Goal: Task Accomplishment & Management: Complete application form

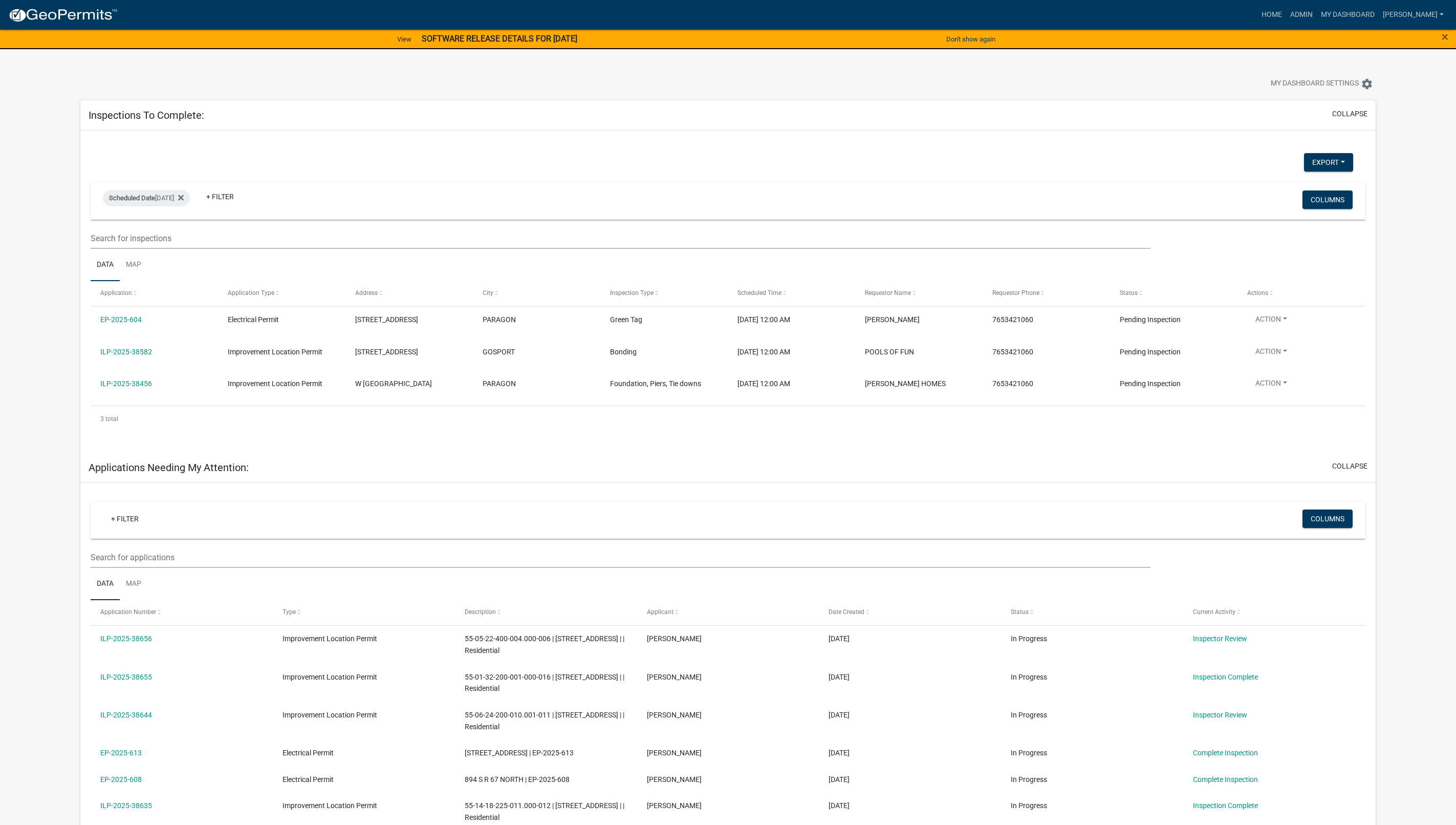
select select "1: 25"
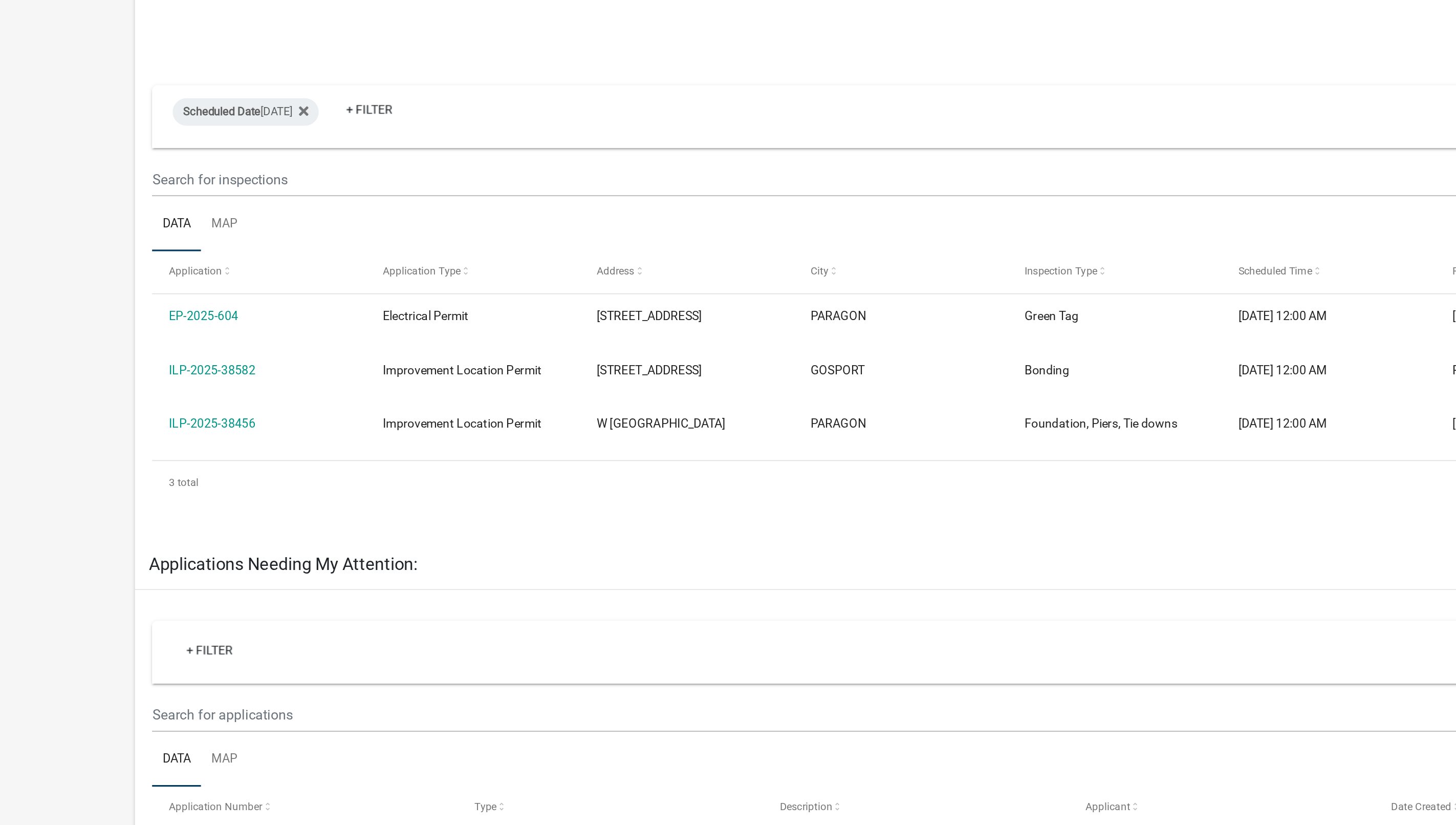
click at [135, 385] on link "ILP-2025-38456" at bounding box center [126, 380] width 52 height 8
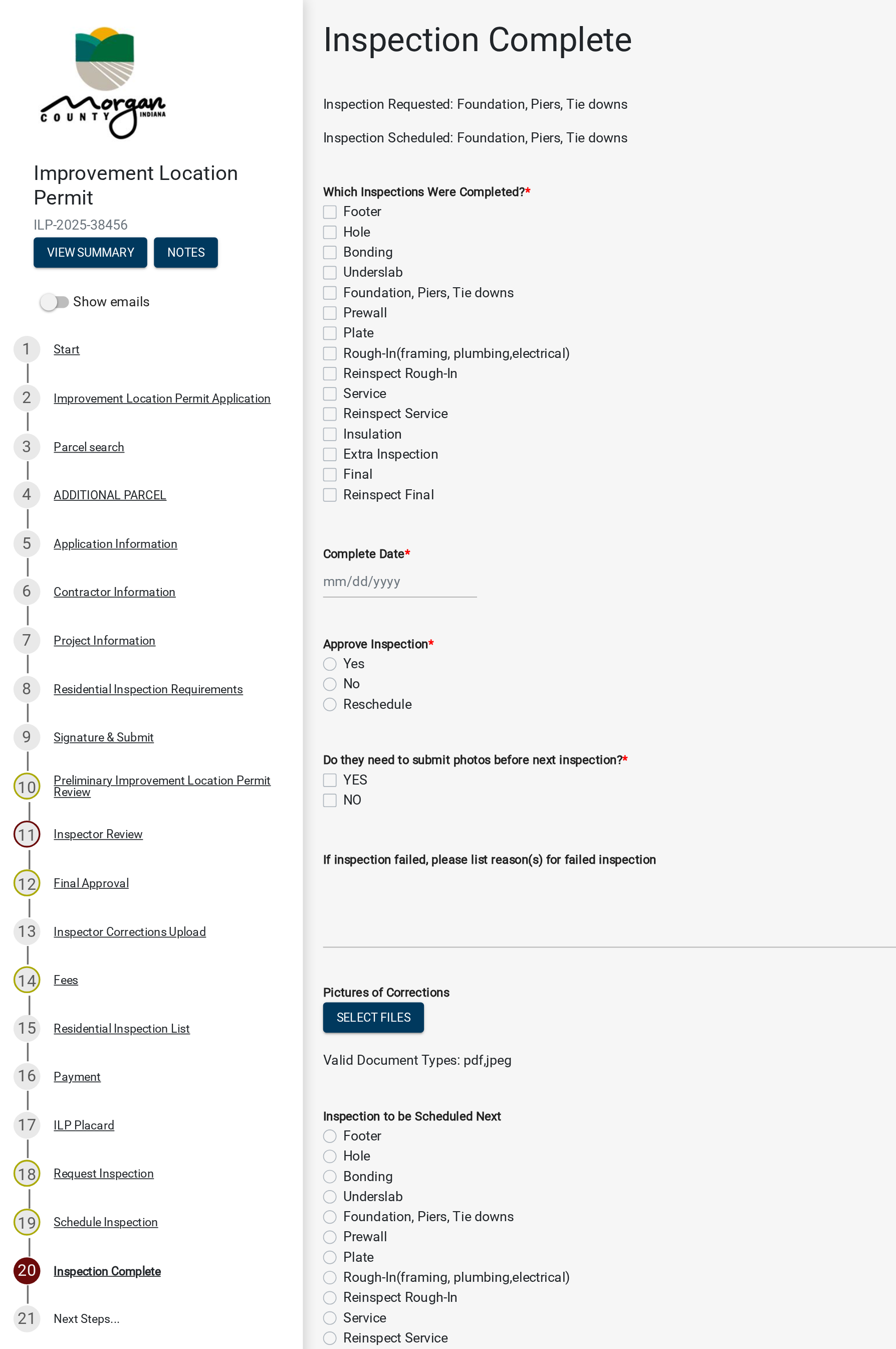
click at [204, 174] on label "Foundation, Piers, Tie downs" at bounding box center [255, 175] width 102 height 12
click at [204, 174] on input "Foundation, Piers, Tie downs" at bounding box center [208, 172] width 7 height 7
checkbox input "true"
checkbox input "false"
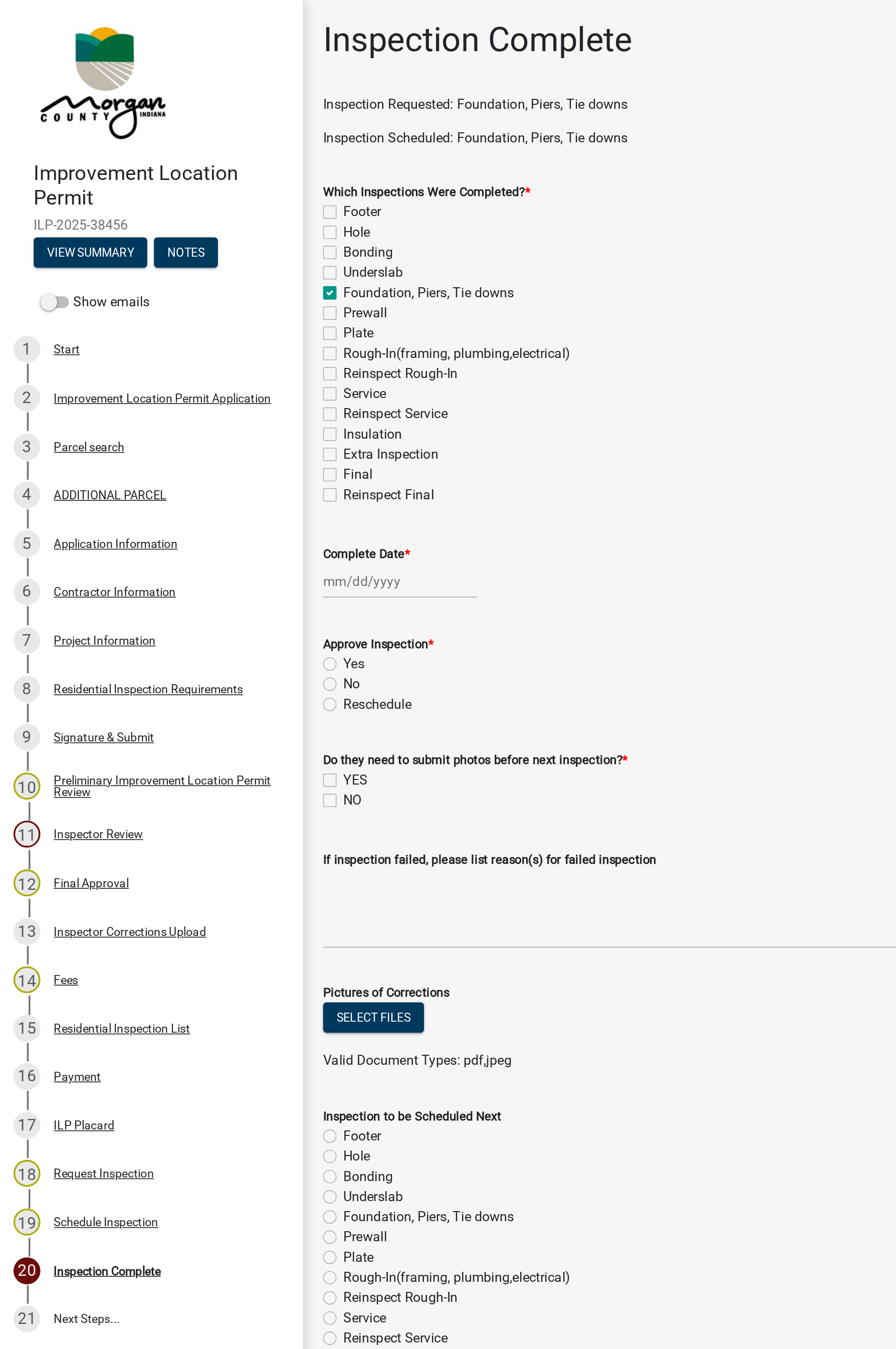
checkbox input "false"
checkbox input "true"
checkbox input "false"
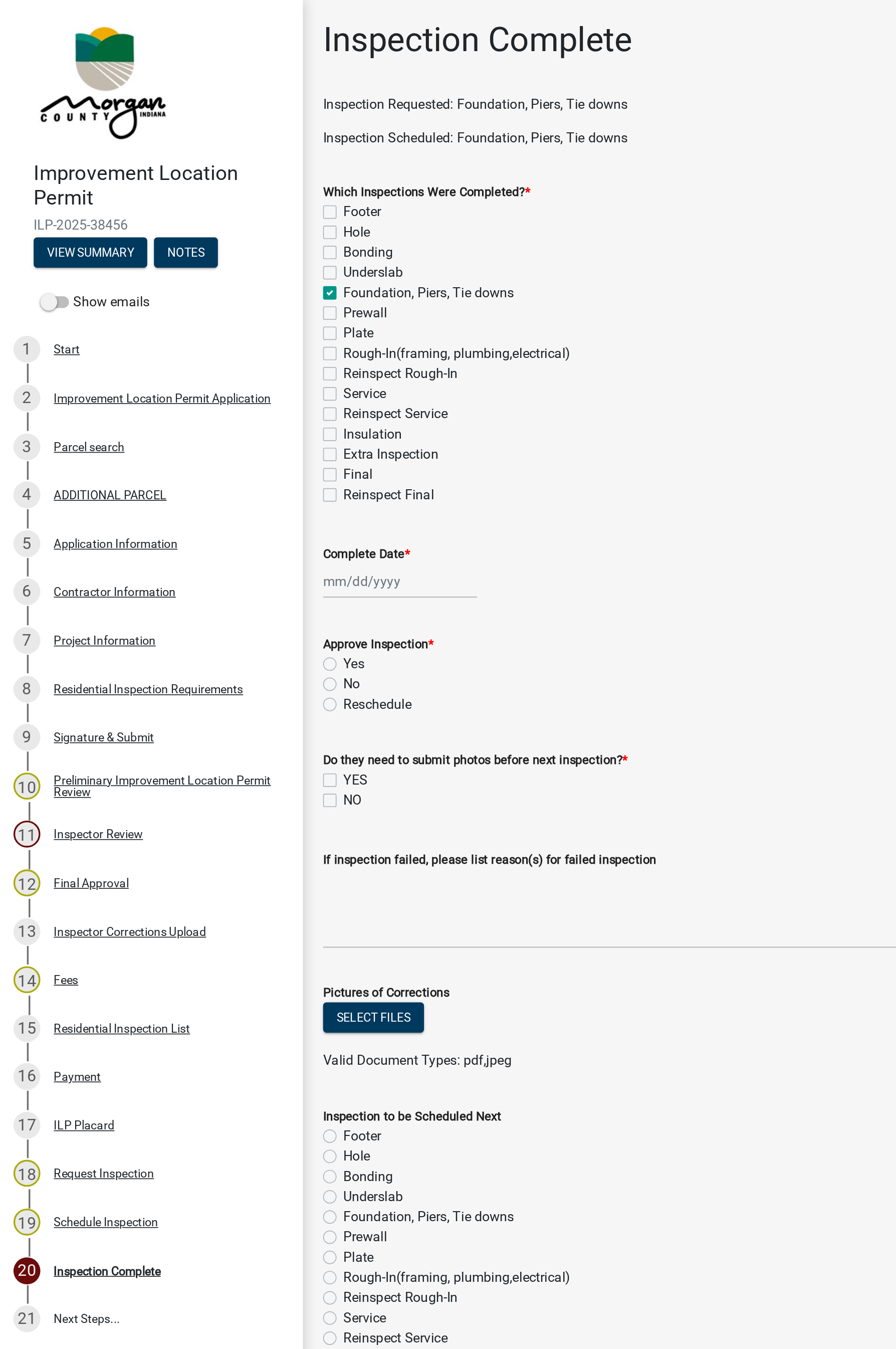
checkbox input "false"
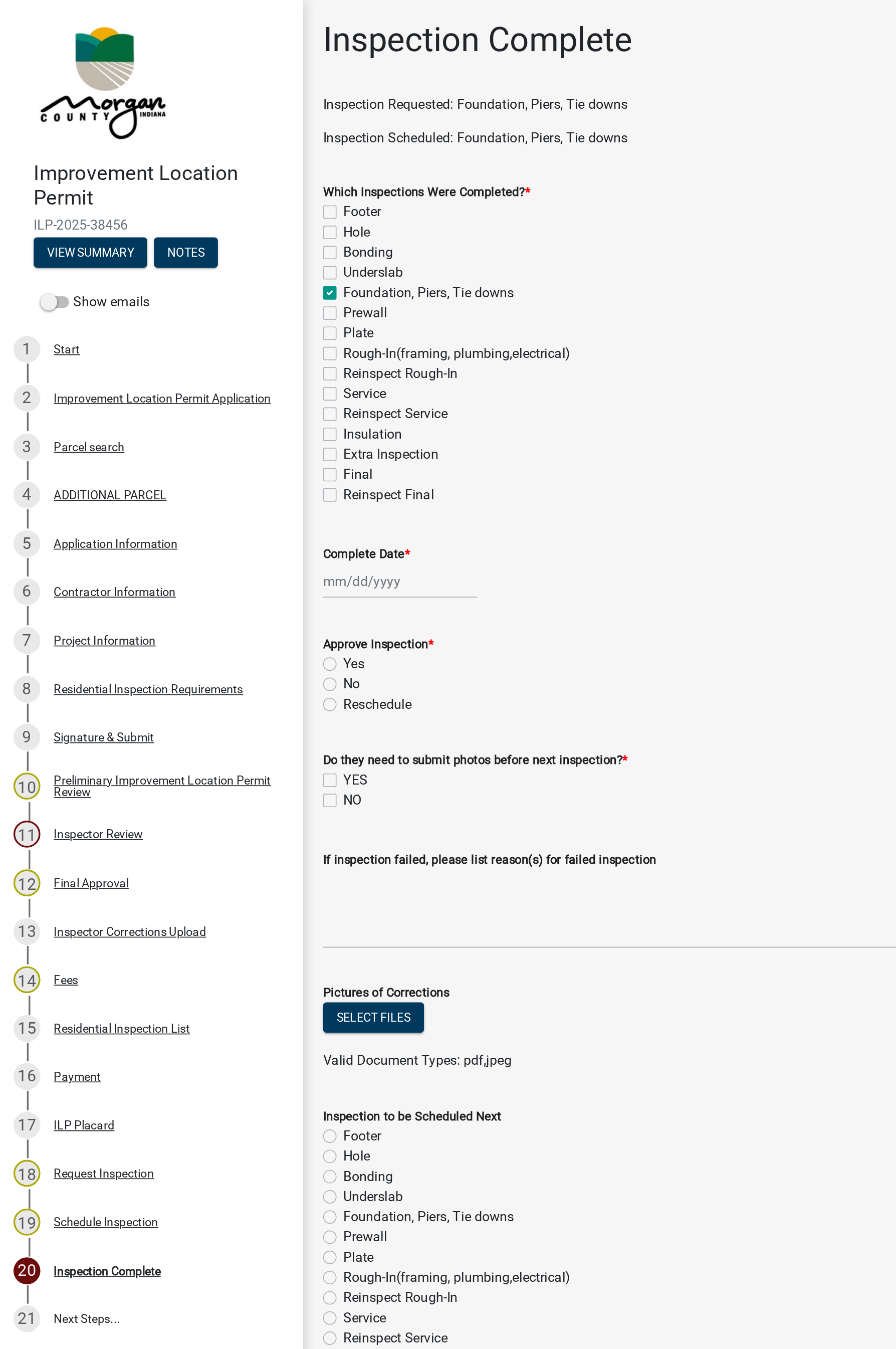
checkbox input "false"
click at [224, 346] on div at bounding box center [238, 346] width 91 height 21
select select "10"
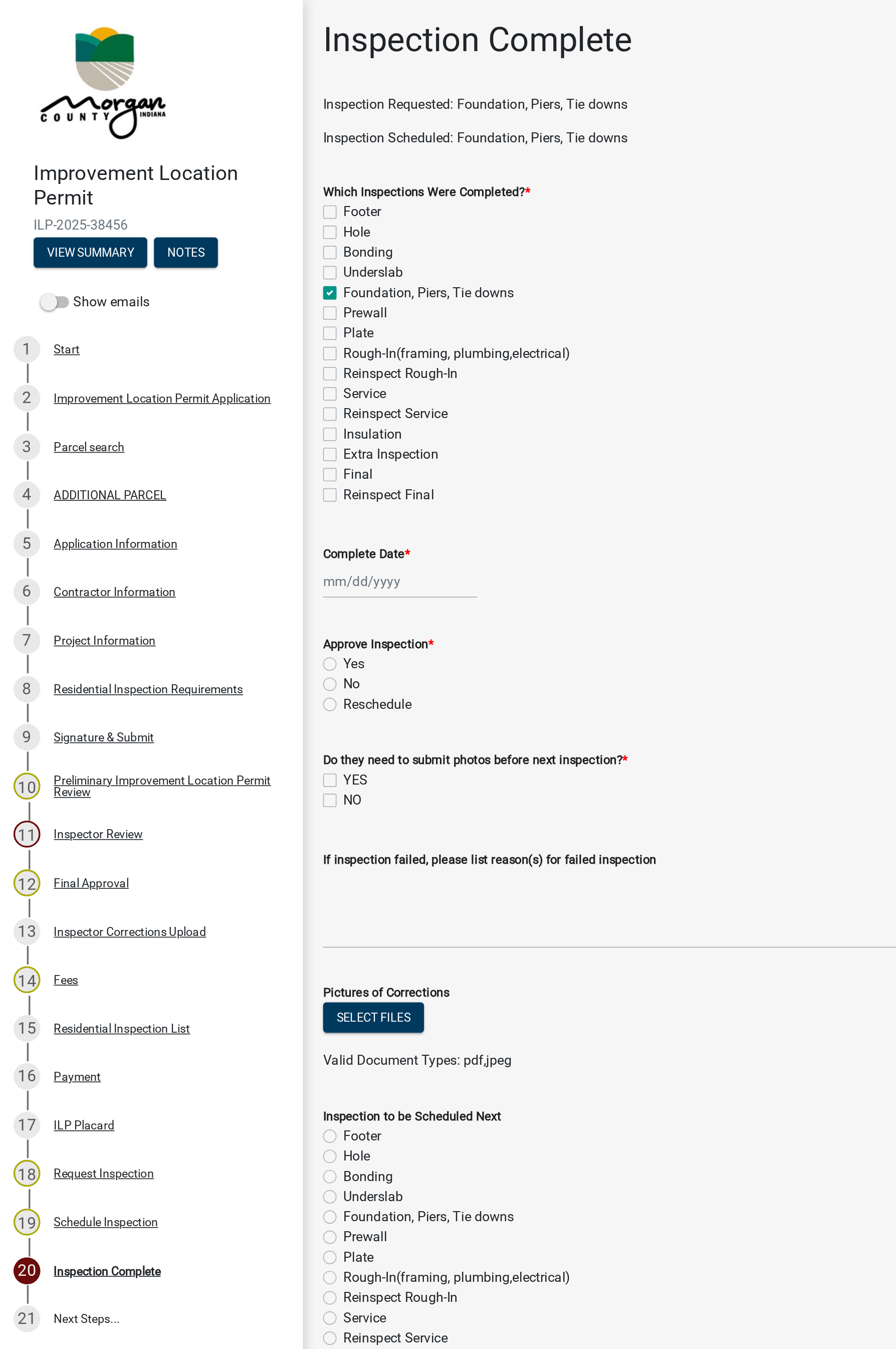
select select "2025"
click at [234, 415] on div "8" at bounding box center [234, 415] width 16 height 16
type input "[DATE]"
click at [204, 396] on label "Yes" at bounding box center [210, 396] width 12 height 12
click at [204, 396] on input "Yes" at bounding box center [208, 393] width 7 height 7
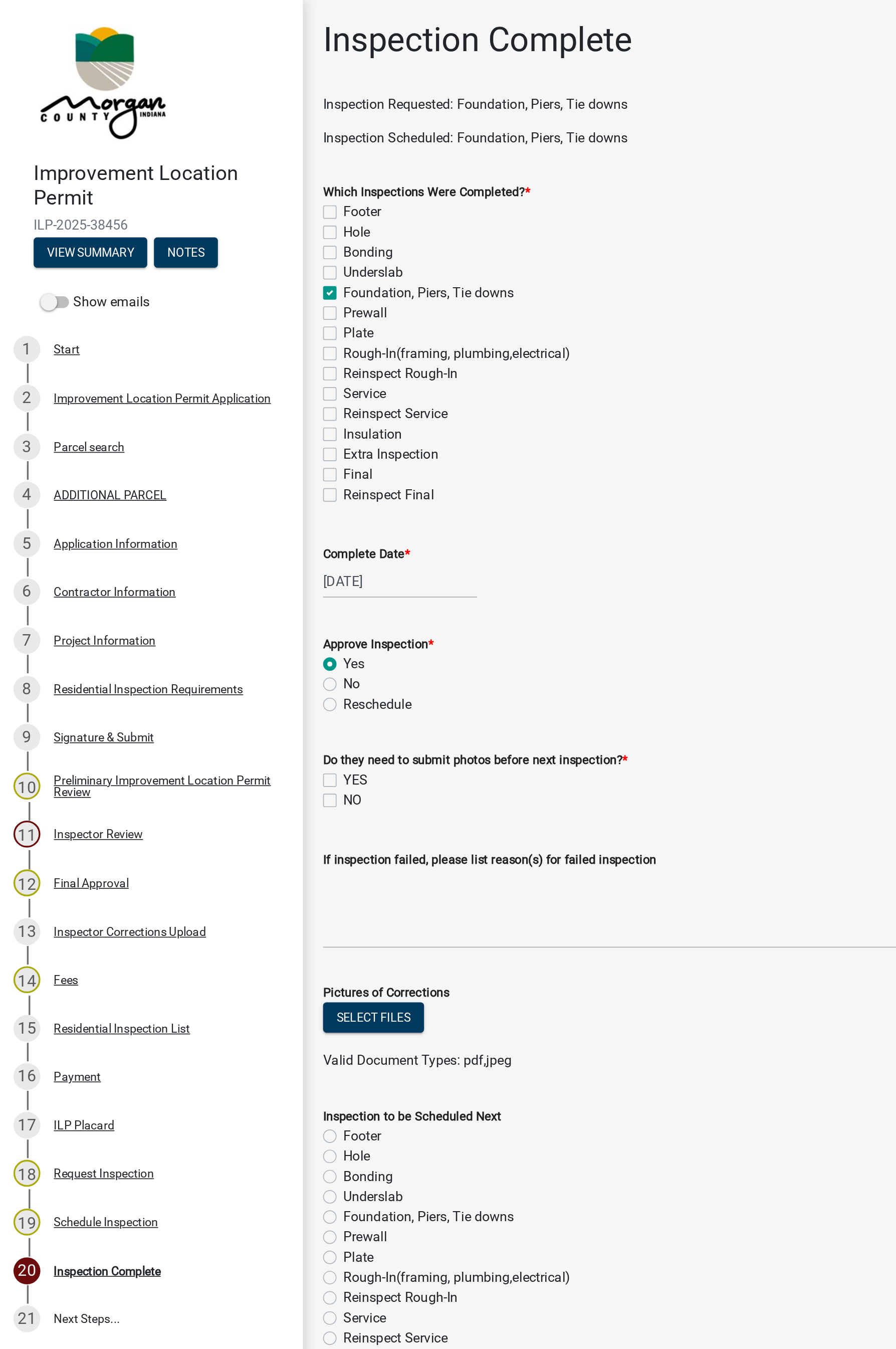
radio input "true"
click at [209, 480] on label "NO" at bounding box center [210, 477] width 11 height 12
click at [209, 477] on input "NO" at bounding box center [208, 474] width 7 height 7
checkbox input "true"
checkbox input "false"
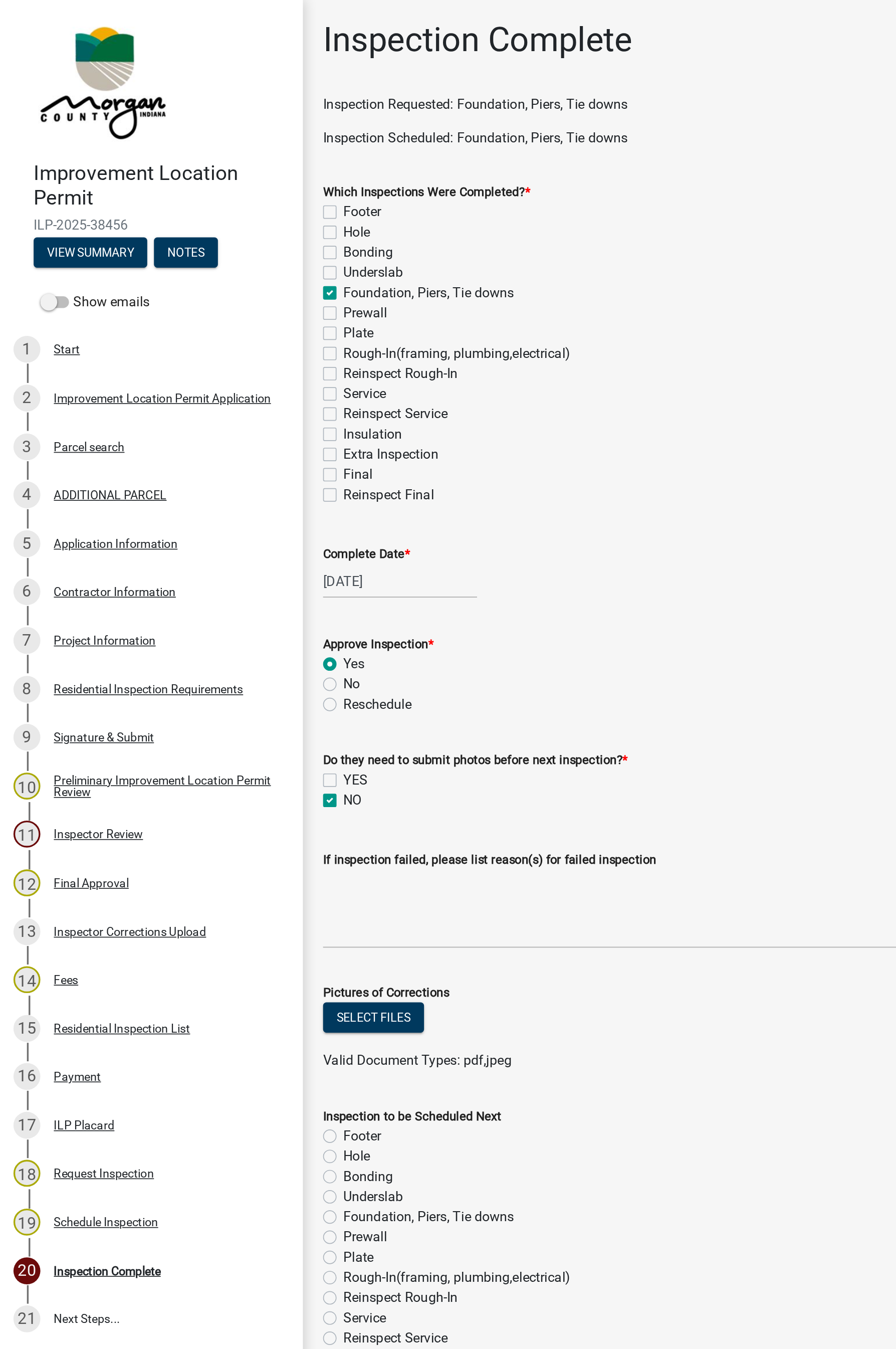
checkbox input "true"
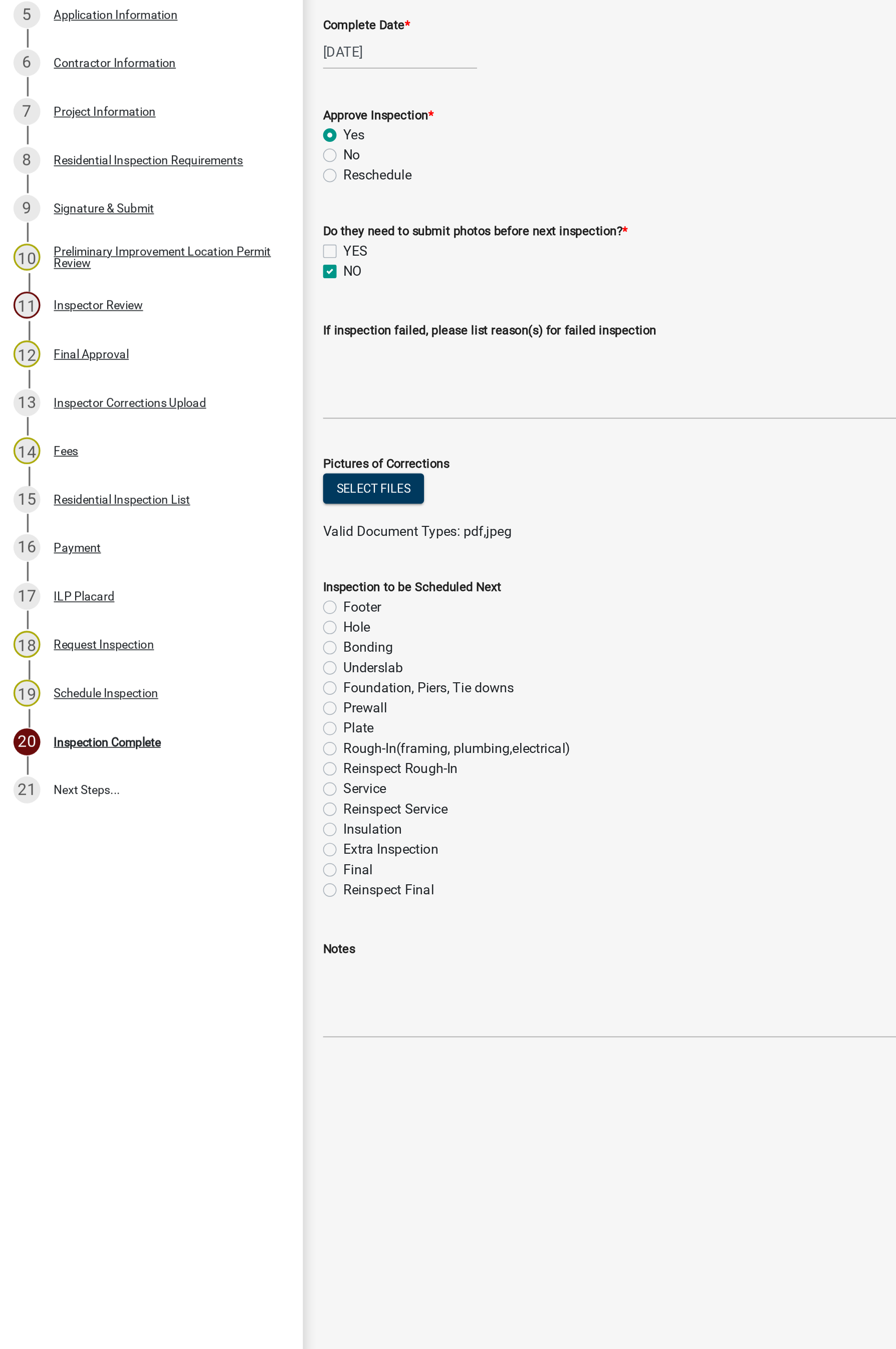
click at [204, 761] on label "Rough-In(framing, plumbing,electrical)" at bounding box center [272, 761] width 136 height 12
click at [204, 761] on input "Rough-In(framing, plumbing,electrical)" at bounding box center [208, 758] width 7 height 7
radio input "true"
click at [204, 784] on label "Service" at bounding box center [217, 785] width 26 height 12
click at [204, 784] on input "Service" at bounding box center [208, 782] width 7 height 7
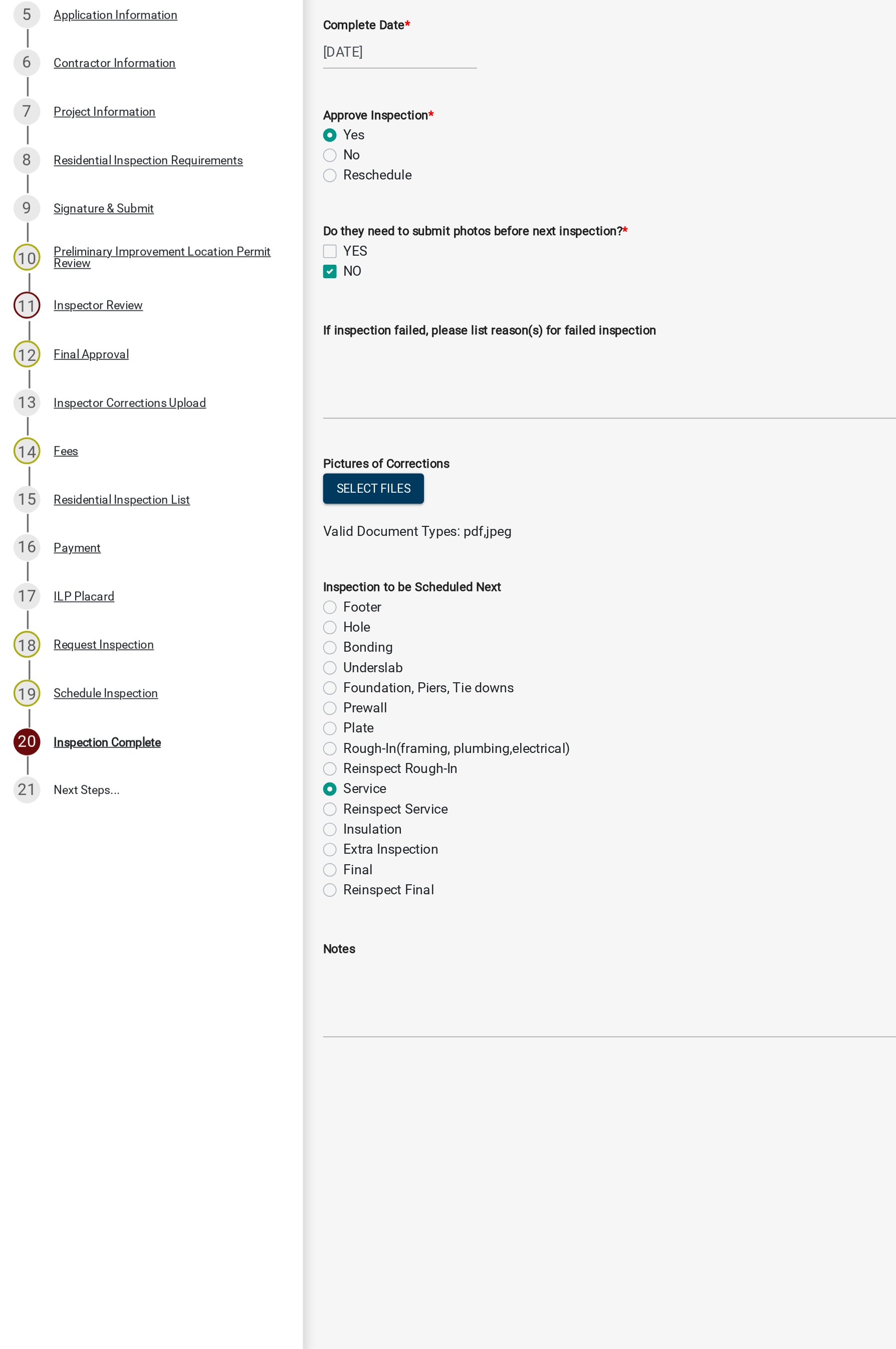
radio input "true"
click at [469, 807] on textarea "Notes" at bounding box center [538, 910] width 691 height 47
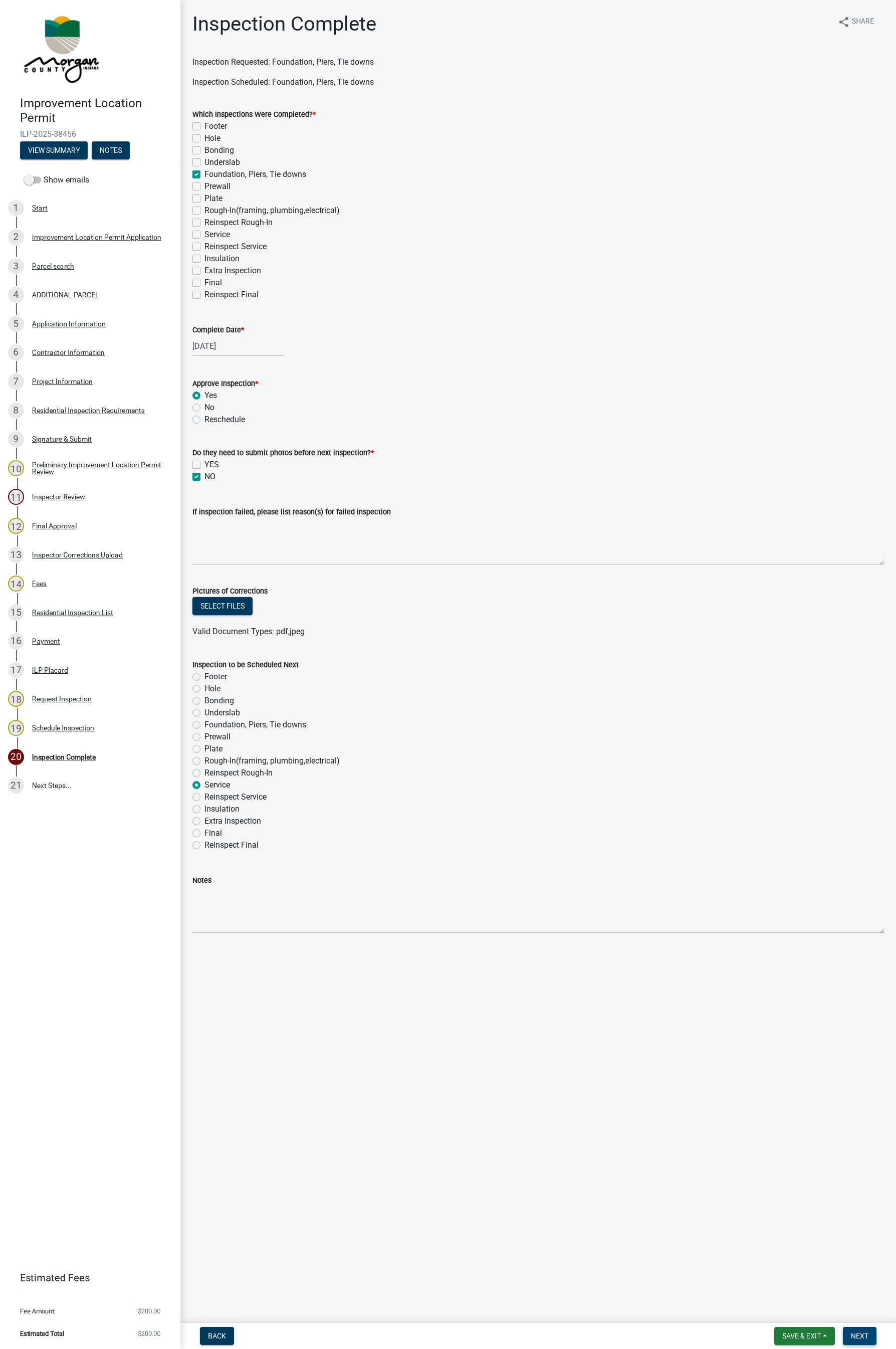
click at [872, 807] on button "Next" at bounding box center [860, 1336] width 33 height 18
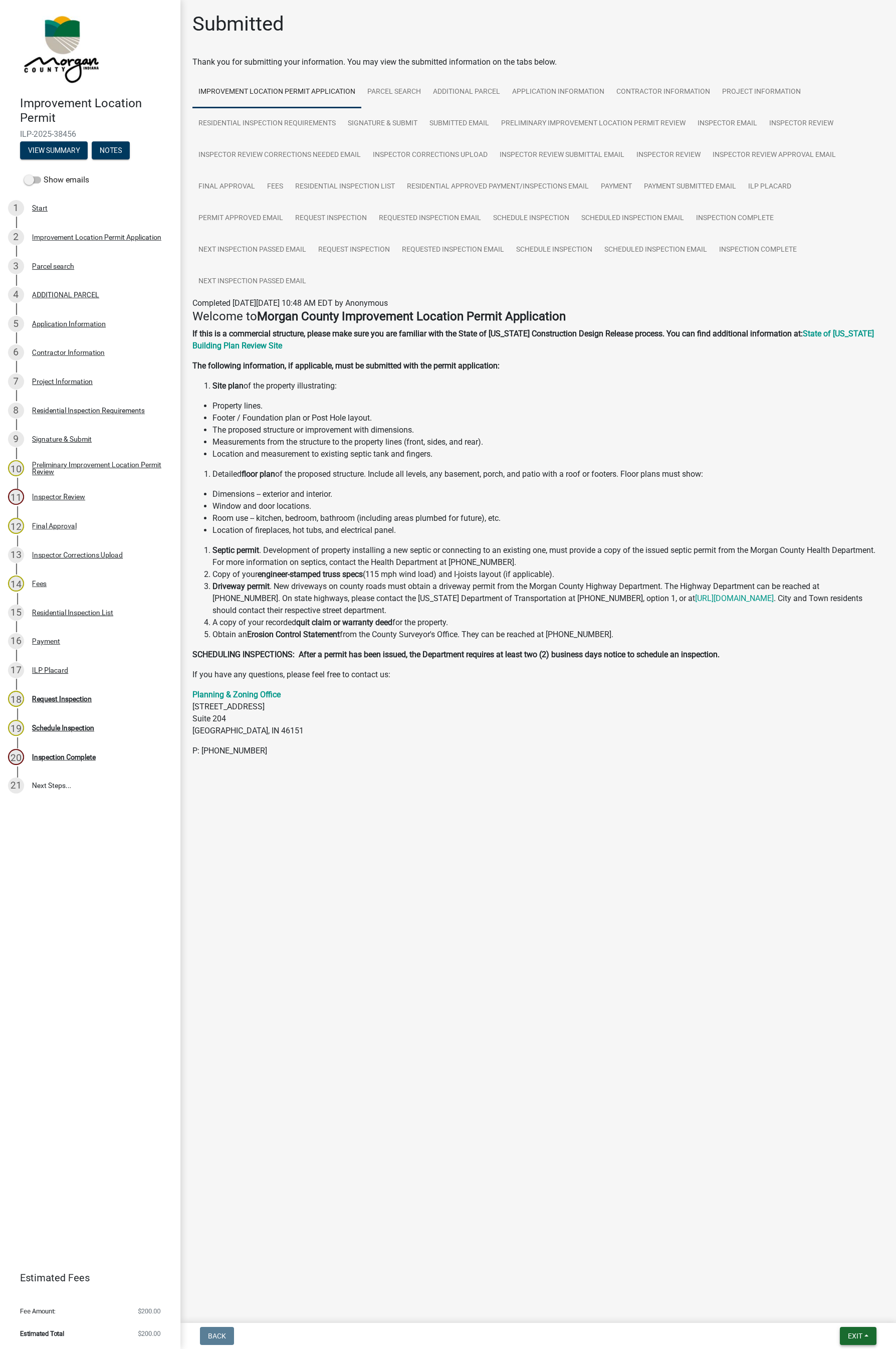
click at [866, 807] on button "Exit" at bounding box center [858, 1336] width 37 height 18
click at [822, 807] on button "Save & Exit" at bounding box center [836, 1310] width 80 height 24
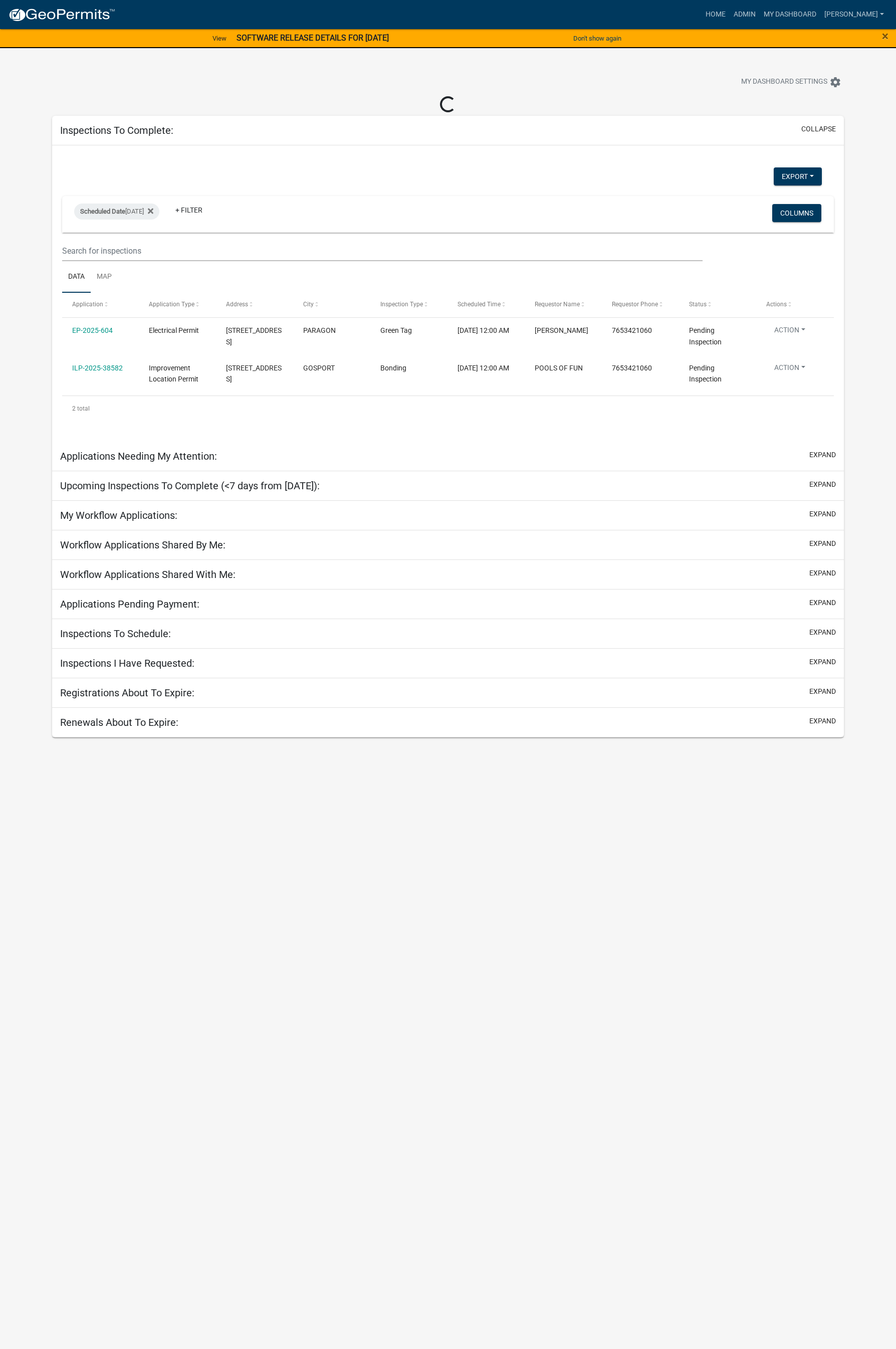
select select "1: 25"
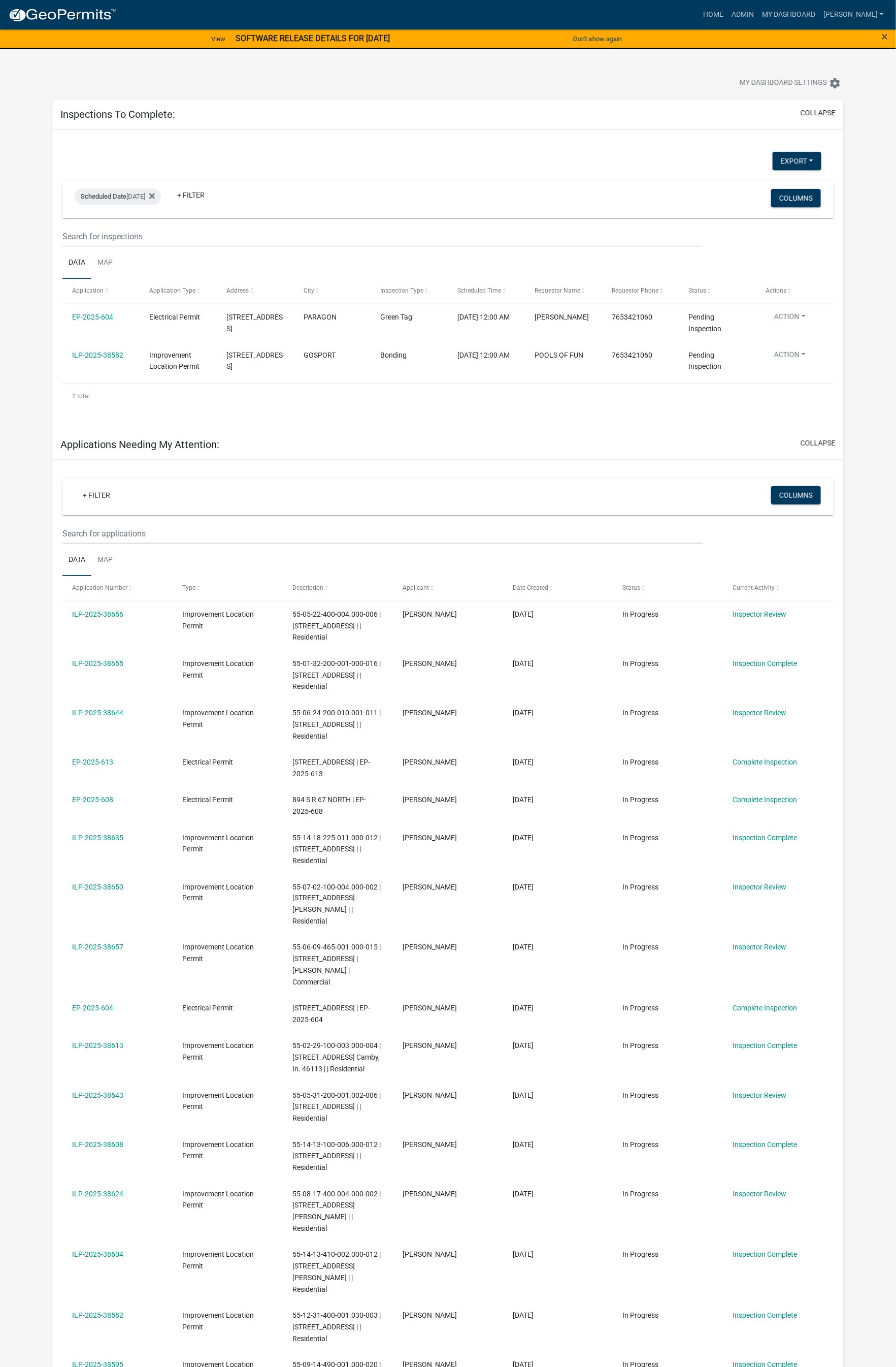
scroll to position [2, 0]
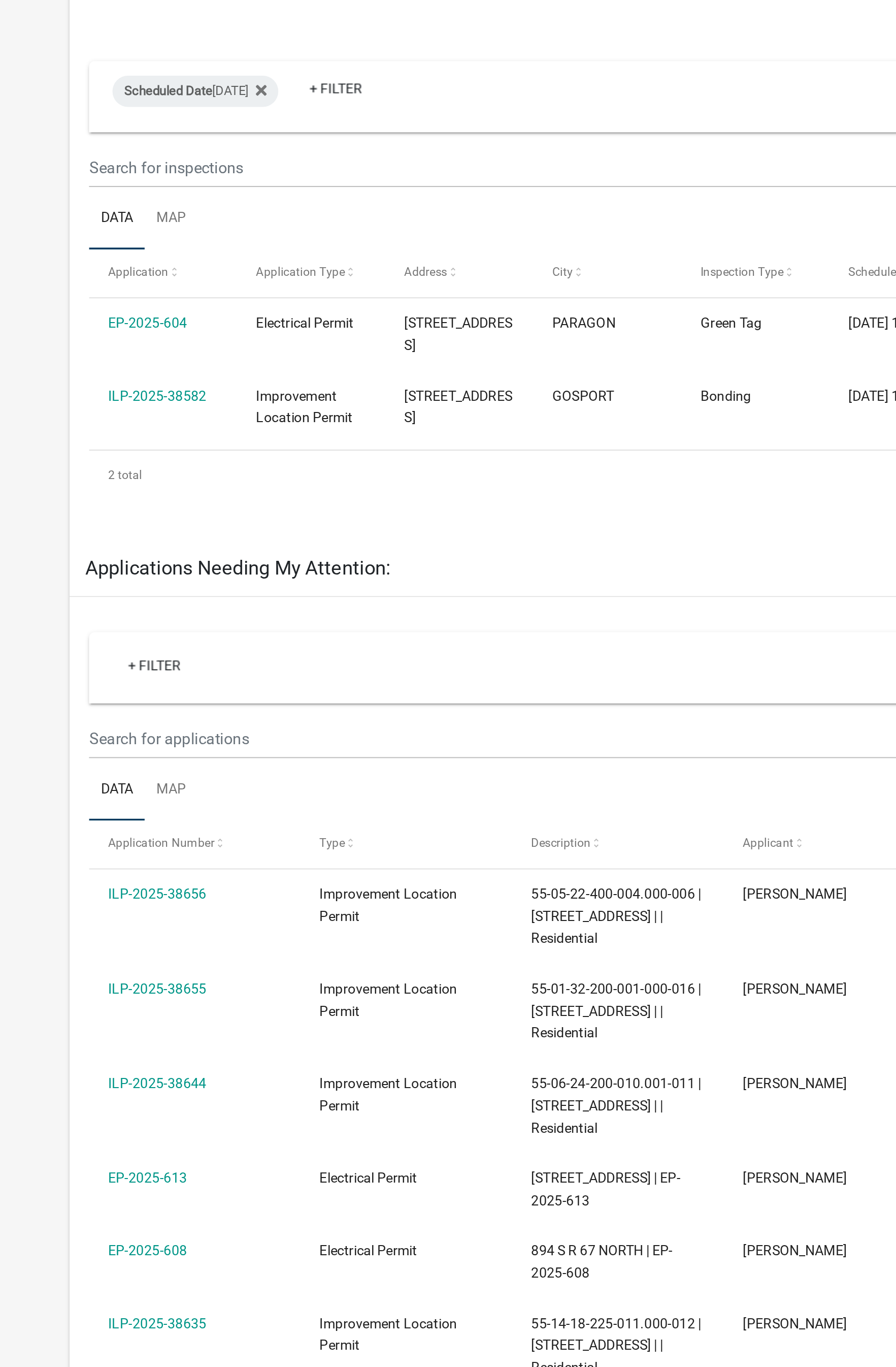
click at [98, 314] on link "EP-2025-604" at bounding box center [93, 315] width 41 height 8
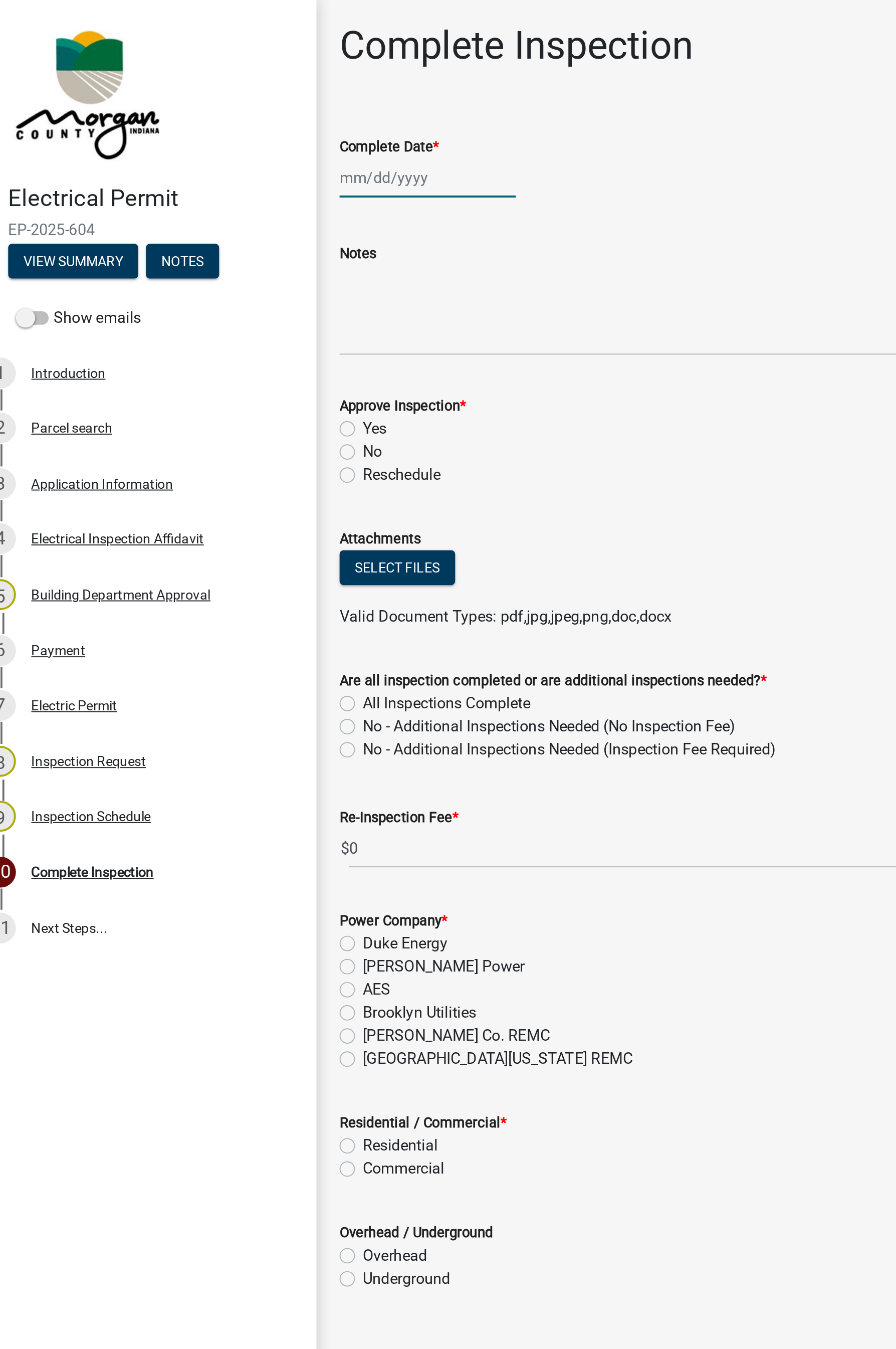
click at [224, 95] on div at bounding box center [238, 92] width 91 height 21
select select "10"
select select "2025"
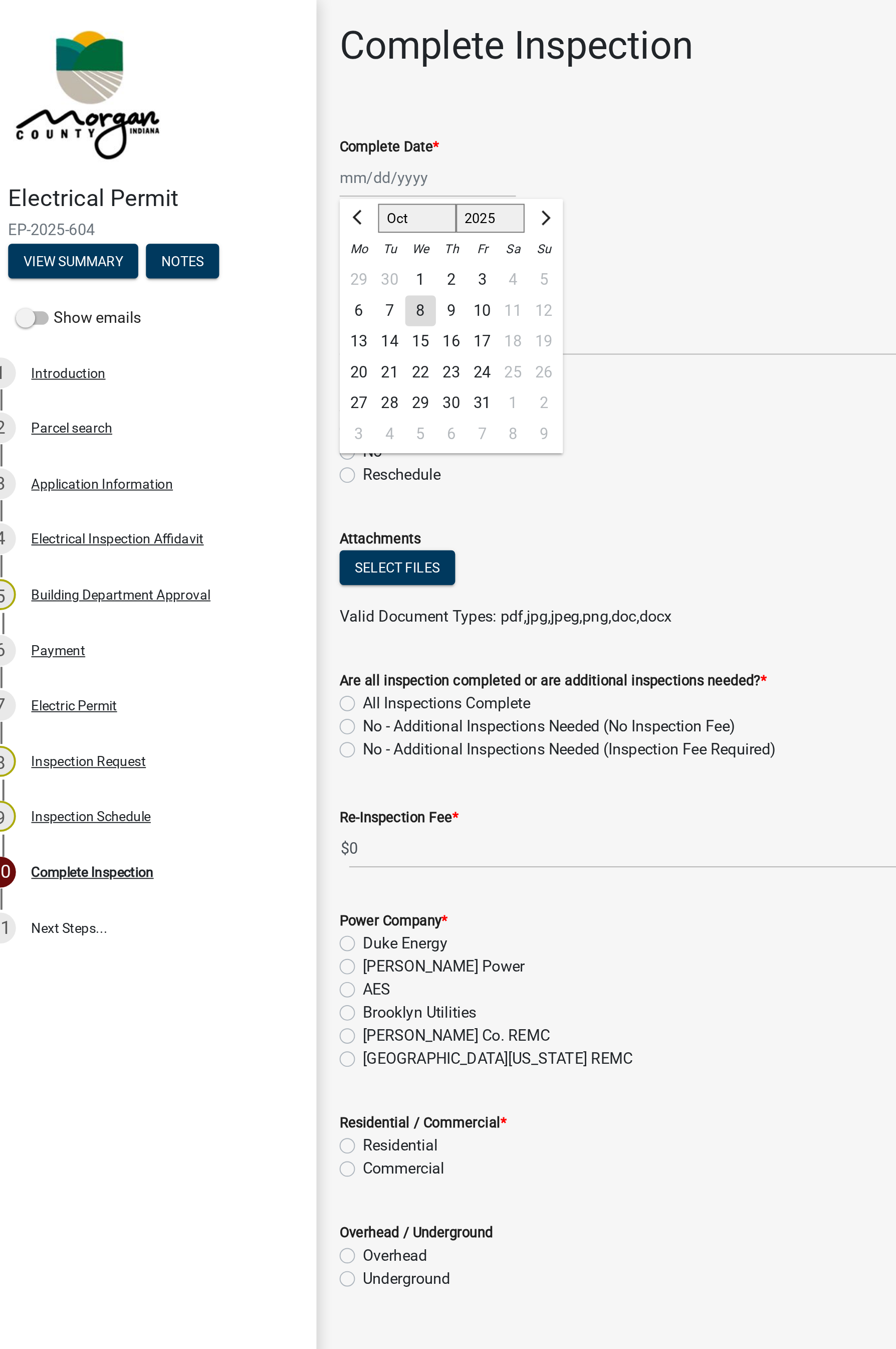
click at [233, 160] on div "8" at bounding box center [234, 162] width 16 height 16
type input "[DATE]"
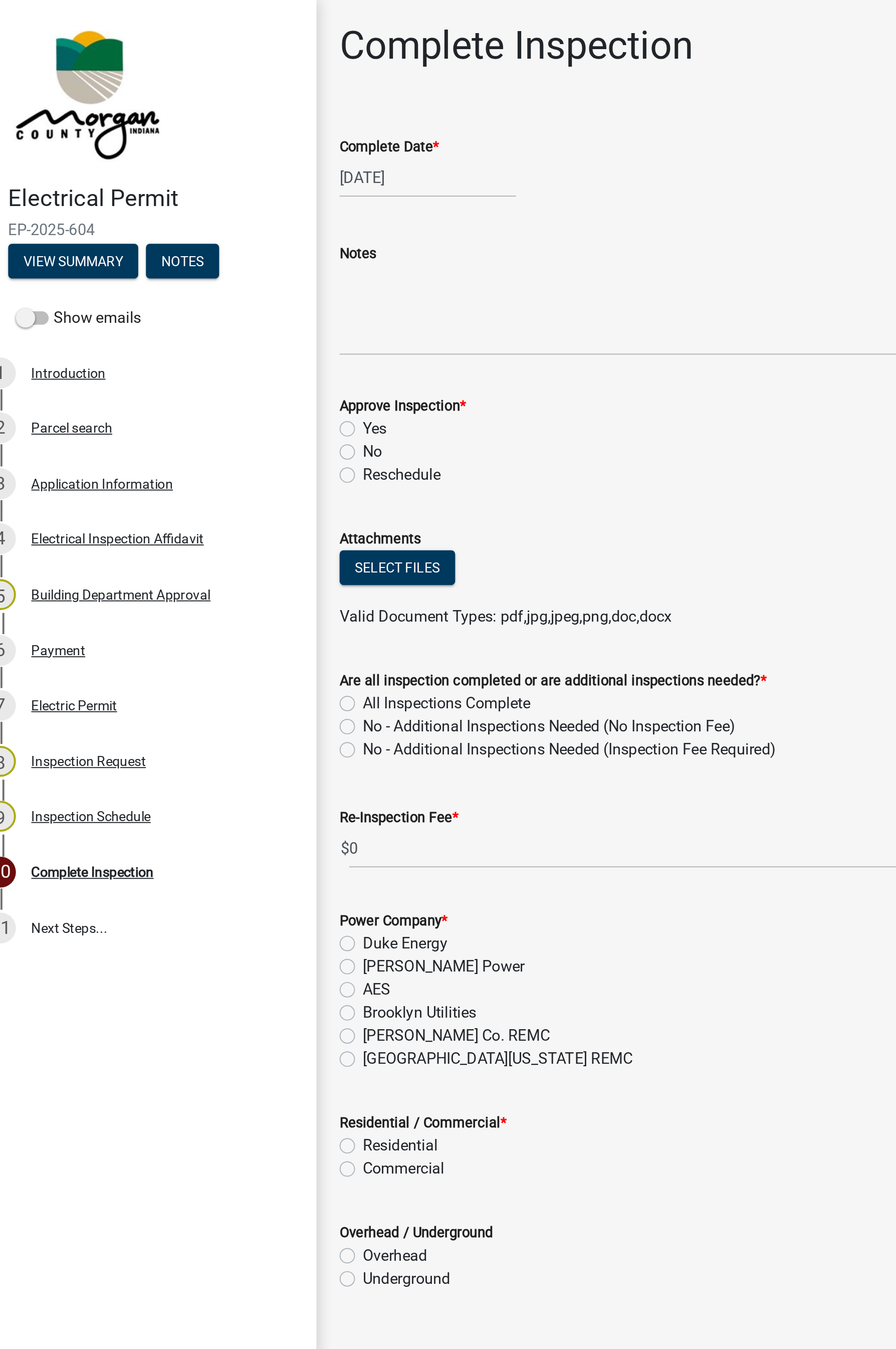
click at [204, 220] on label "Yes" at bounding box center [210, 223] width 12 height 12
click at [204, 220] on input "Yes" at bounding box center [208, 220] width 7 height 7
radio input "true"
click at [204, 363] on label "All Inspections Complete" at bounding box center [248, 366] width 87 height 12
click at [204, 363] on input "All Inspections Complete" at bounding box center [208, 363] width 7 height 7
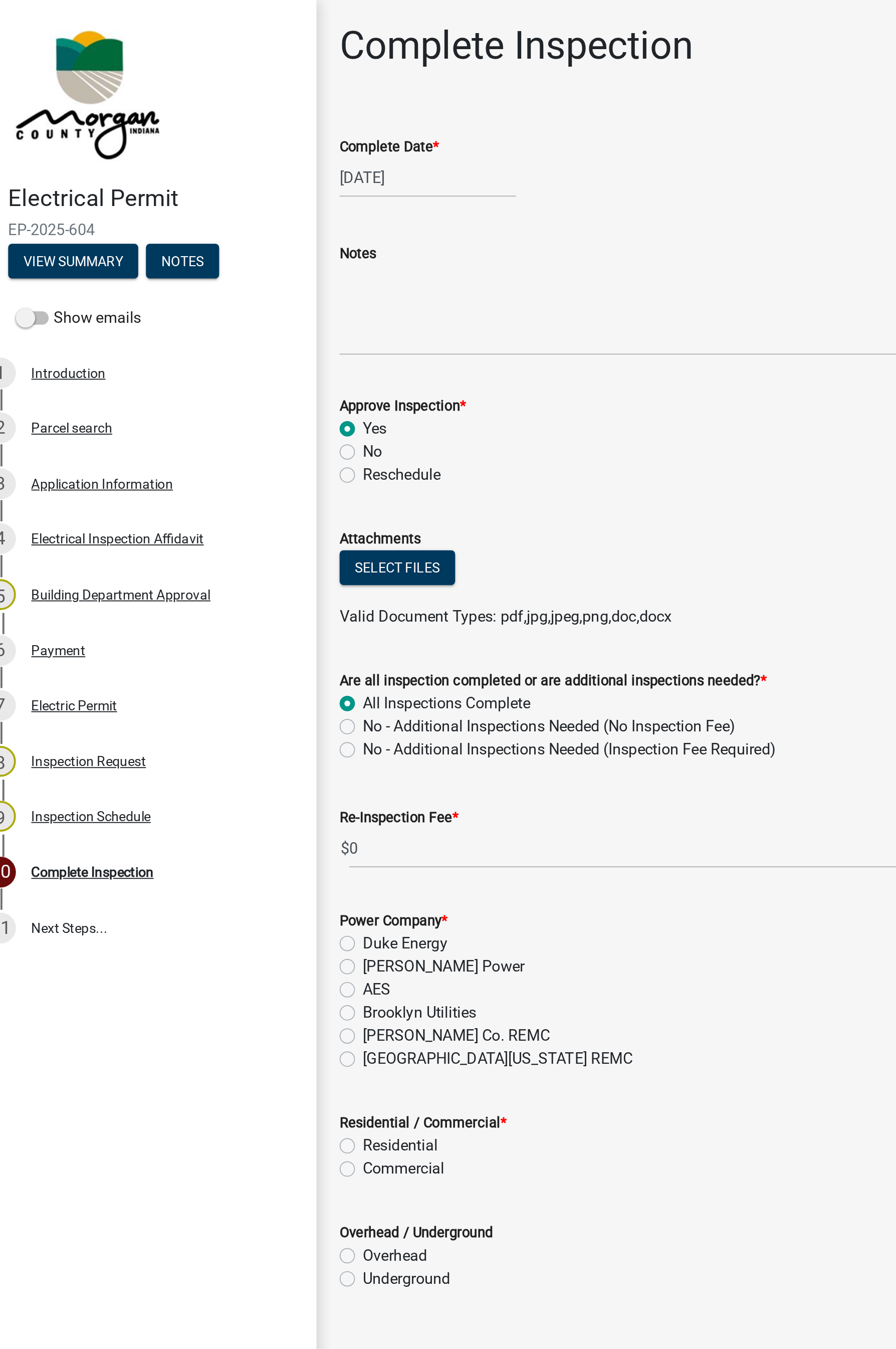
radio input "true"
click at [204, 550] on label "[GEOGRAPHIC_DATA][US_STATE] REMC" at bounding box center [274, 551] width 140 height 12
click at [204, 550] on input "[GEOGRAPHIC_DATA][US_STATE] REMC" at bounding box center [208, 548] width 7 height 7
radio input "true"
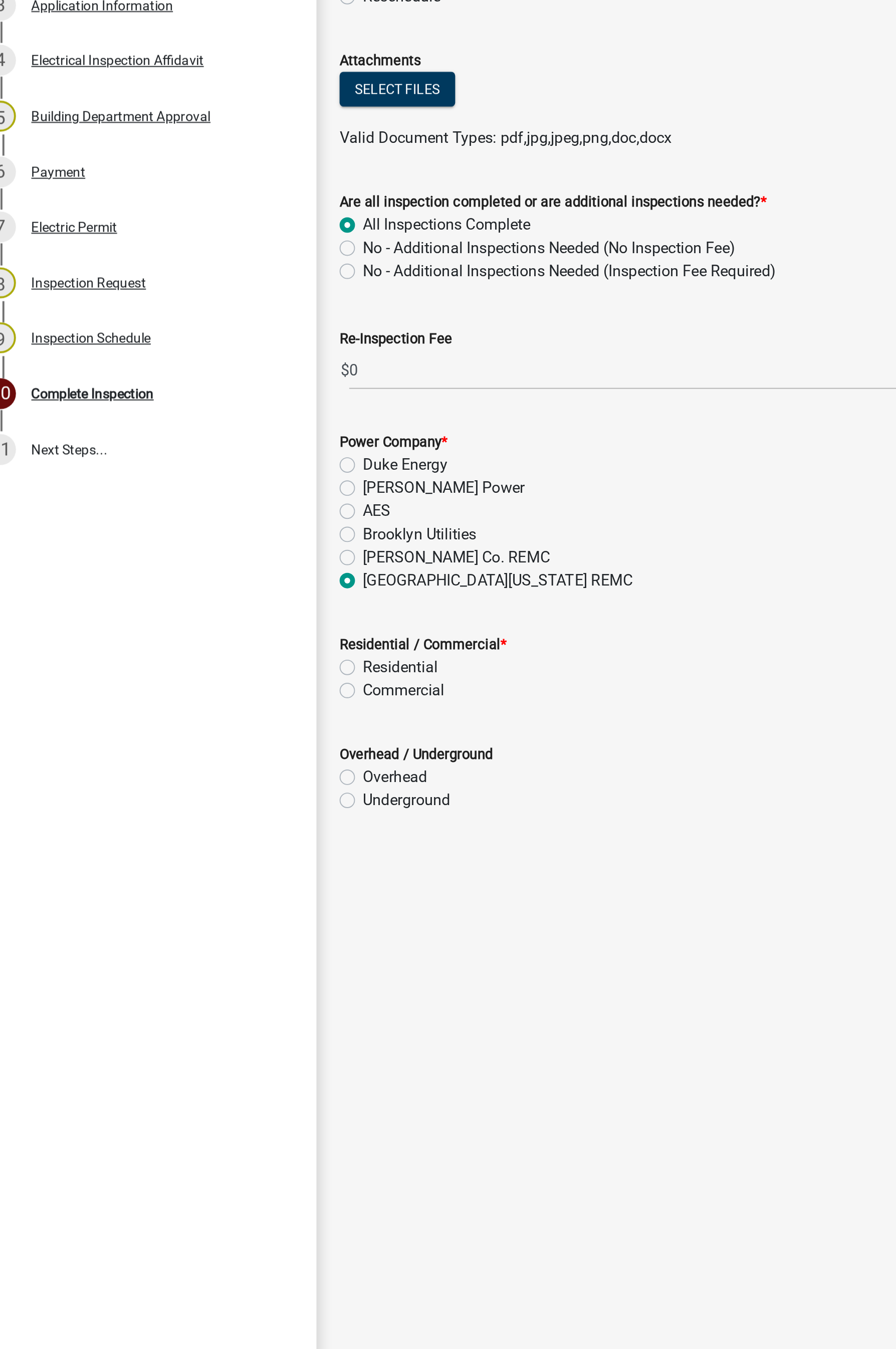
click at [204, 594] on label "Residential" at bounding box center [224, 596] width 39 height 12
click at [204, 594] on input "Residential" at bounding box center [208, 593] width 7 height 7
radio input "true"
click at [204, 667] on label "Underground" at bounding box center [227, 665] width 46 height 12
click at [204, 666] on input "Underground" at bounding box center [208, 663] width 7 height 7
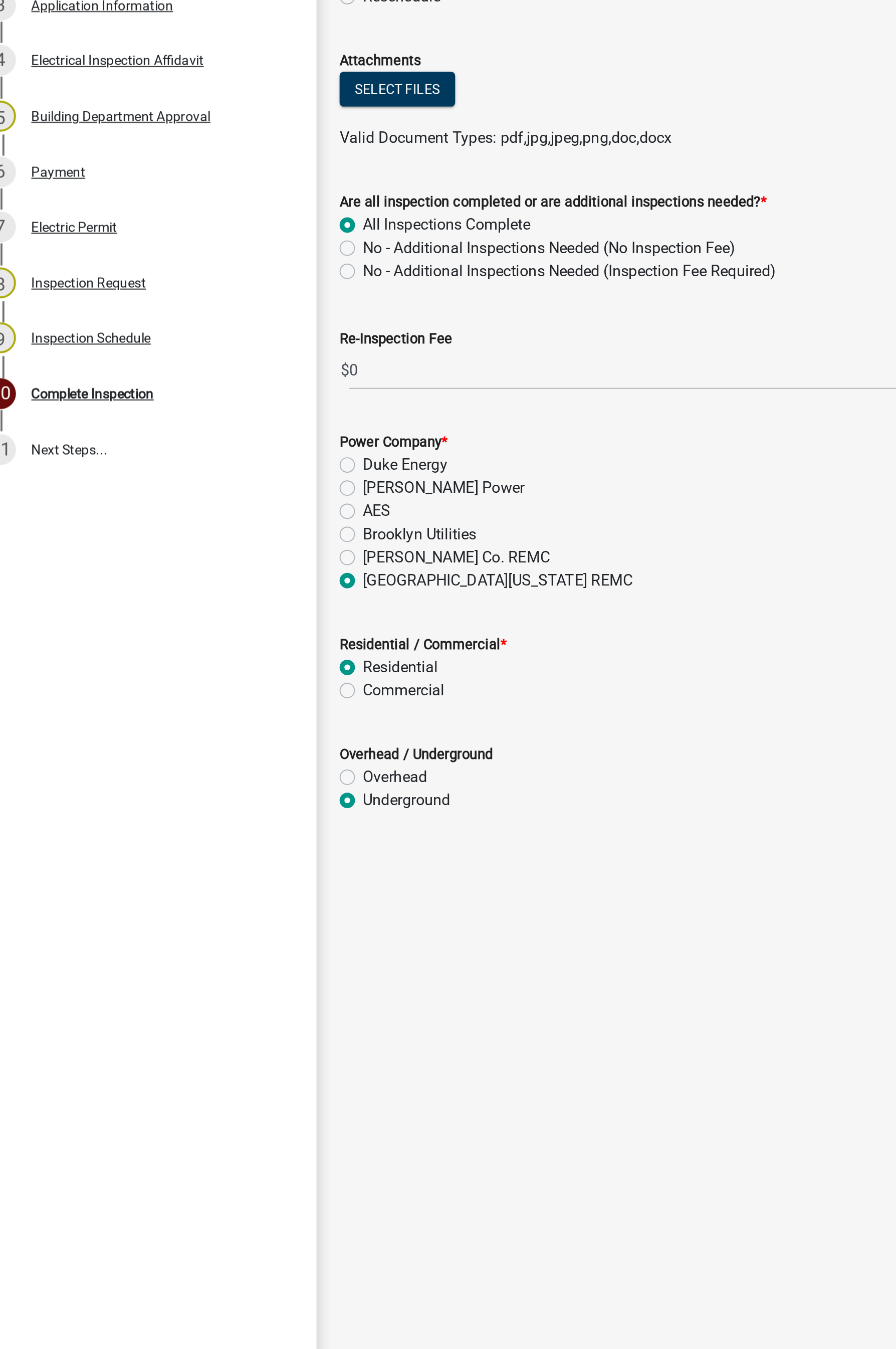
radio input "true"
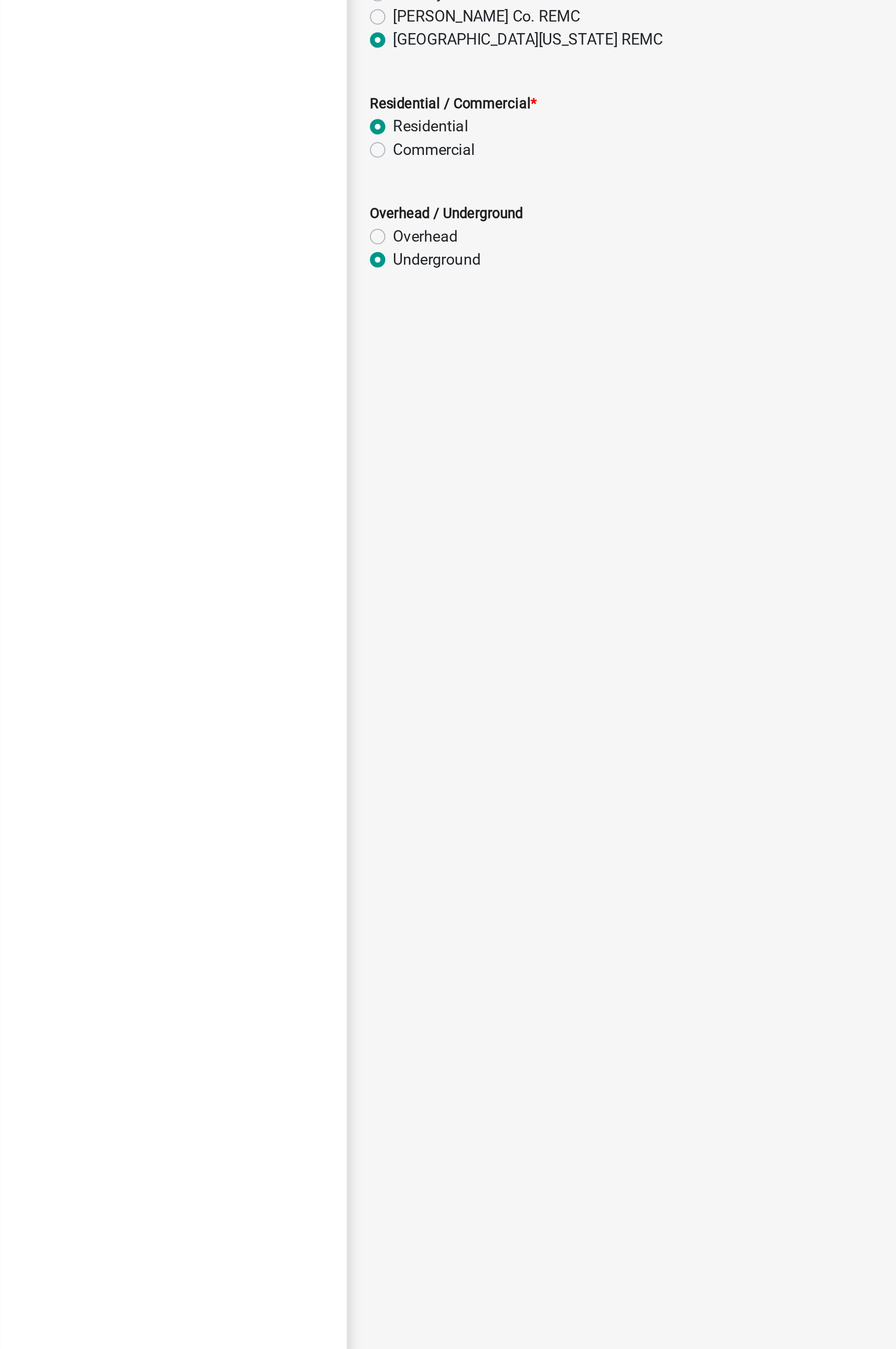
click at [204, 654] on label "Overhead" at bounding box center [221, 654] width 33 height 12
click at [204, 654] on input "Overhead" at bounding box center [208, 651] width 7 height 7
radio input "true"
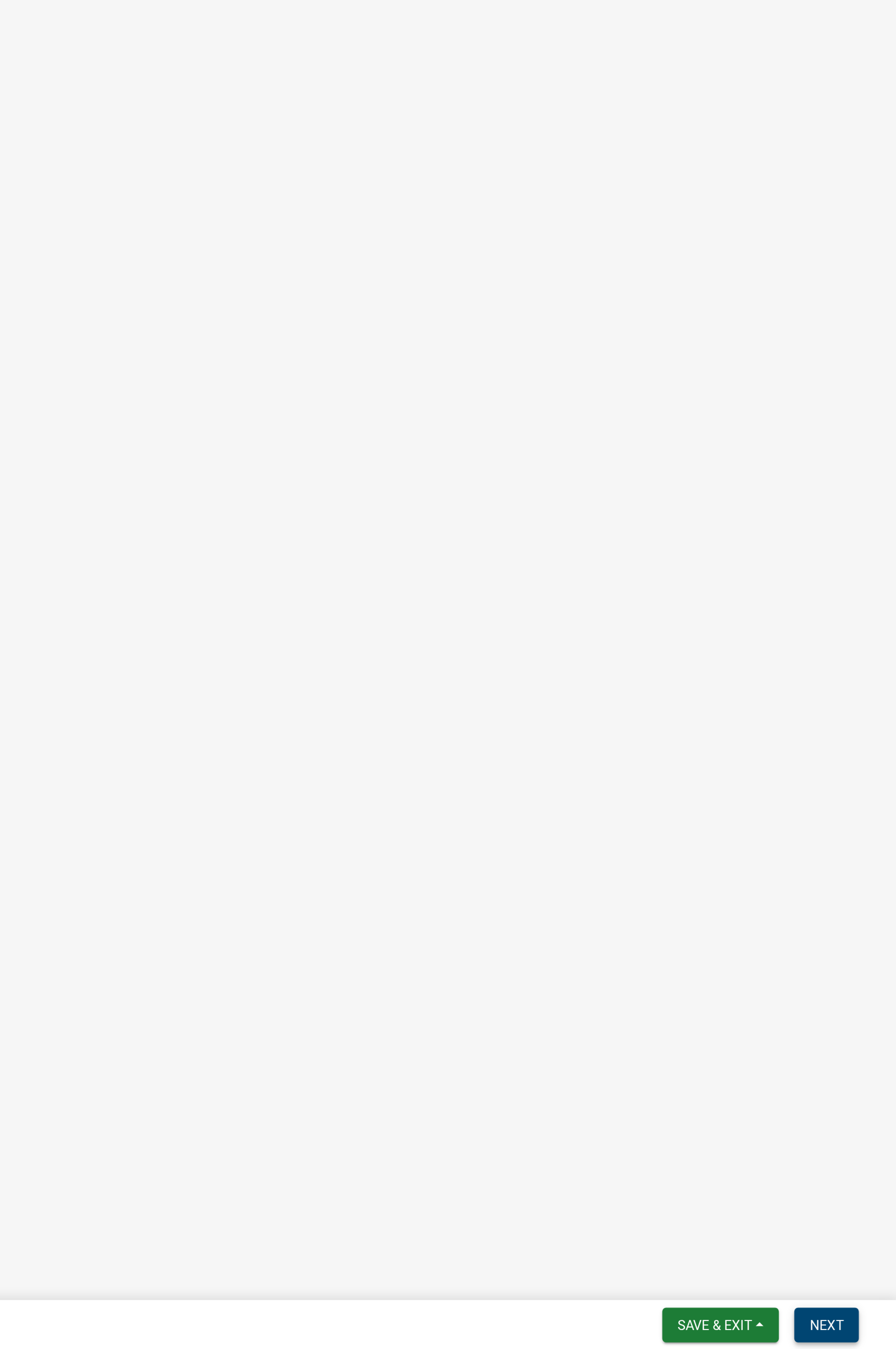
click at [860, 807] on span "Next" at bounding box center [859, 1336] width 17 height 8
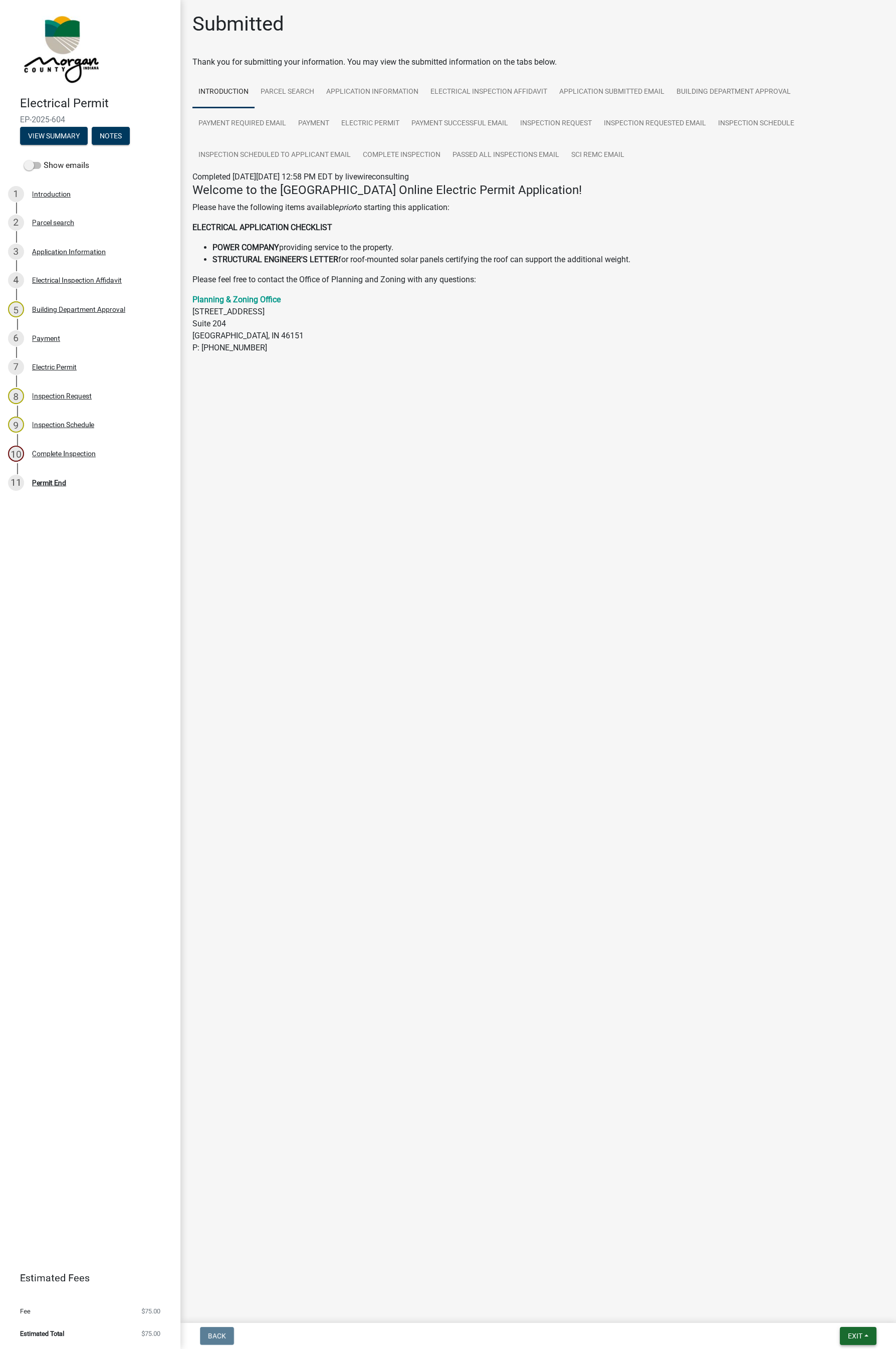
click at [850, 807] on span "Exit" at bounding box center [855, 1336] width 15 height 8
click at [829, 807] on button "Save & Exit" at bounding box center [836, 1310] width 80 height 24
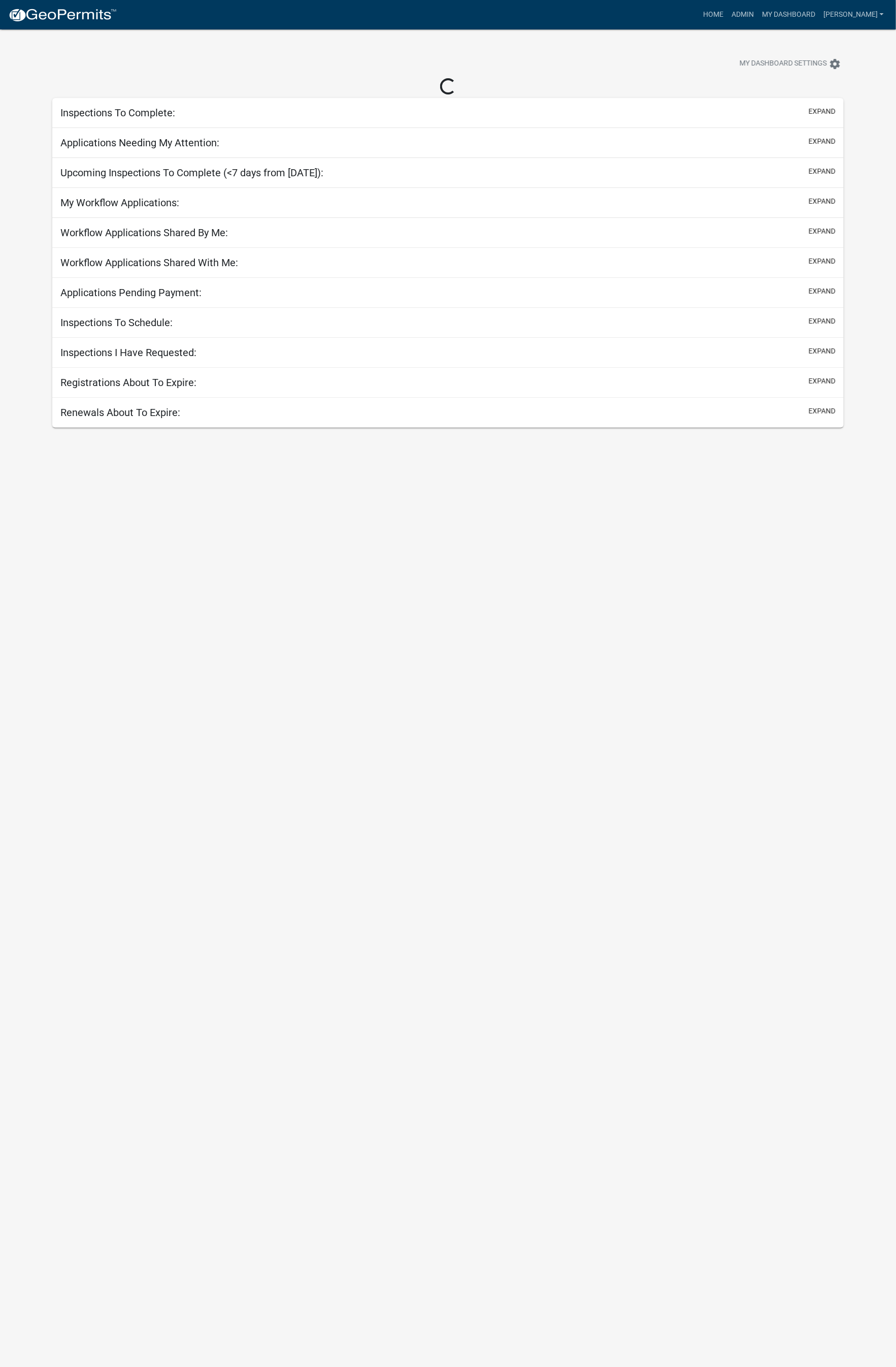
scroll to position [9, 0]
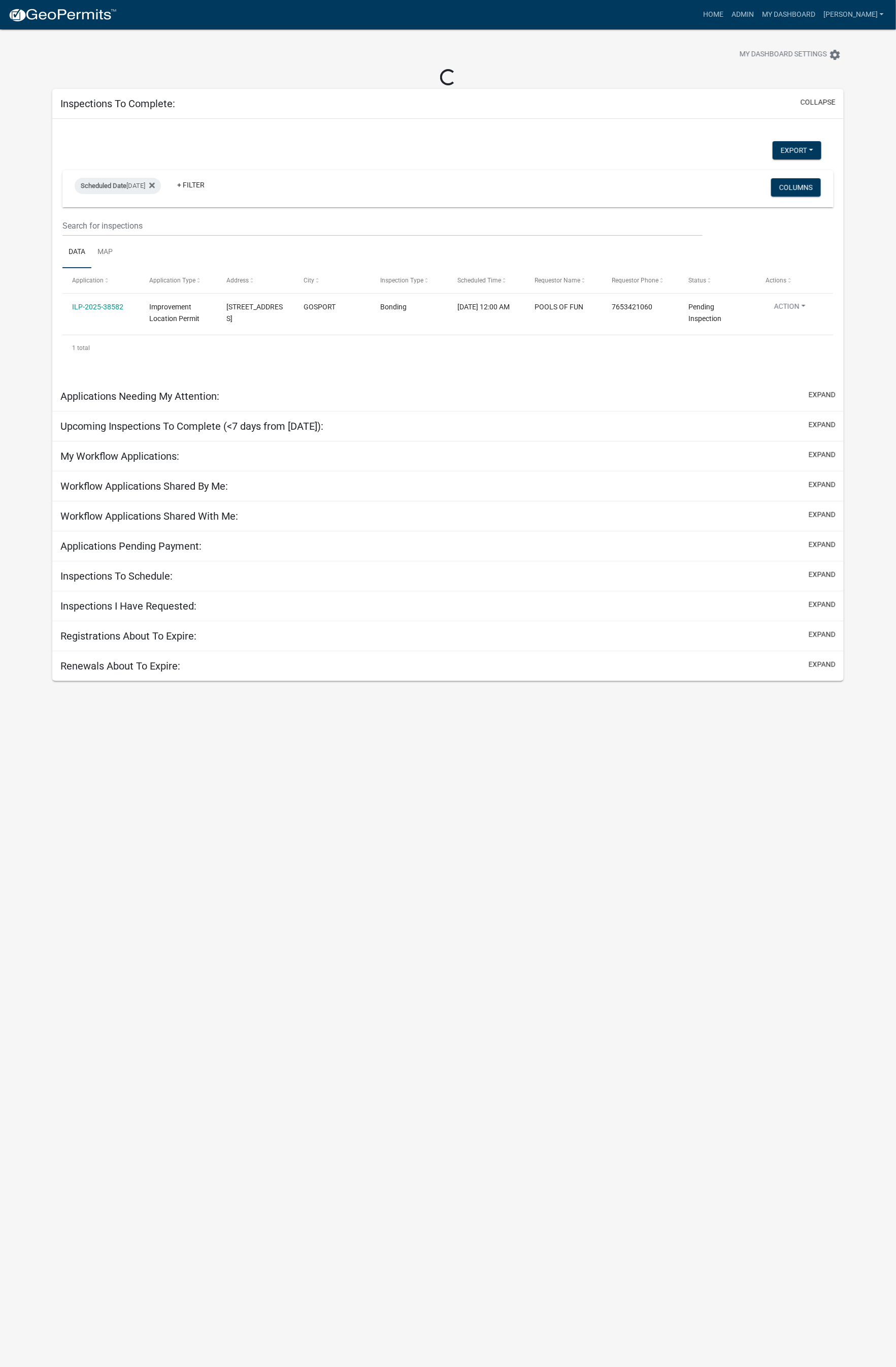
click at [107, 308] on link "ILP-2025-38582" at bounding box center [98, 307] width 51 height 8
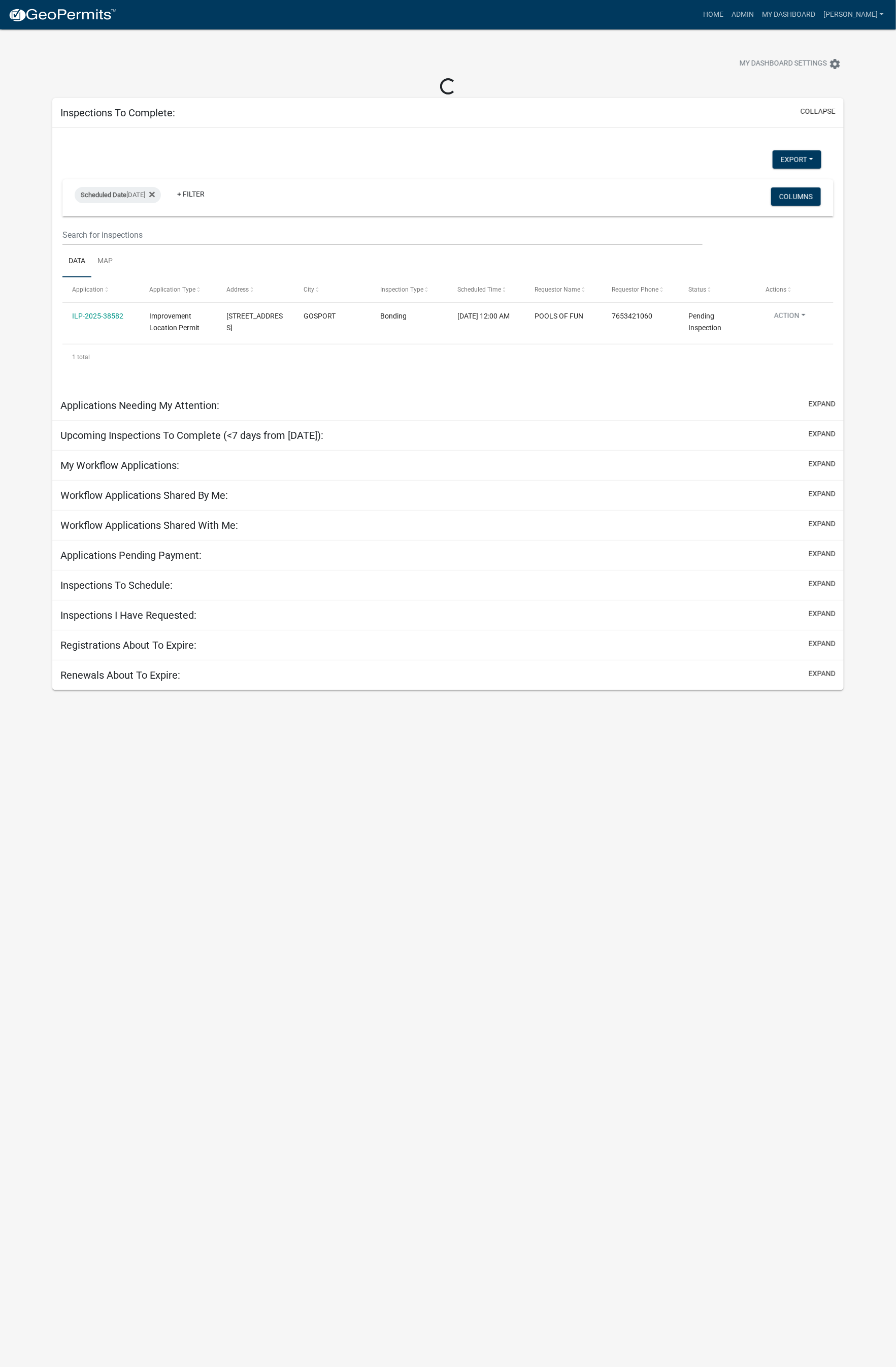
click at [112, 314] on link "ILP-2025-38582" at bounding box center [98, 316] width 51 height 8
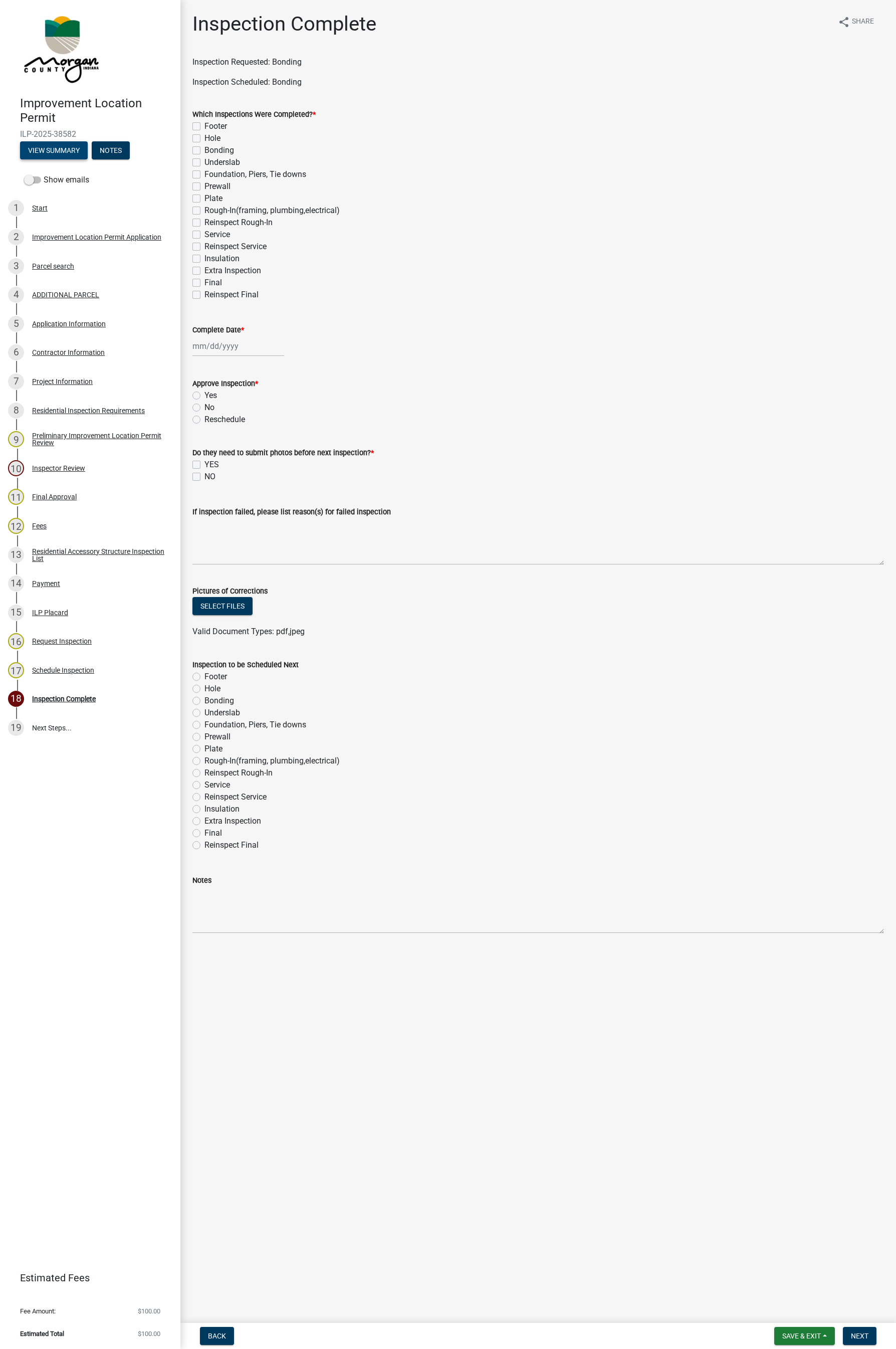
click at [51, 150] on button "View Summary" at bounding box center [54, 150] width 68 height 18
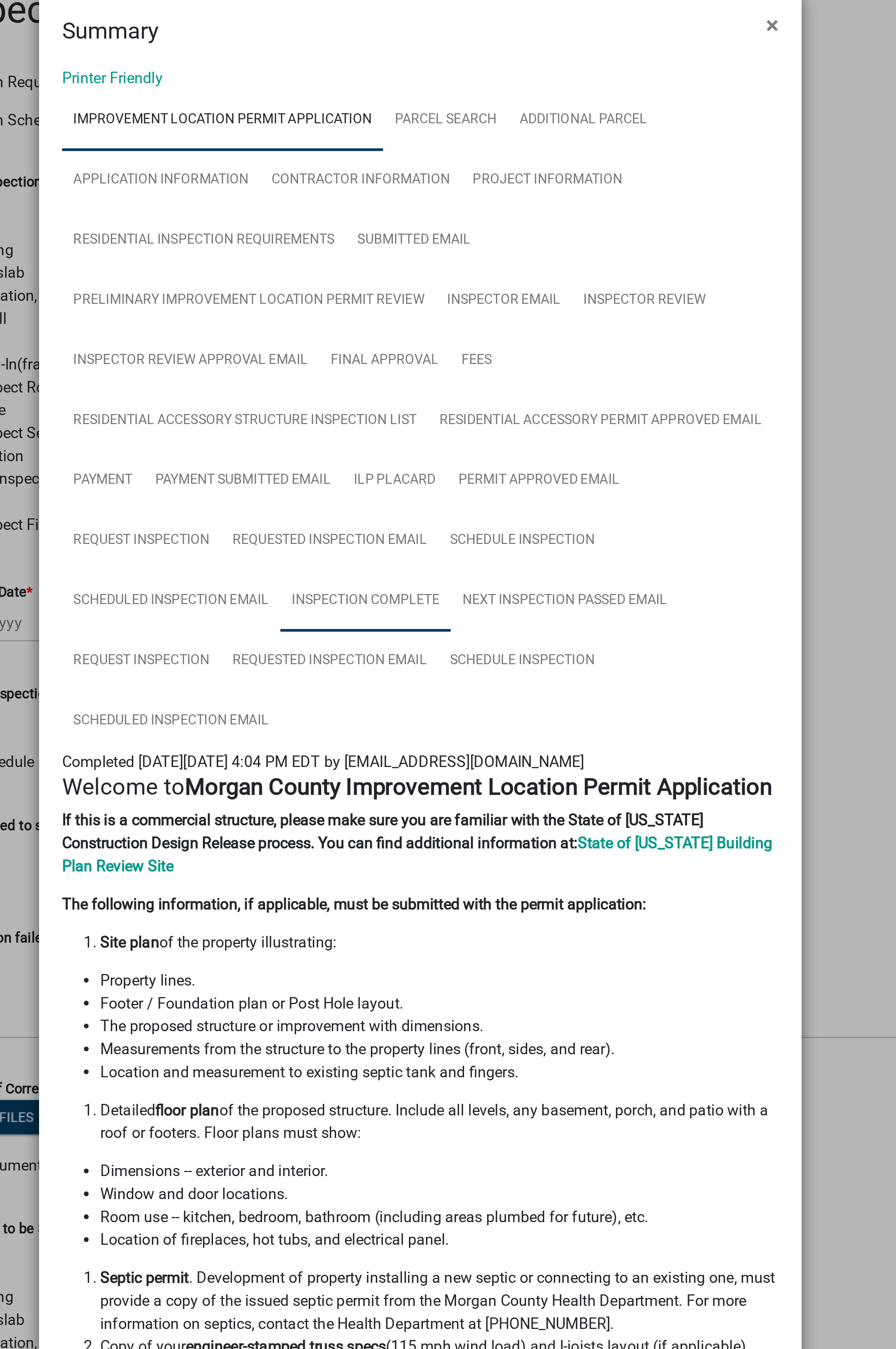
click at [427, 332] on link "Inspection Complete" at bounding box center [419, 334] width 90 height 32
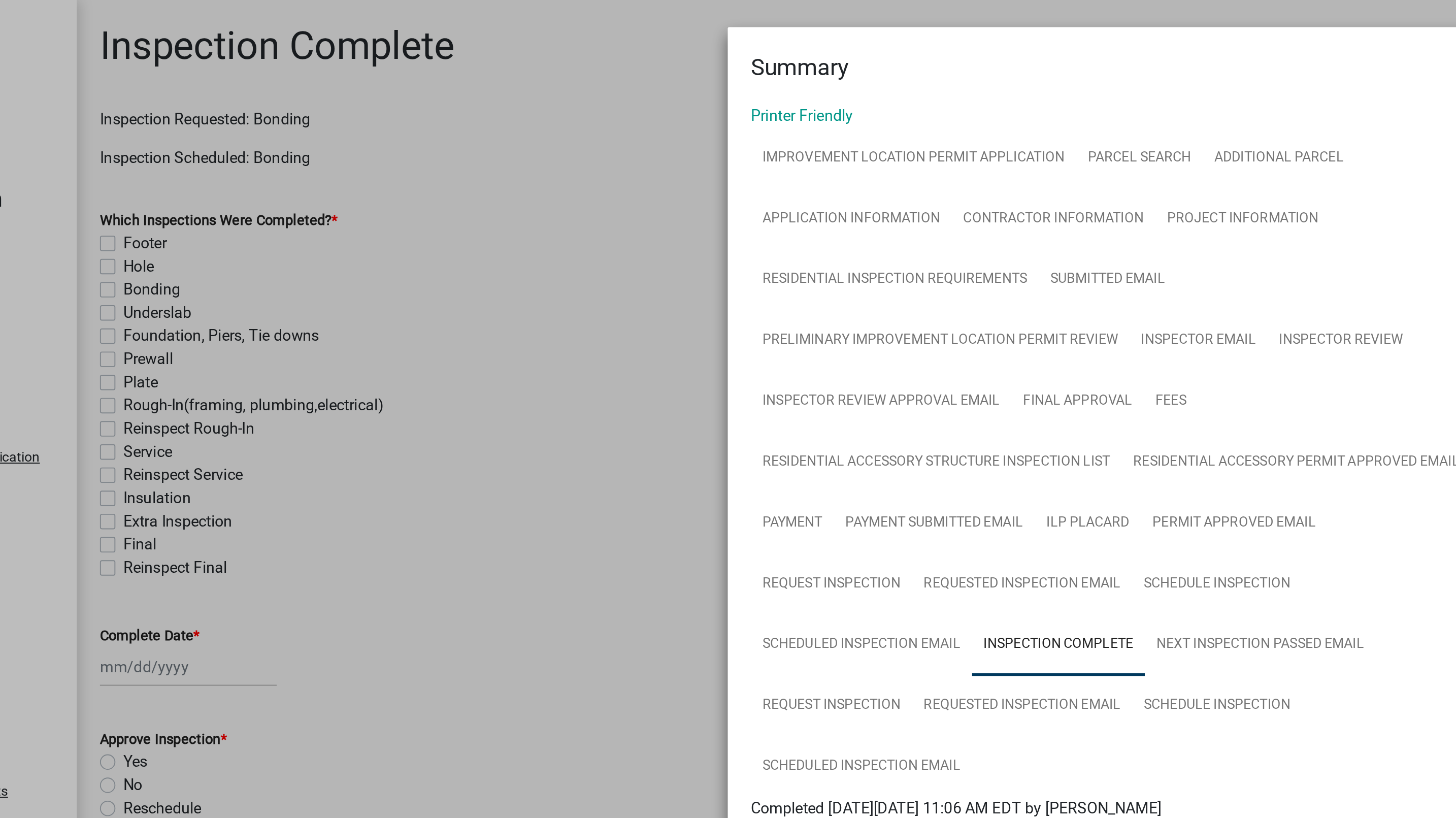
click at [723, 31] on div "Summary ×" at bounding box center [728, 29] width 406 height 31
click at [696, 37] on div "Summary ×" at bounding box center [728, 29] width 406 height 31
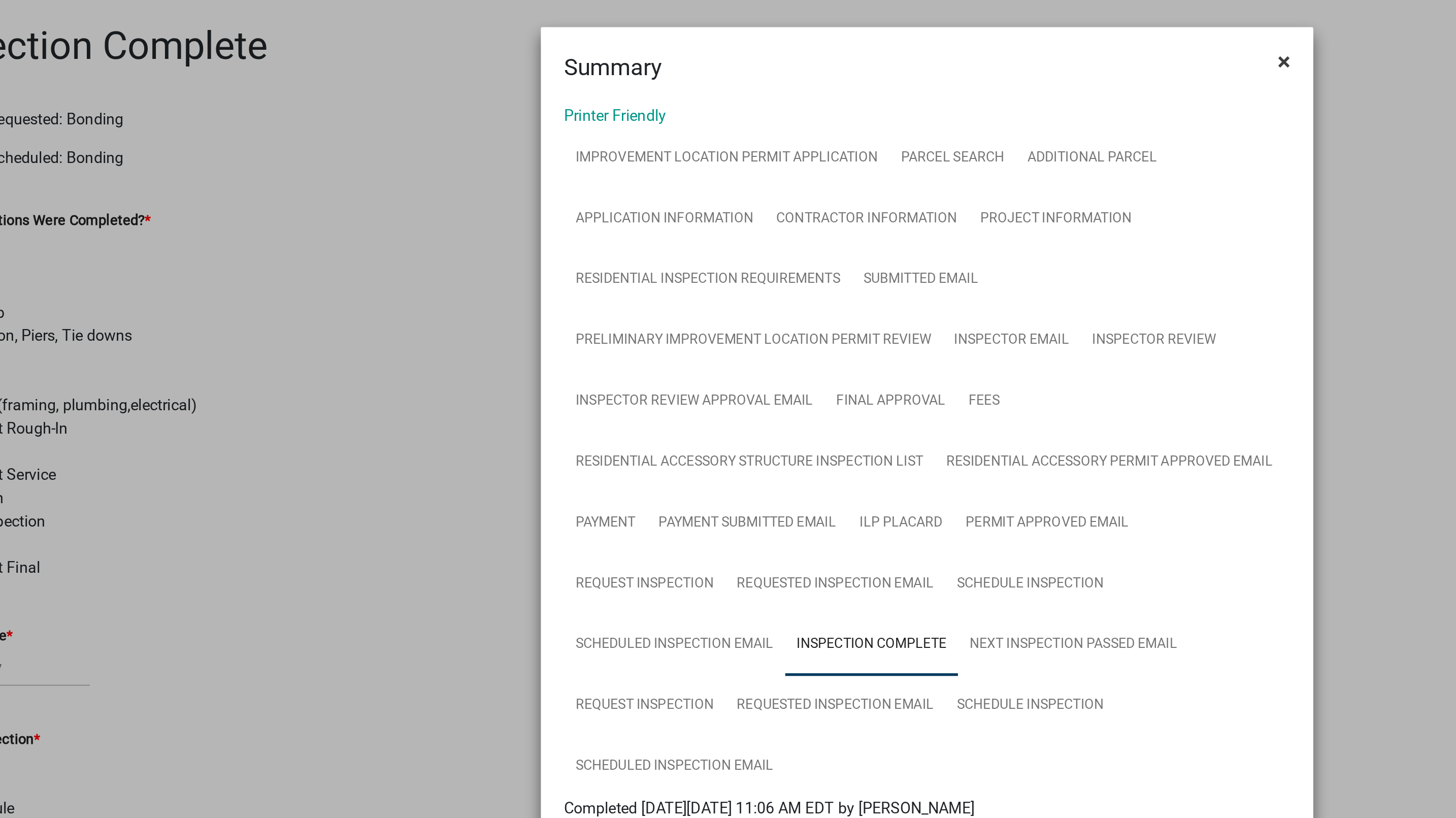
click at [912, 29] on span "×" at bounding box center [916, 32] width 7 height 14
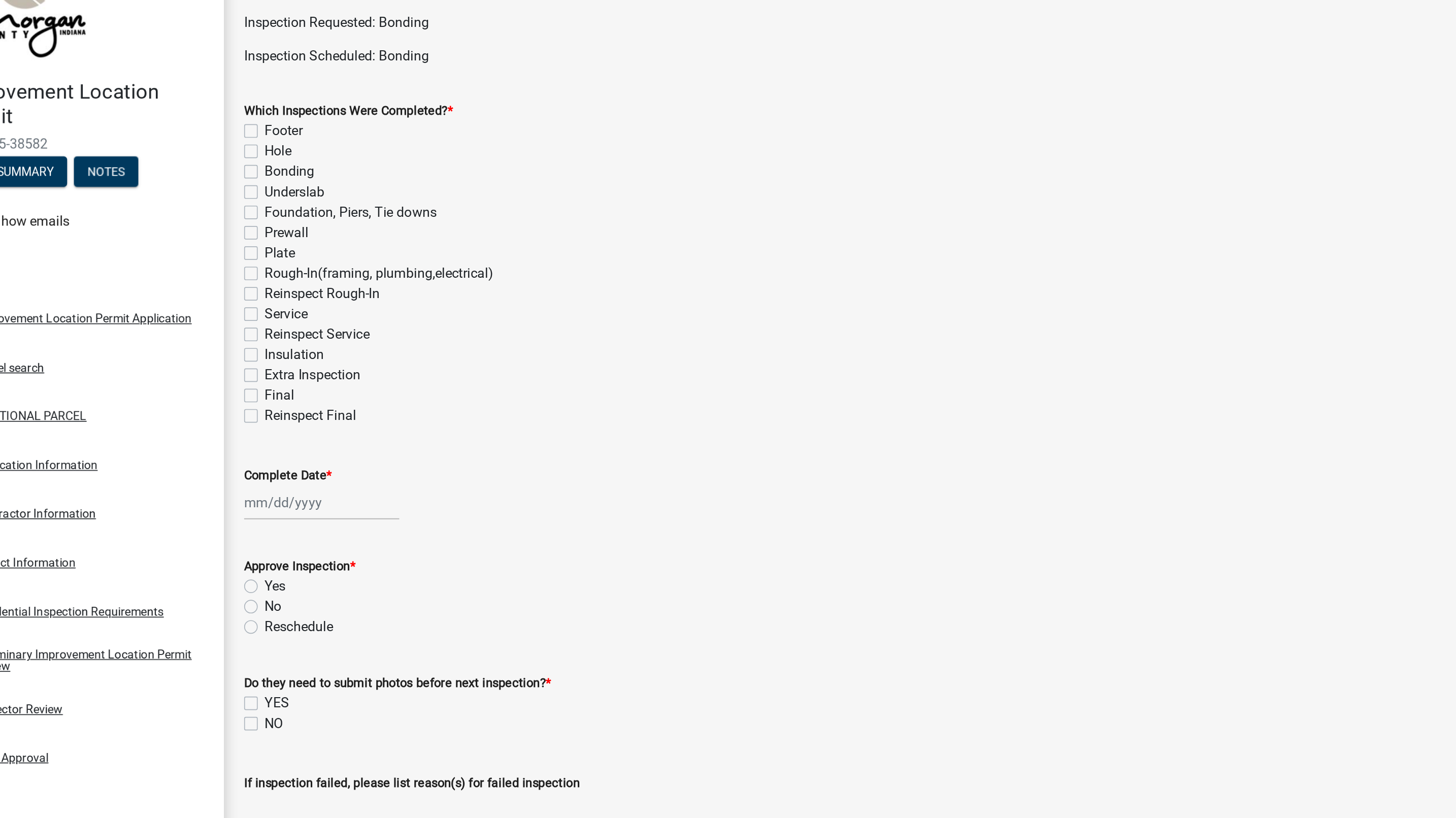
click at [207, 153] on label "Bonding" at bounding box center [222, 153] width 30 height 12
click at [207, 153] on input "Bonding" at bounding box center [210, 150] width 7 height 7
checkbox input "true"
checkbox input "false"
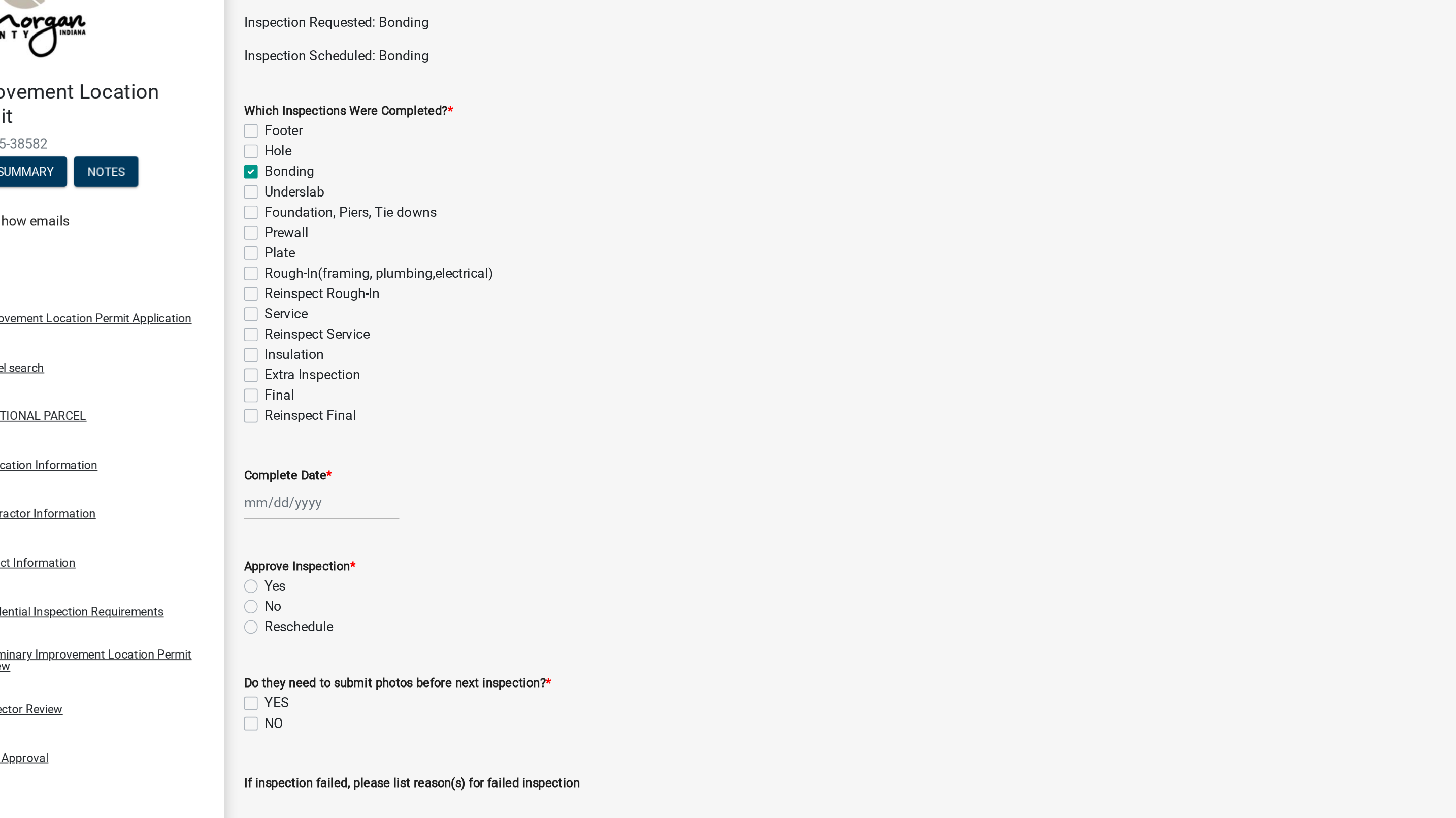
checkbox input "true"
checkbox input "false"
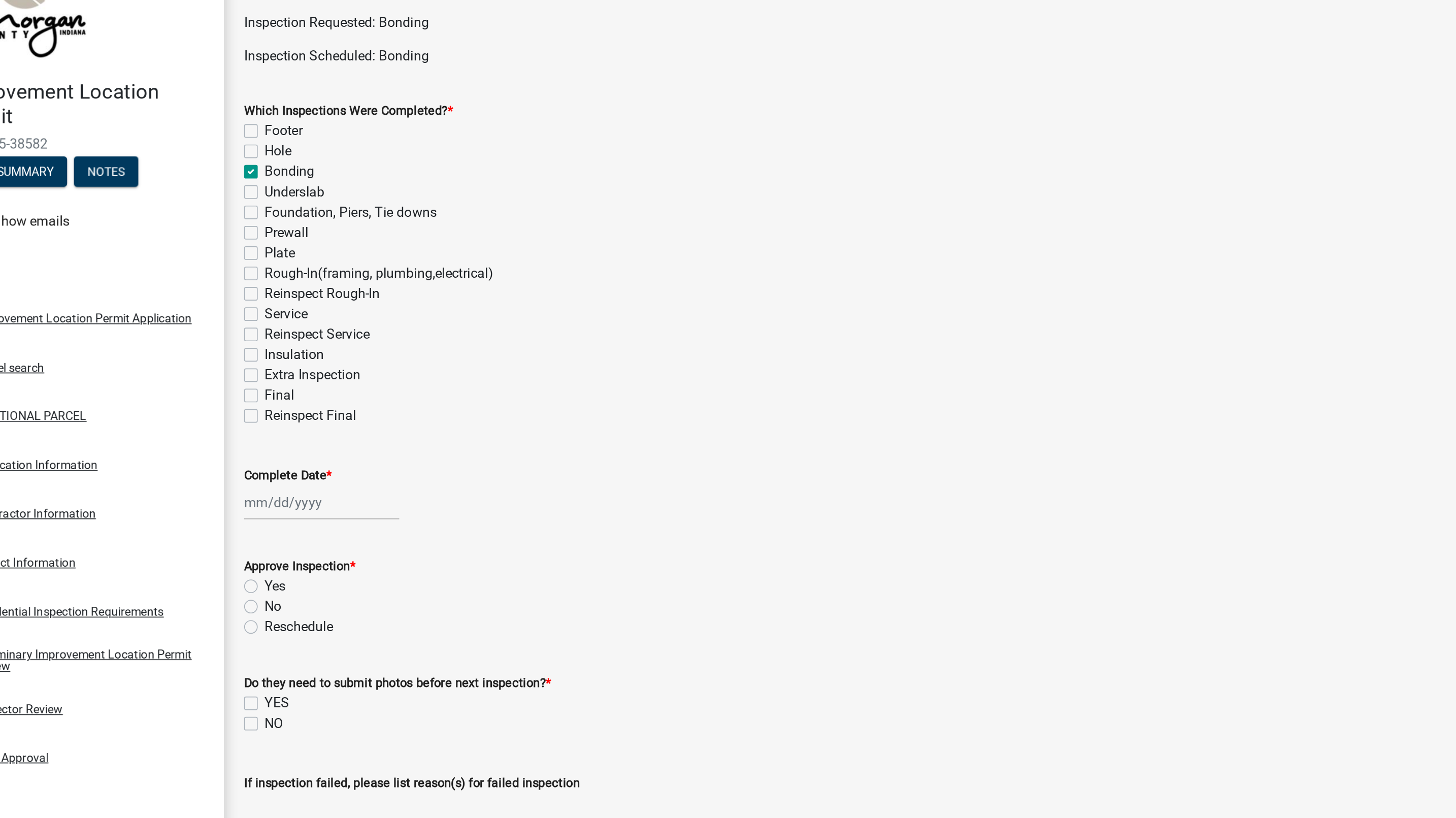
checkbox input "false"
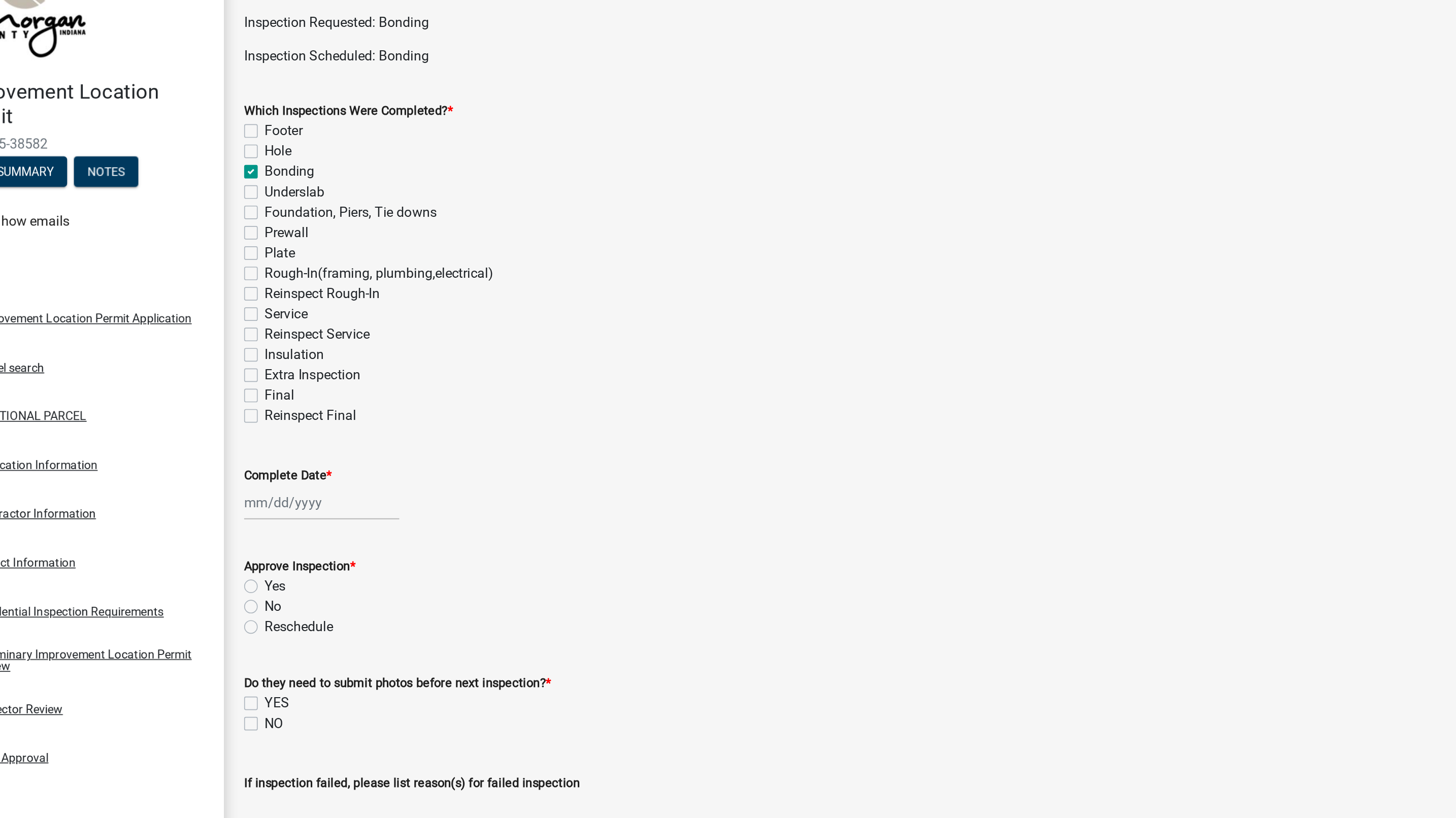
checkbox input "false"
click at [222, 347] on div at bounding box center [241, 350] width 93 height 21
select select "10"
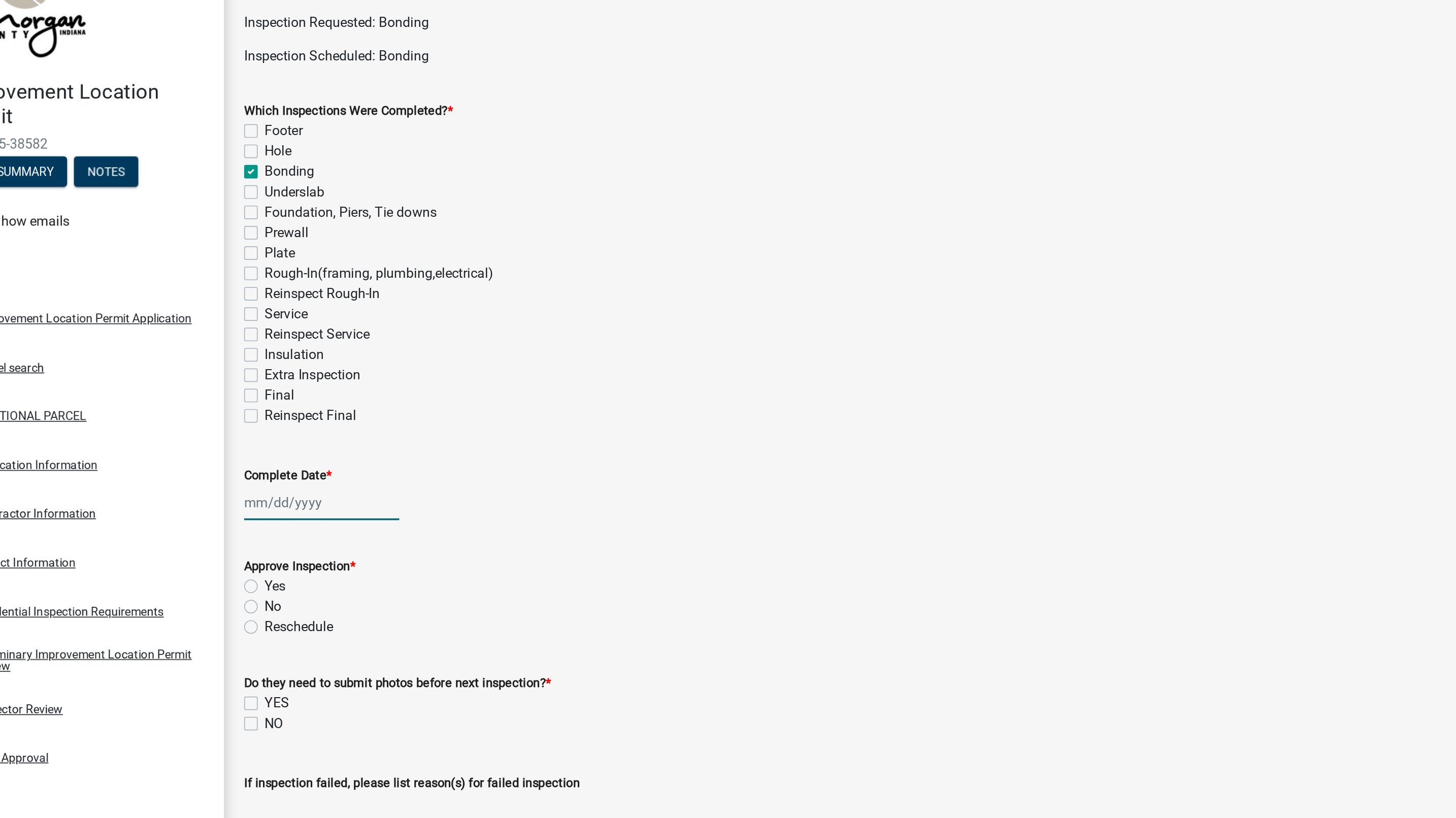
select select "2025"
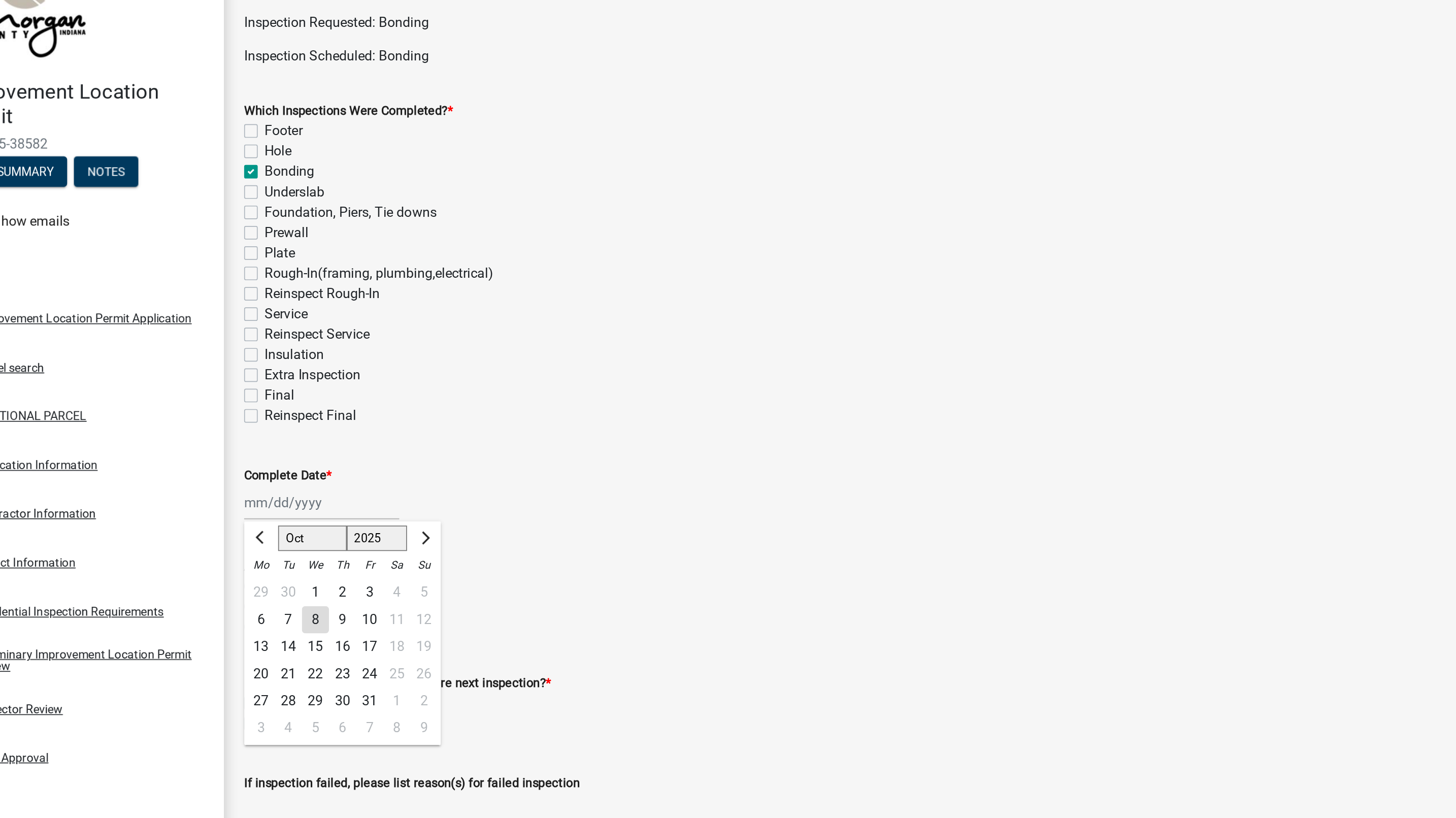
click at [237, 421] on div "8" at bounding box center [237, 421] width 16 height 16
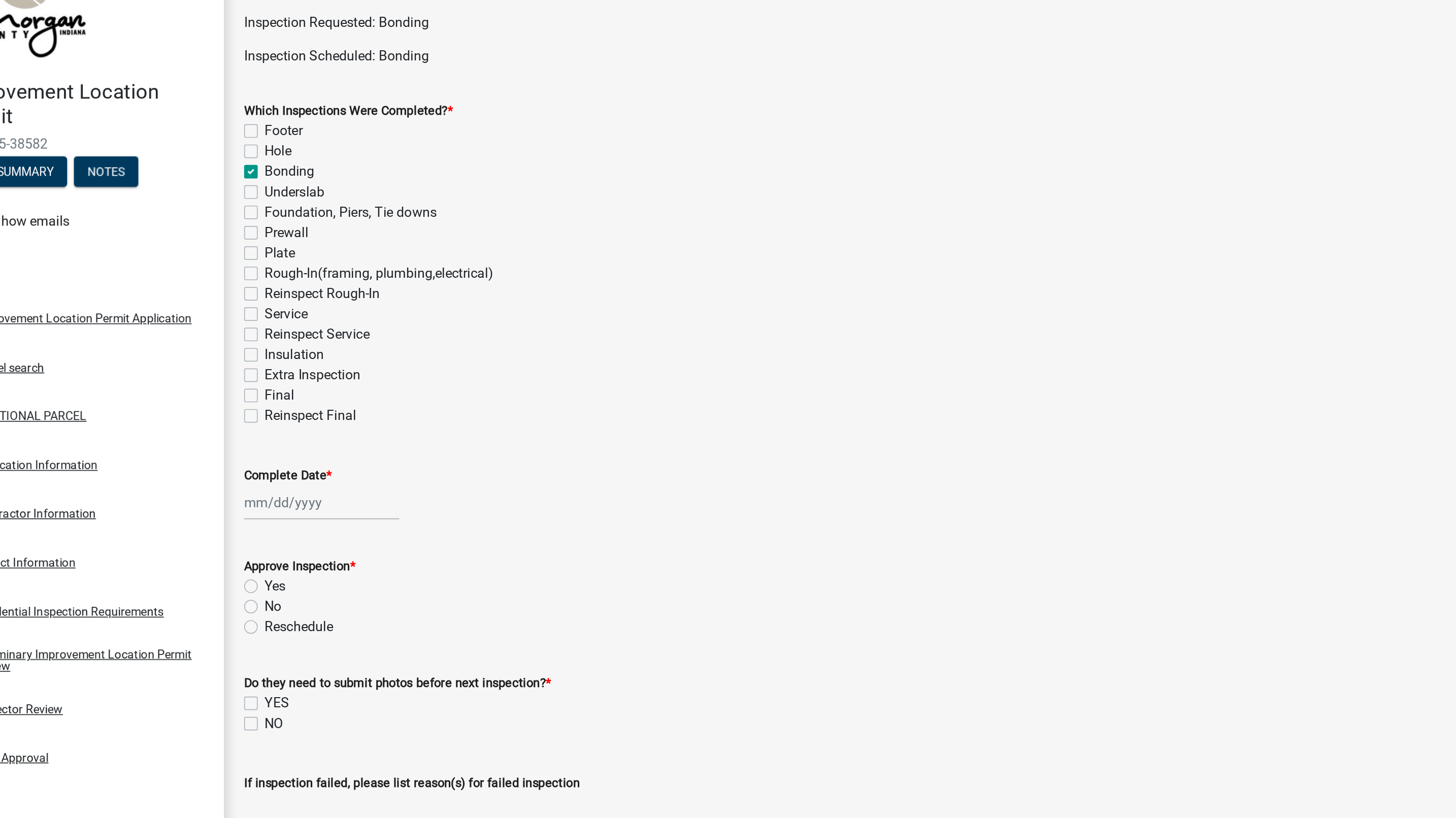
type input "[DATE]"
click at [207, 401] on label "Yes" at bounding box center [213, 401] width 12 height 12
click at [207, 401] on input "Yes" at bounding box center [210, 398] width 7 height 7
radio input "true"
click at [207, 484] on label "NO" at bounding box center [213, 483] width 11 height 12
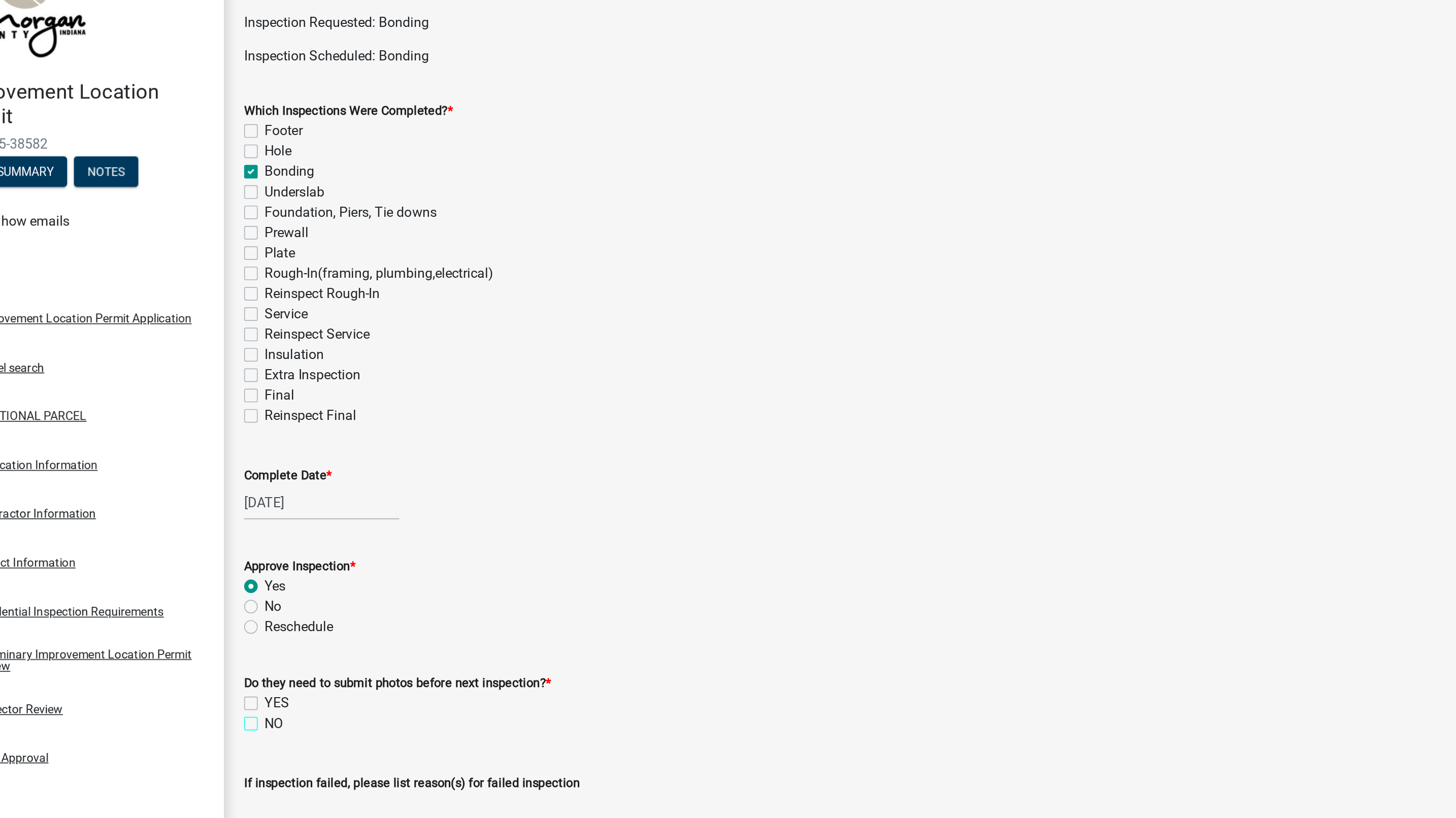
click at [207, 483] on input "NO" at bounding box center [210, 480] width 7 height 7
checkbox input "true"
checkbox input "false"
checkbox input "true"
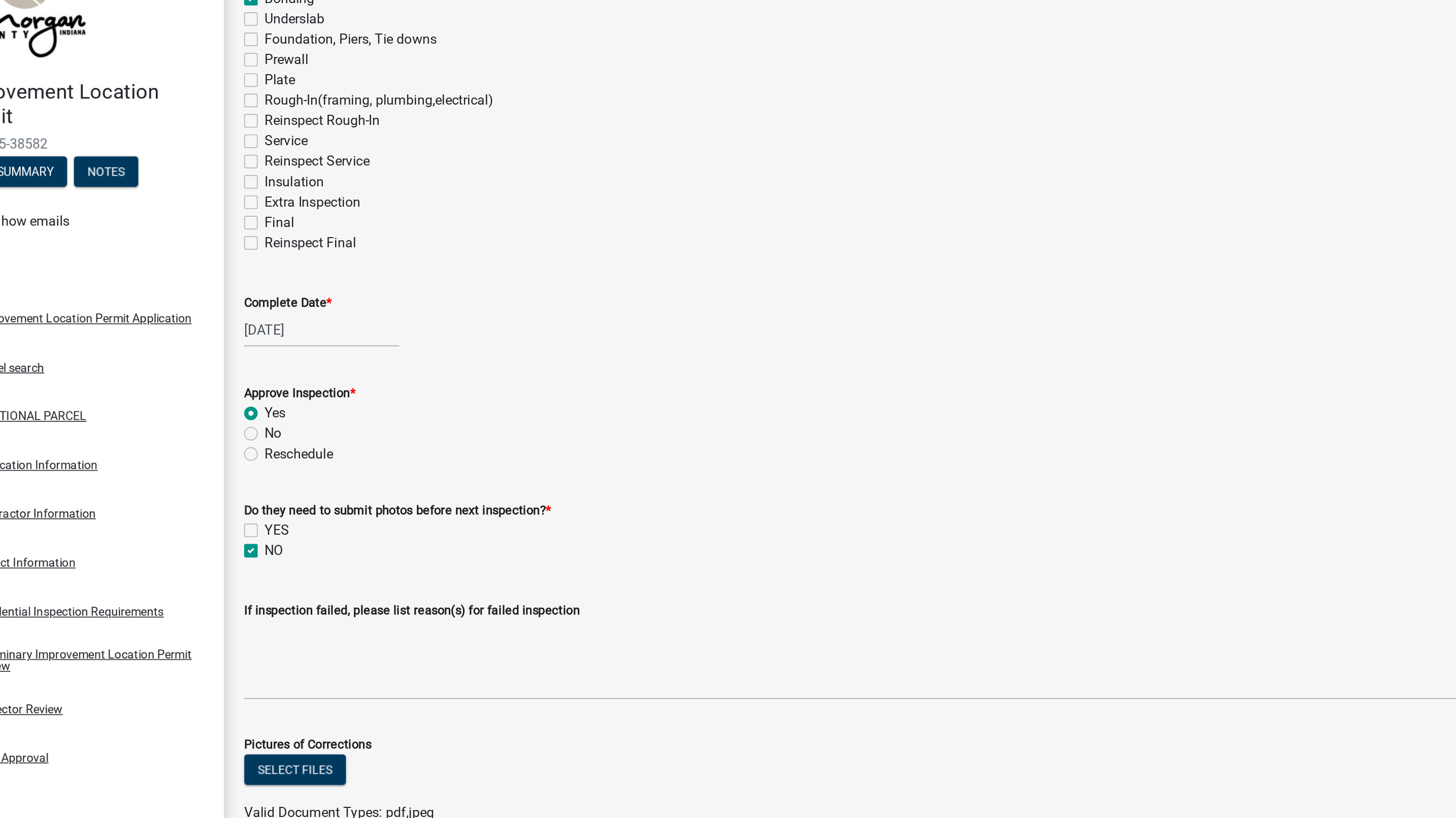
scroll to position [206, 0]
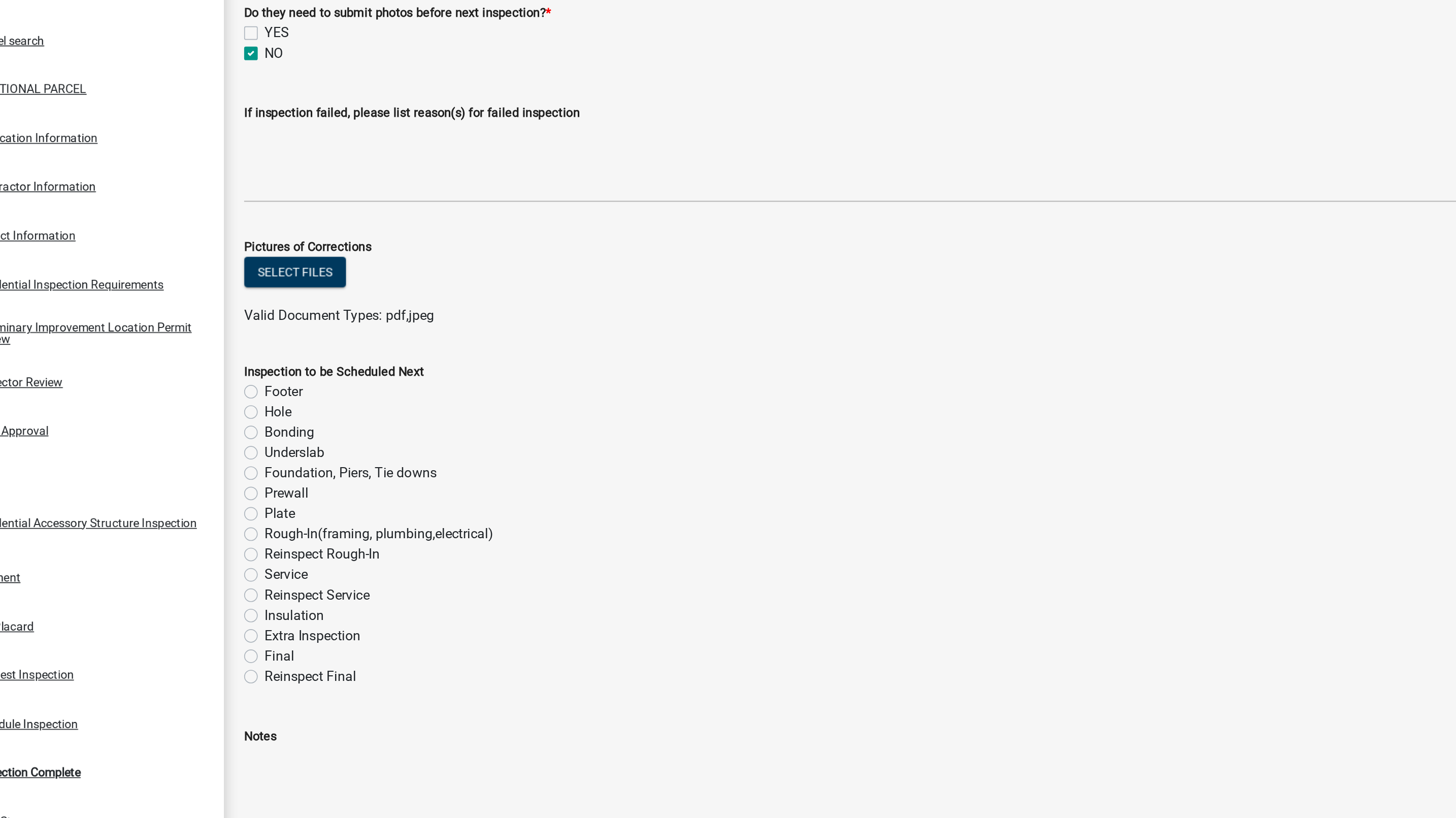
click at [207, 638] on label "Final" at bounding box center [215, 638] width 18 height 12
click at [207, 638] on input "Final" at bounding box center [210, 635] width 7 height 7
radio input "true"
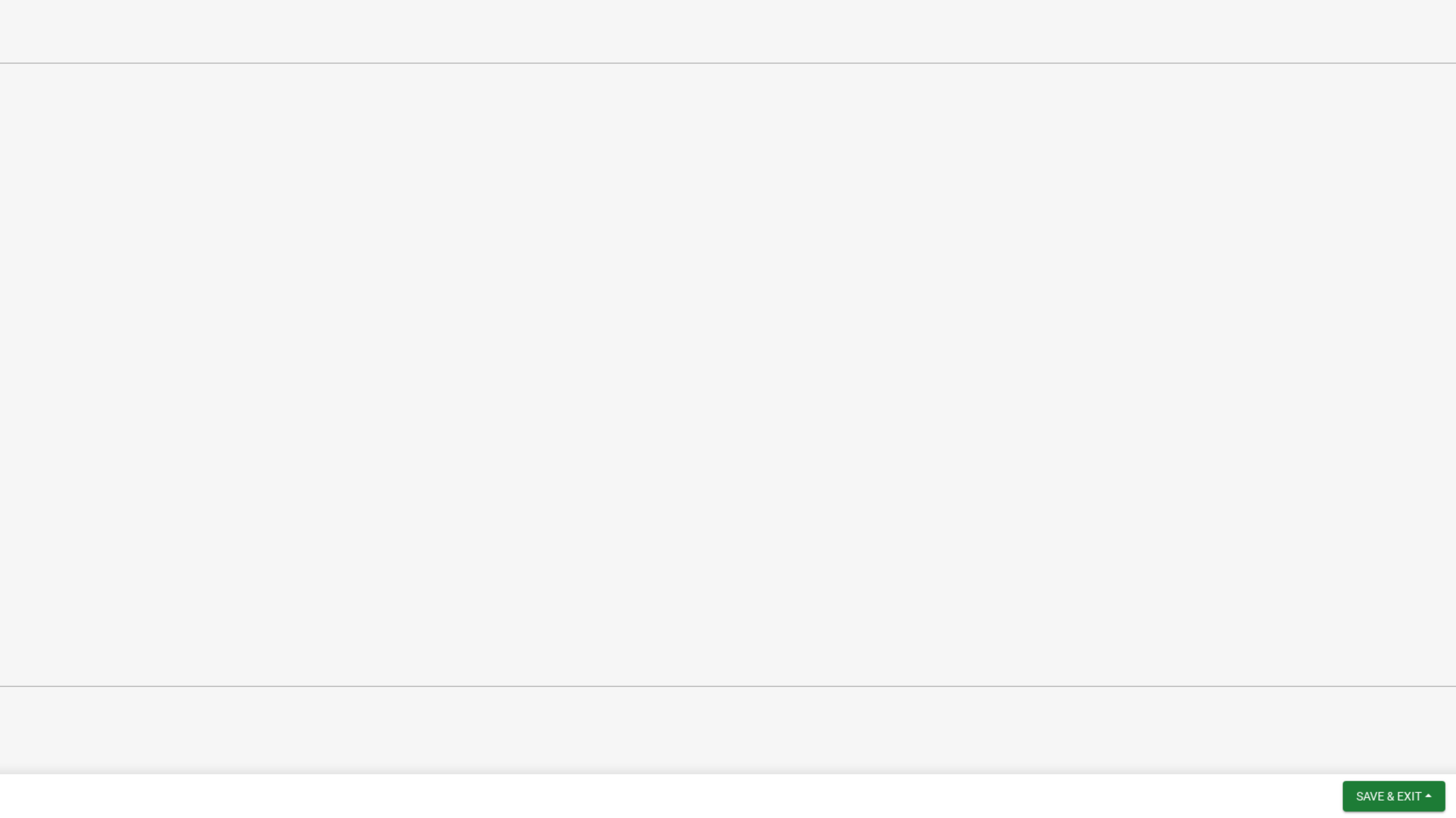
scroll to position [0, 0]
click at [1415, 810] on button "Next" at bounding box center [1419, 804] width 34 height 18
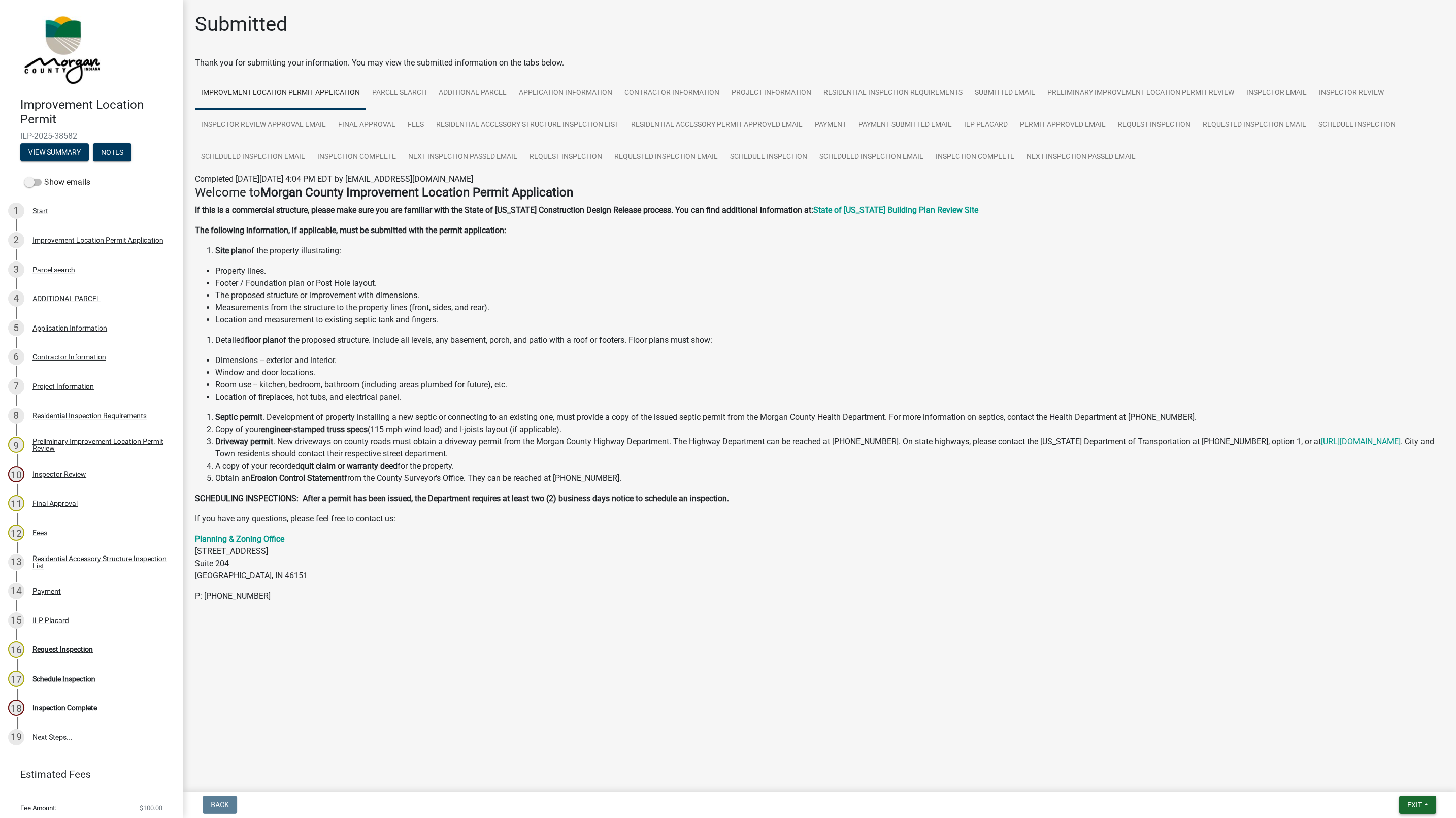
click at [1411, 804] on span "Exit" at bounding box center [1415, 804] width 15 height 8
click at [1389, 777] on button "Save & Exit" at bounding box center [1396, 778] width 81 height 24
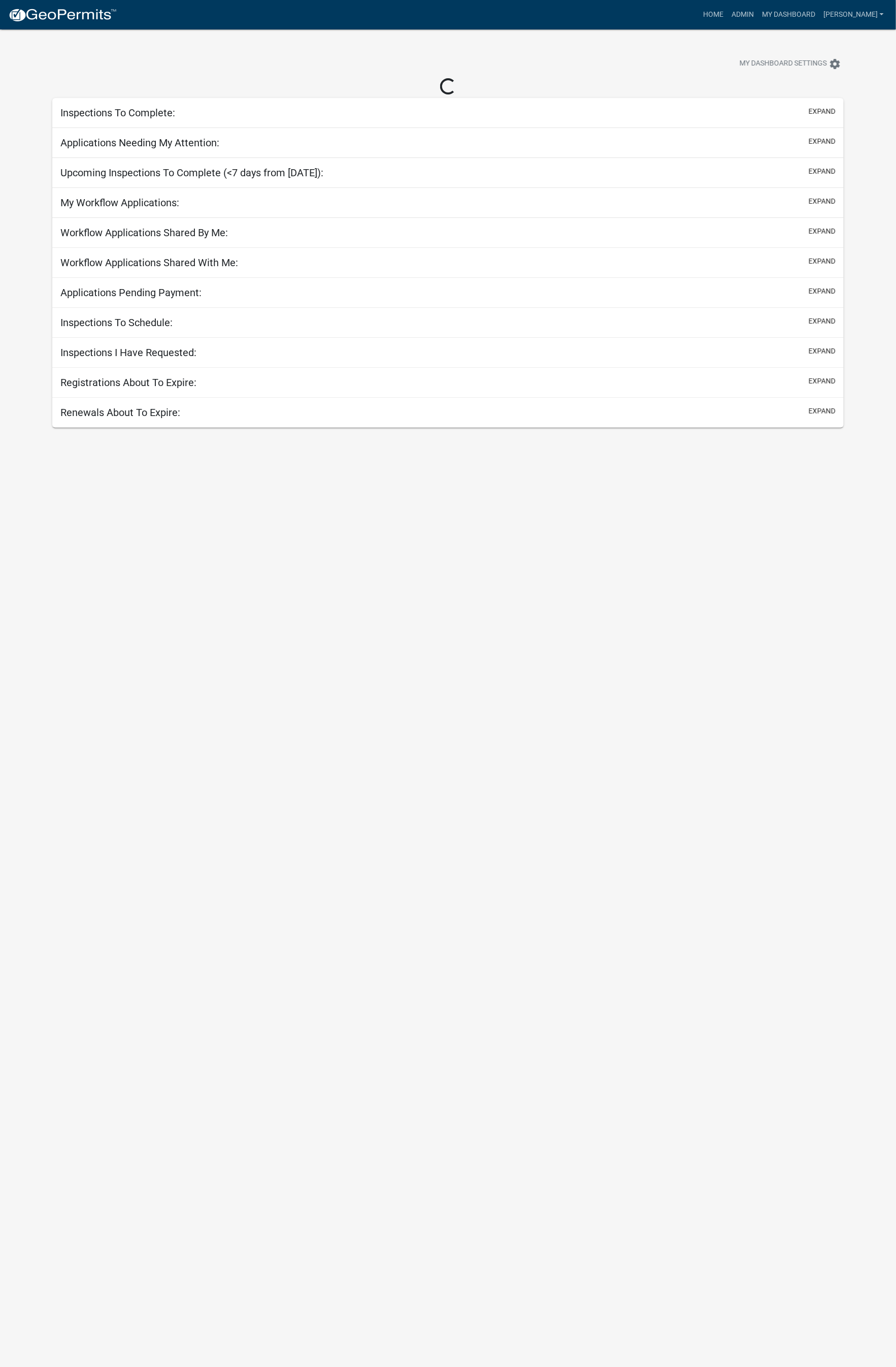
select select "1: 25"
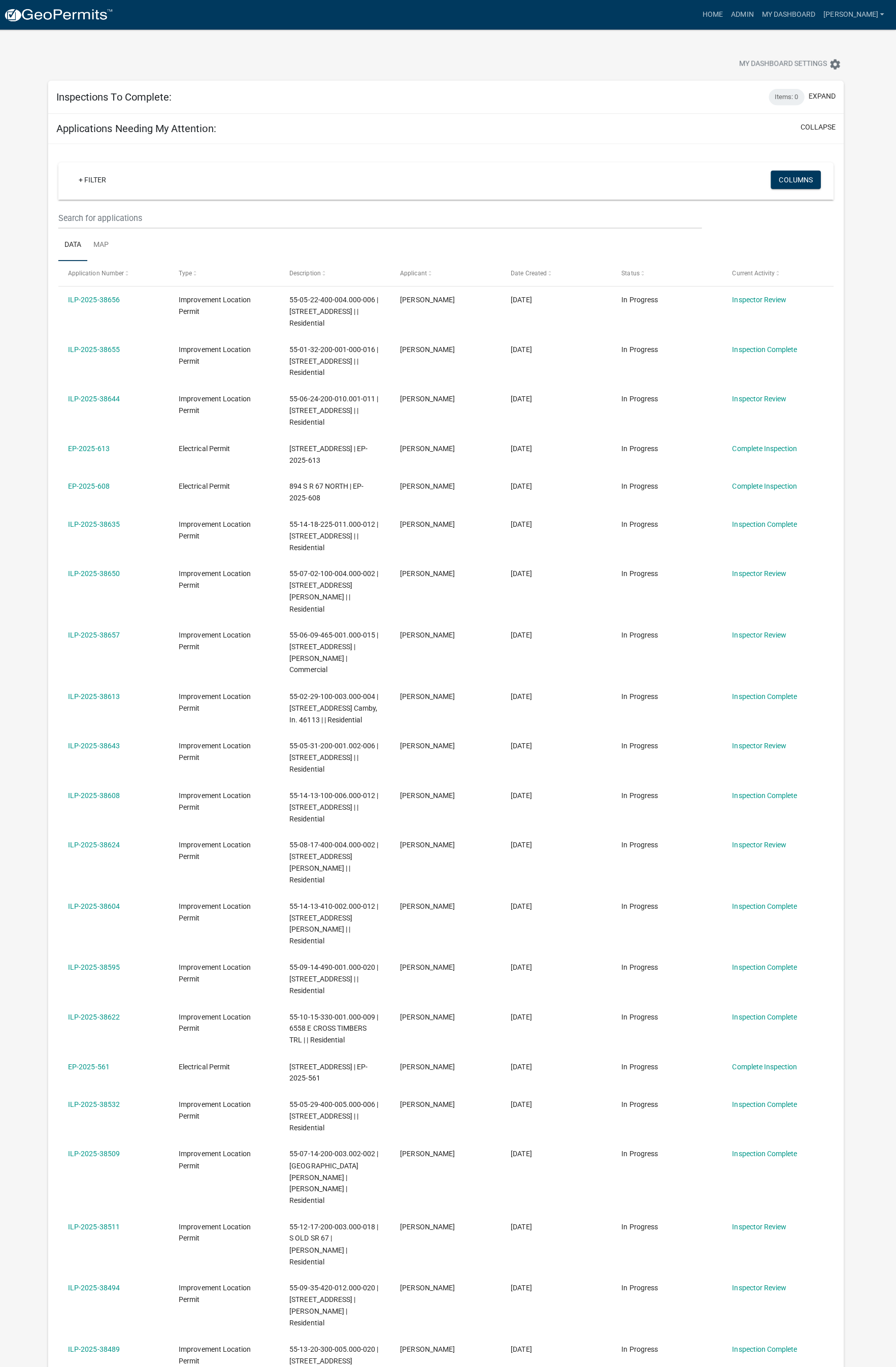
click at [829, 495] on datatable-body-cell "Complete Inspection" at bounding box center [778, 490] width 110 height 37
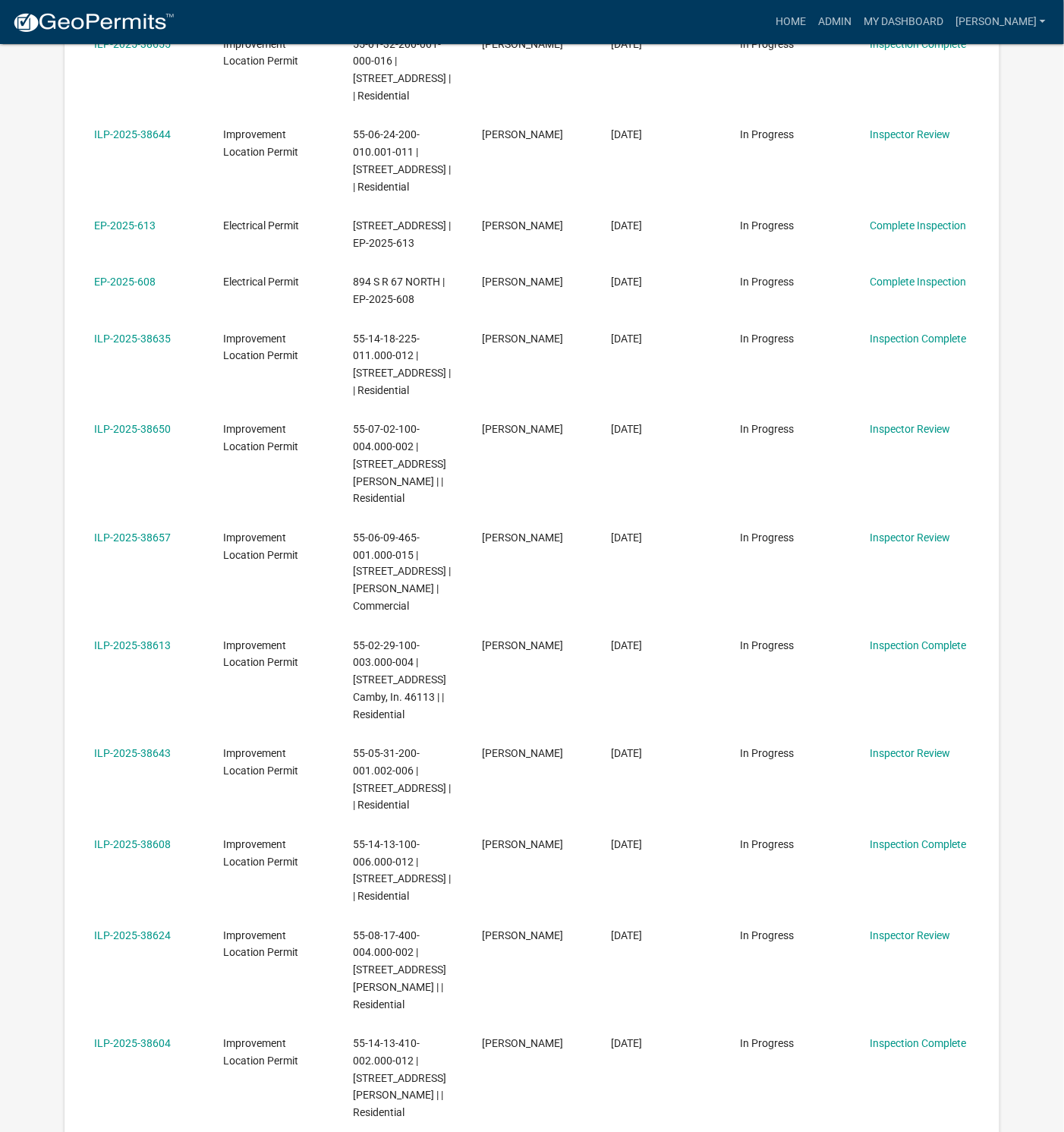
scroll to position [570, 0]
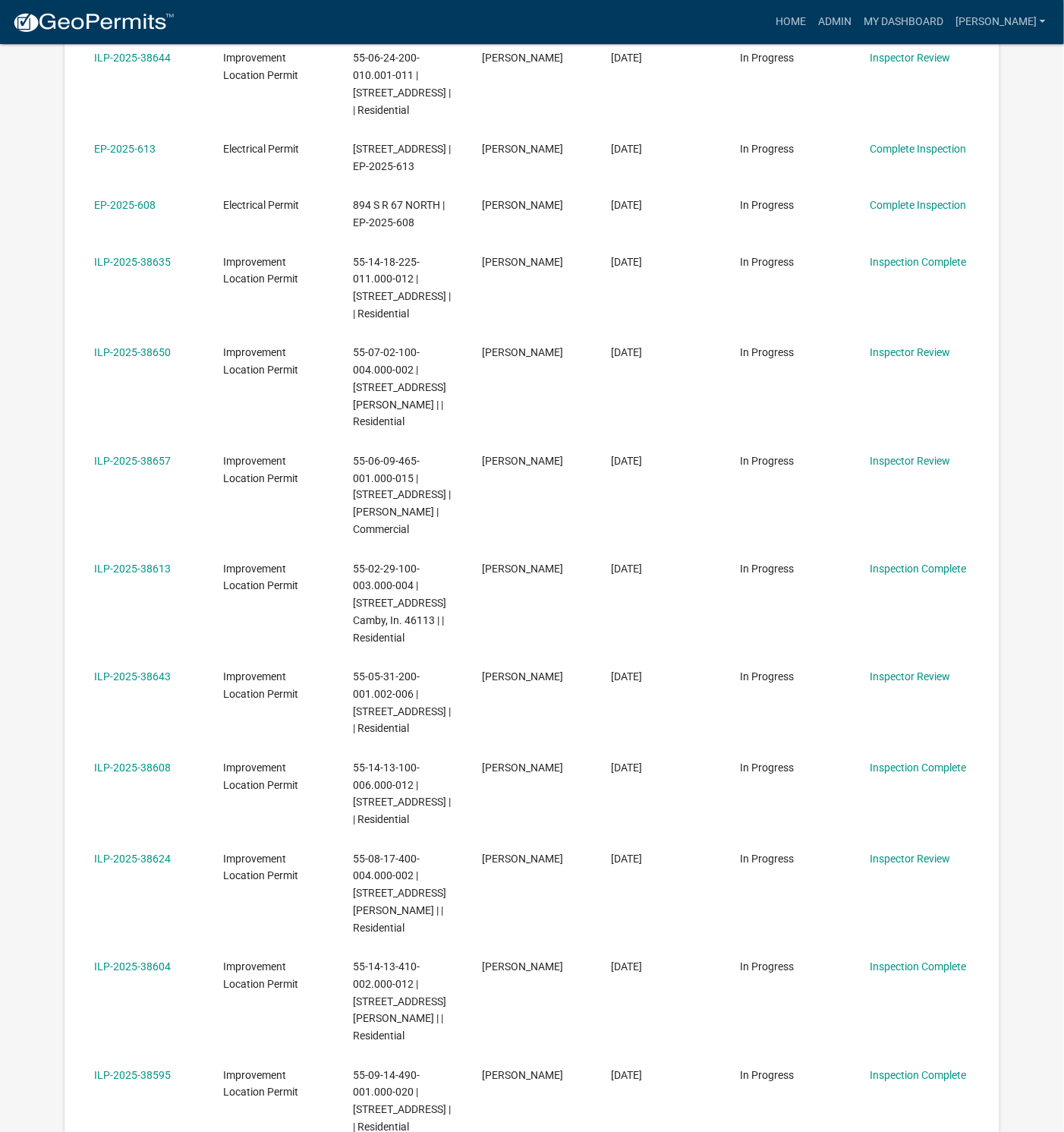
click at [137, 854] on link "ILP-2025-38624" at bounding box center [132, 860] width 77 height 12
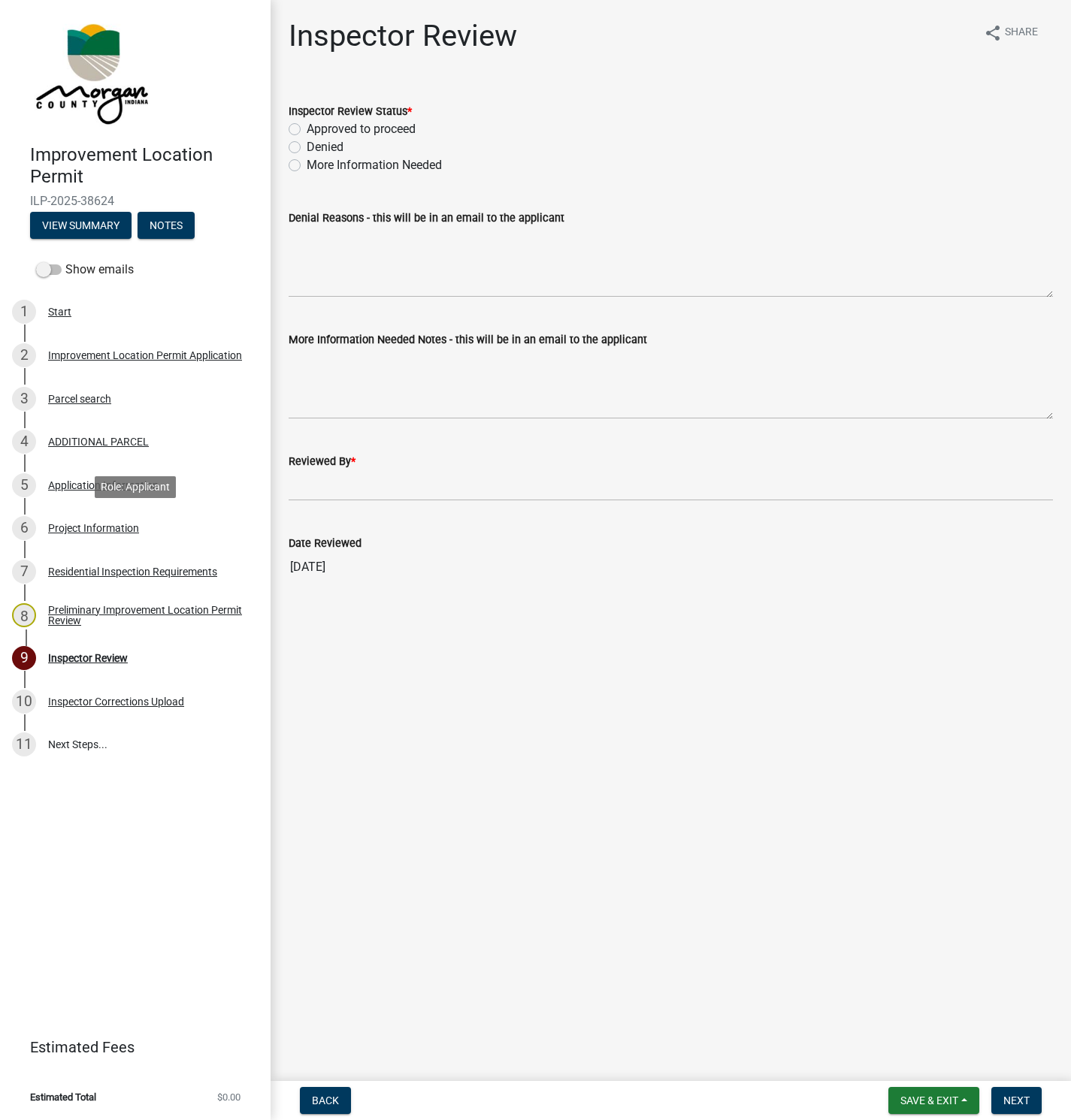
click at [95, 529] on div "Project Information" at bounding box center [93, 528] width 91 height 11
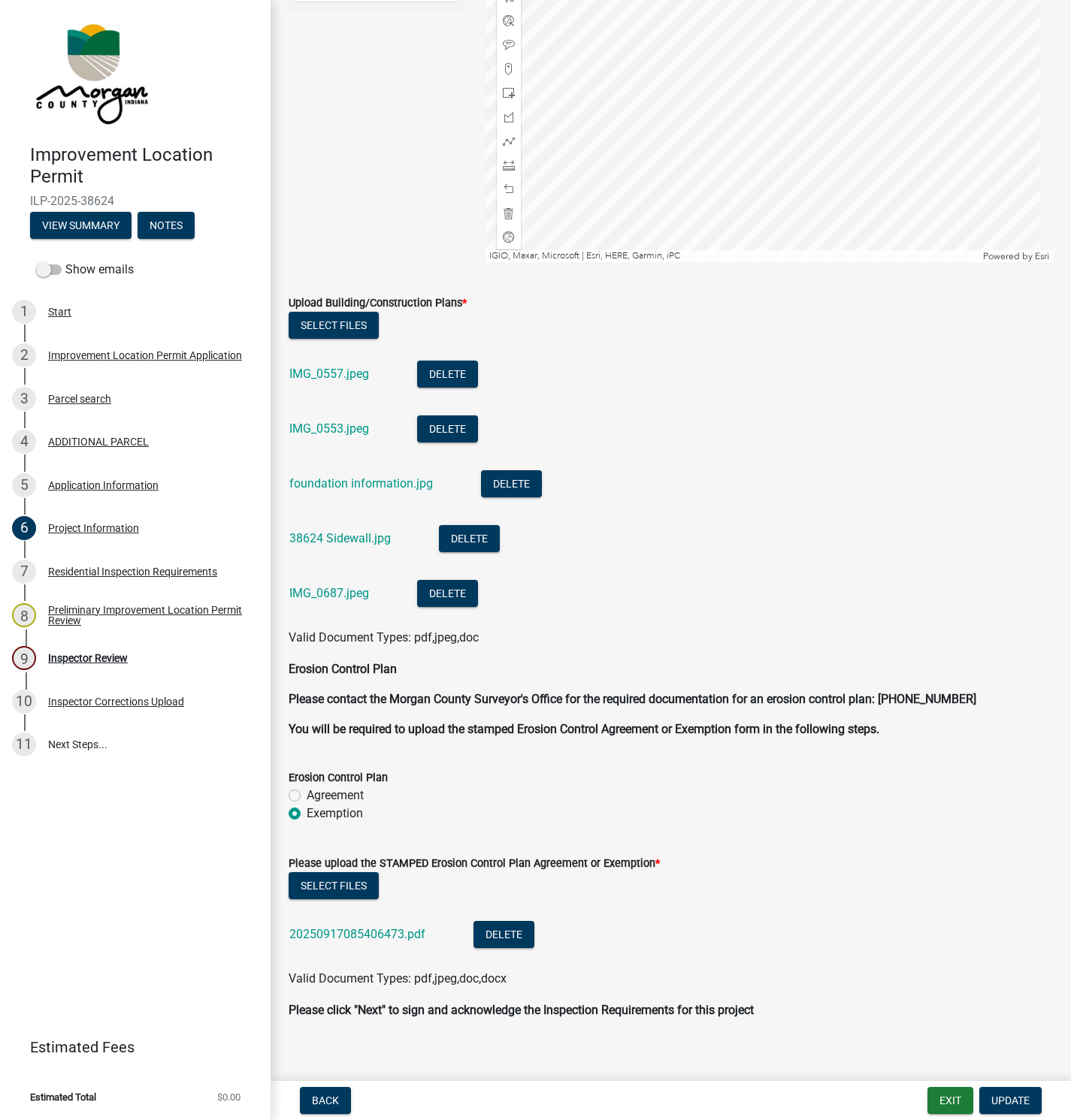
scroll to position [3388, 0]
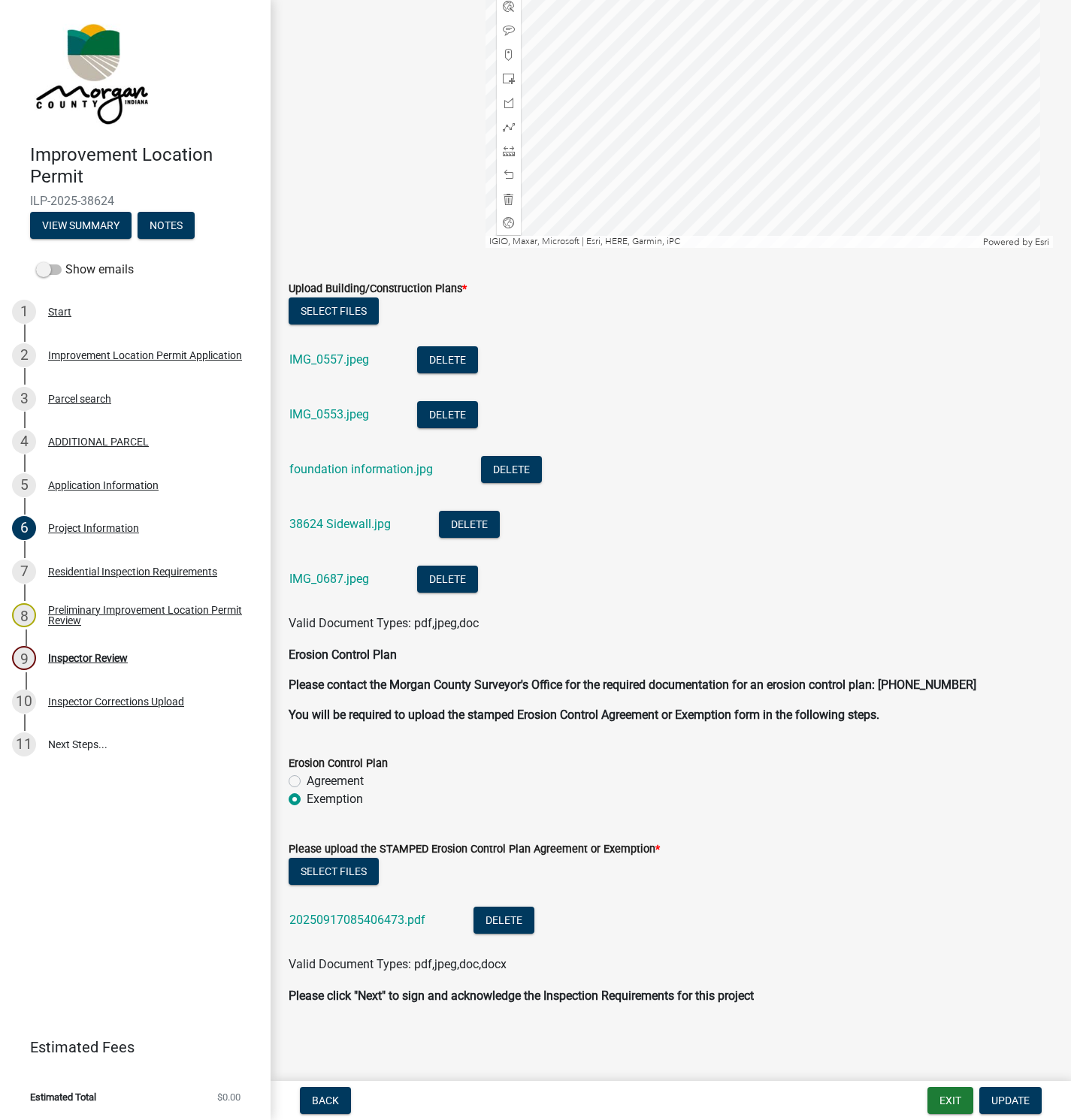
click at [323, 471] on link "foundation information.jpg" at bounding box center [361, 468] width 144 height 14
click at [341, 521] on link "38624 Sidewall.jpg" at bounding box center [340, 524] width 101 height 14
click at [325, 409] on link "IMG_0553.jpeg" at bounding box center [329, 414] width 79 height 14
click at [314, 354] on link "IMG_0557.jpeg" at bounding box center [329, 359] width 79 height 14
drag, startPoint x: 961, startPoint y: 1094, endPoint x: 963, endPoint y: 997, distance: 97.0
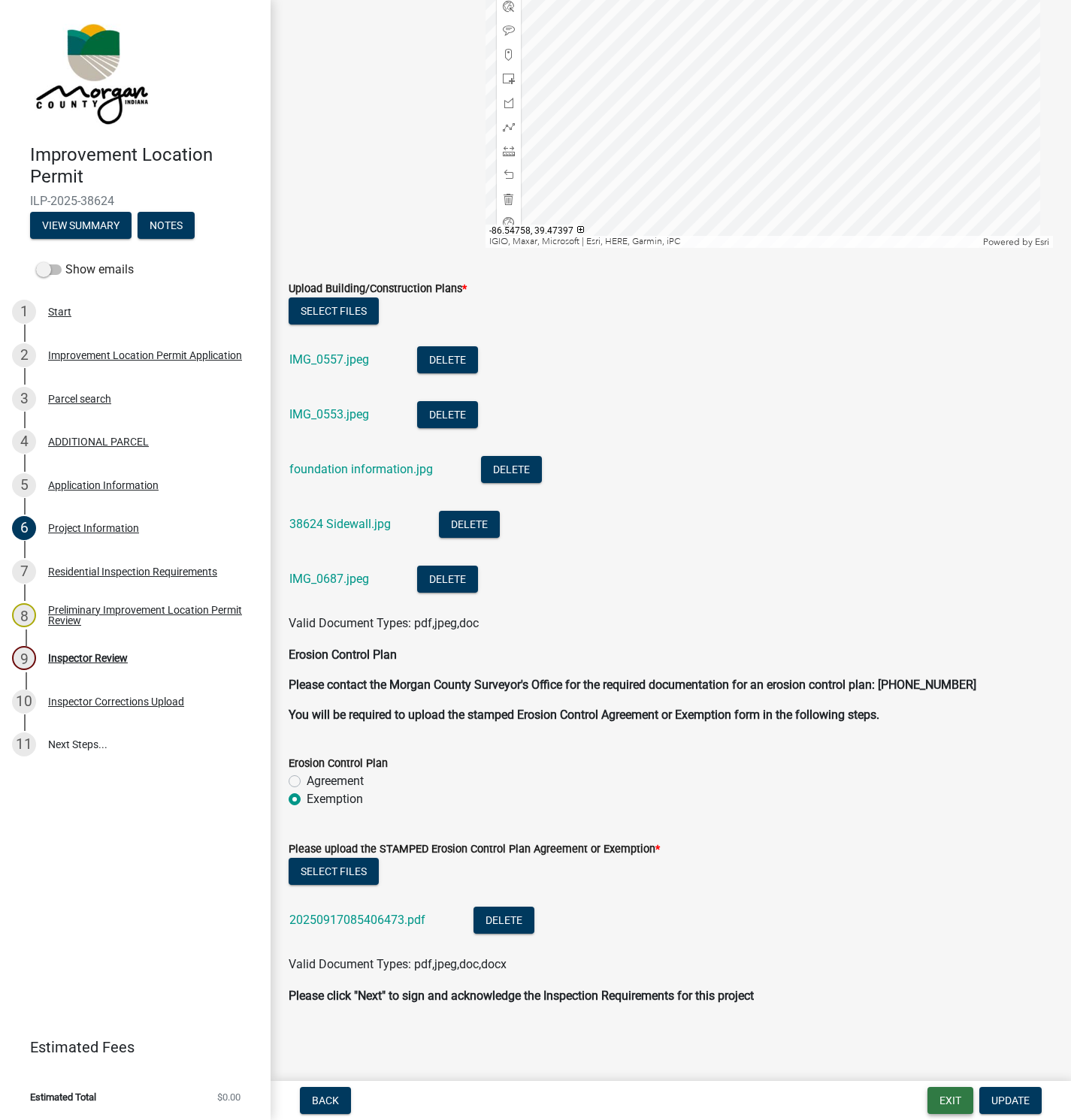
click at [970, 1096] on button "Exit" at bounding box center [950, 1101] width 46 height 27
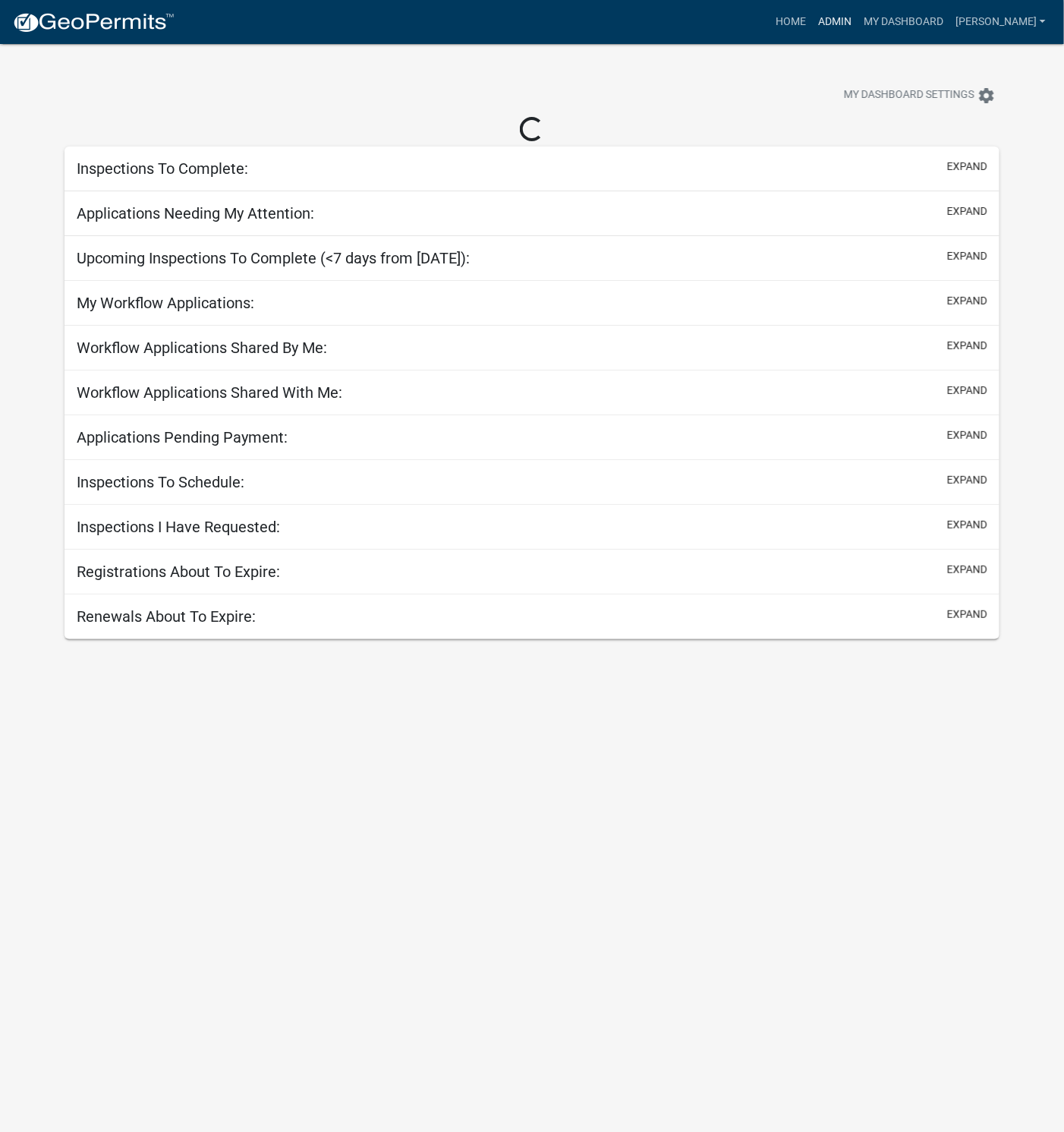
click at [858, 24] on link "Admin" at bounding box center [835, 22] width 46 height 29
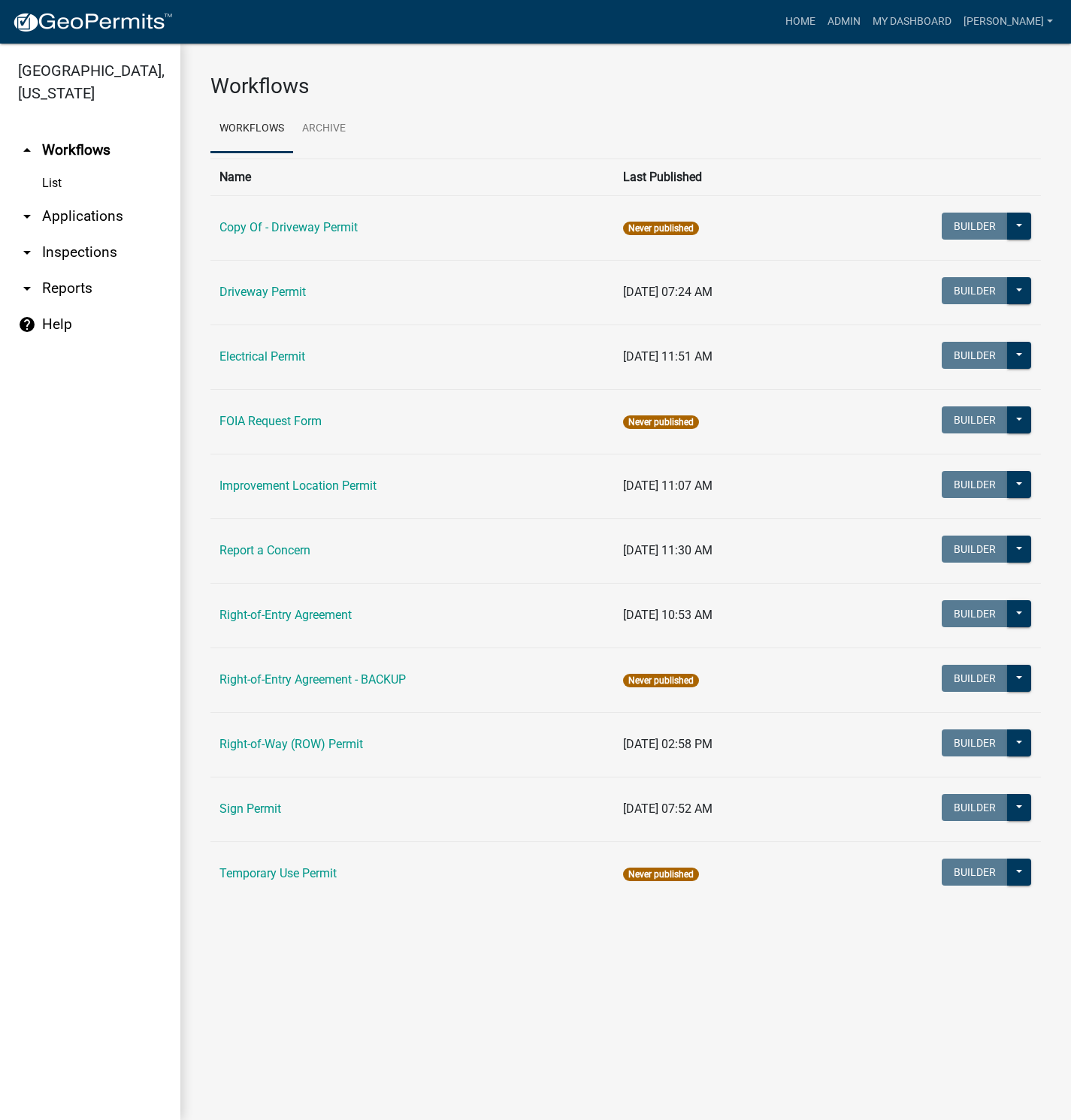
click at [305, 489] on link "Improvement Location Permit" at bounding box center [298, 485] width 157 height 14
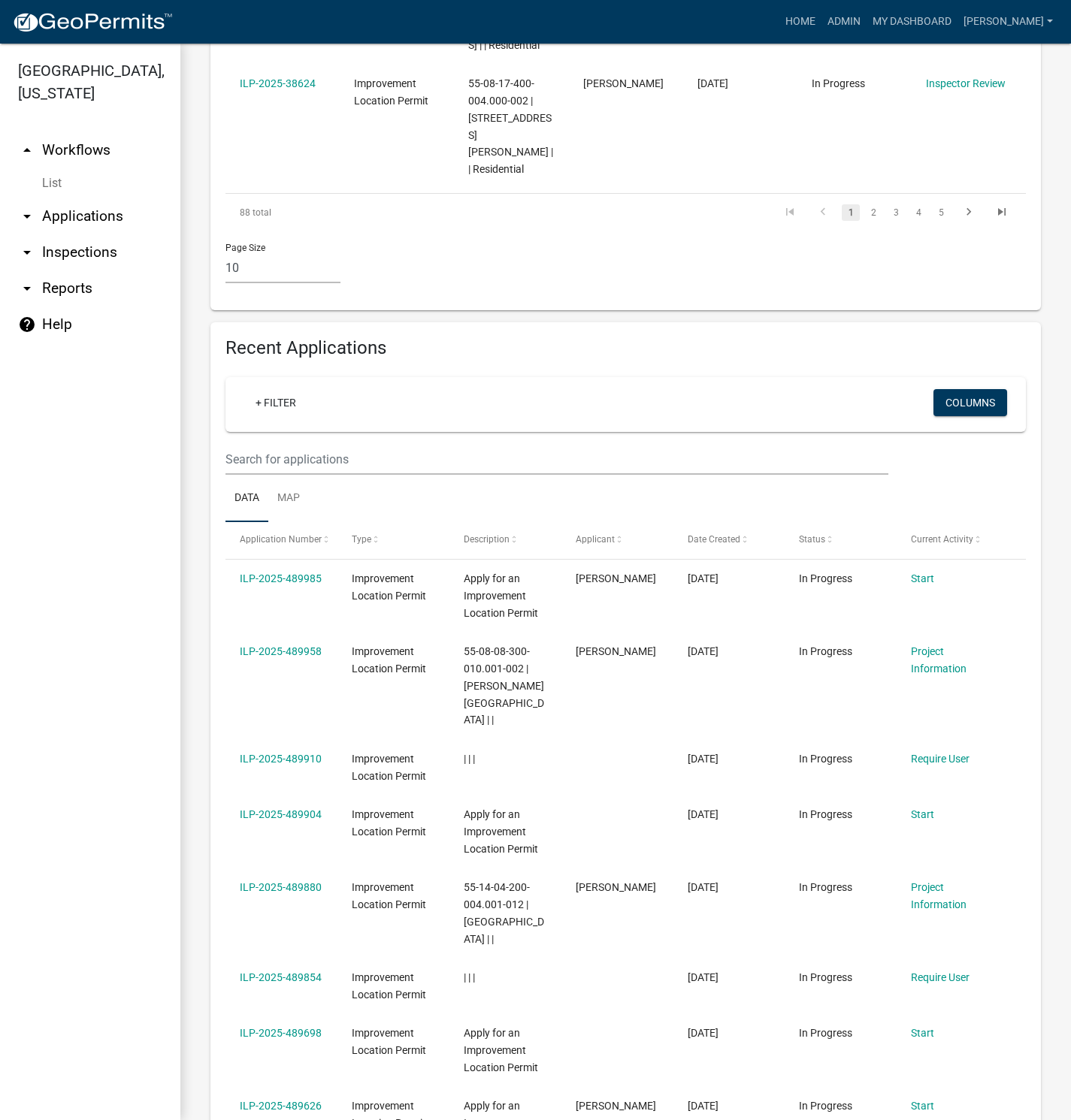
scroll to position [1578, 0]
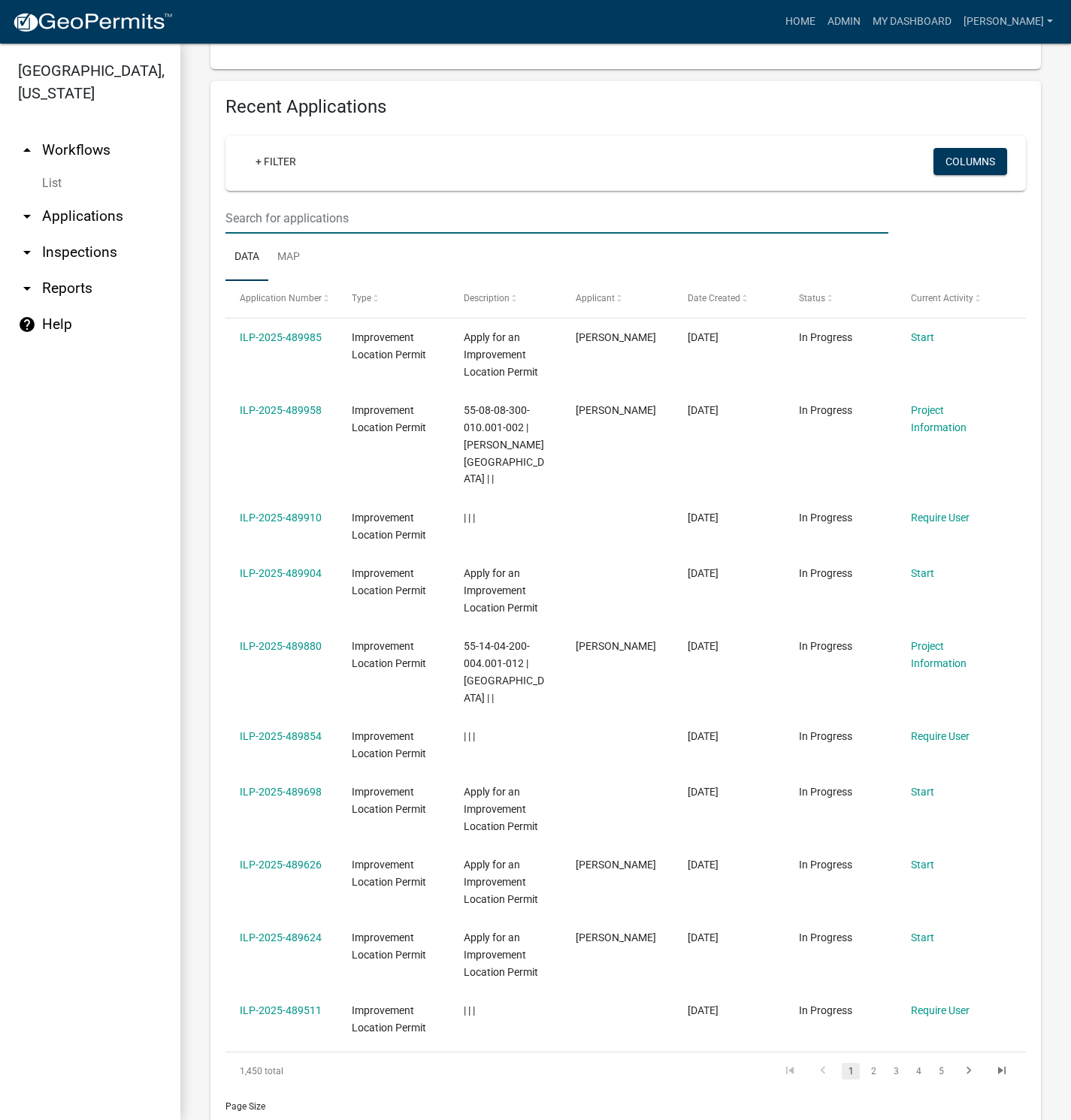
click at [295, 233] on input "text" at bounding box center [556, 218] width 663 height 31
type input "38434"
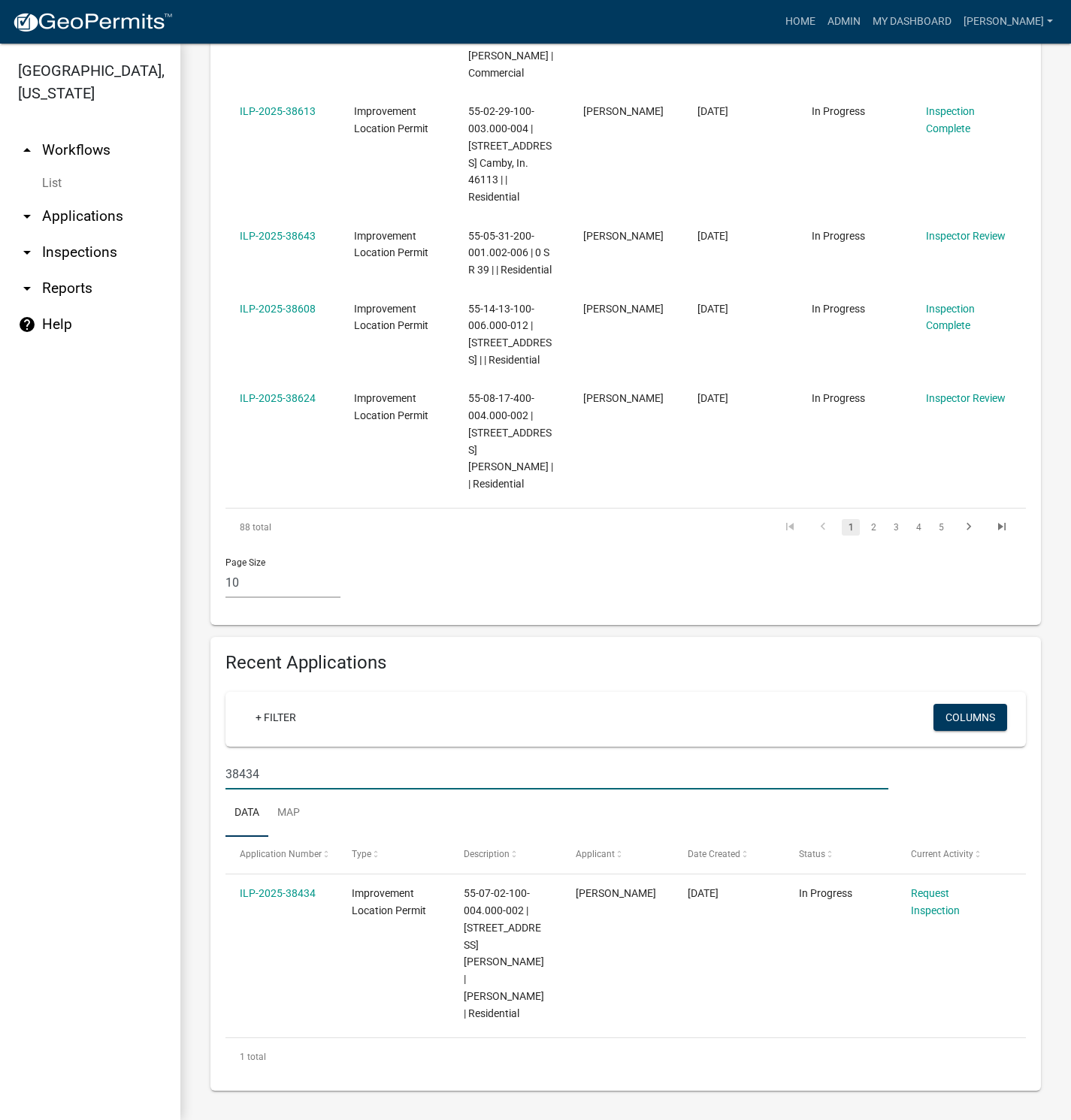
scroll to position [1039, 0]
click at [295, 899] on link "ILP-2025-38434" at bounding box center [278, 893] width 76 height 12
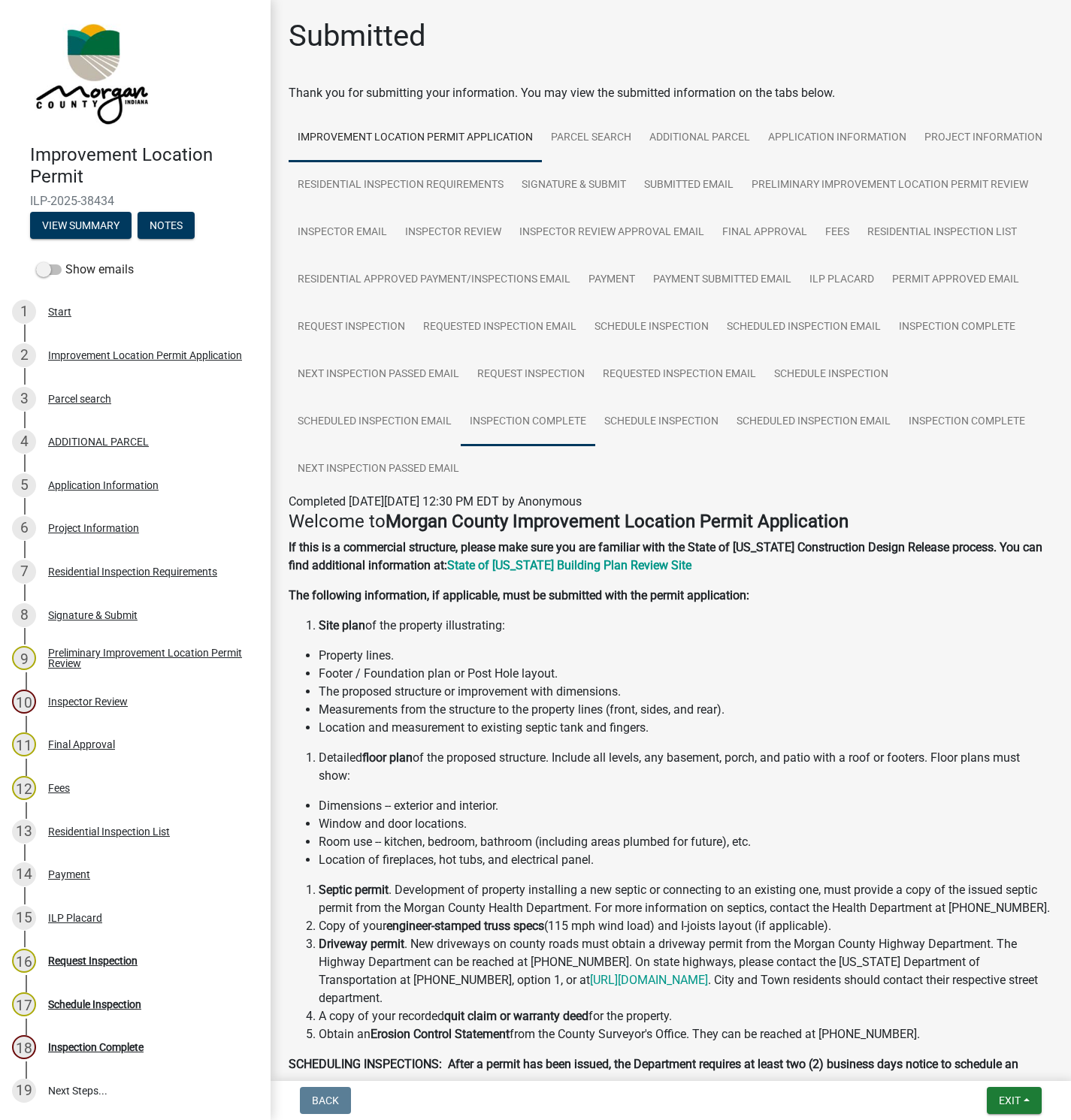
click at [595, 416] on link "Inspection Complete" at bounding box center [528, 422] width 135 height 48
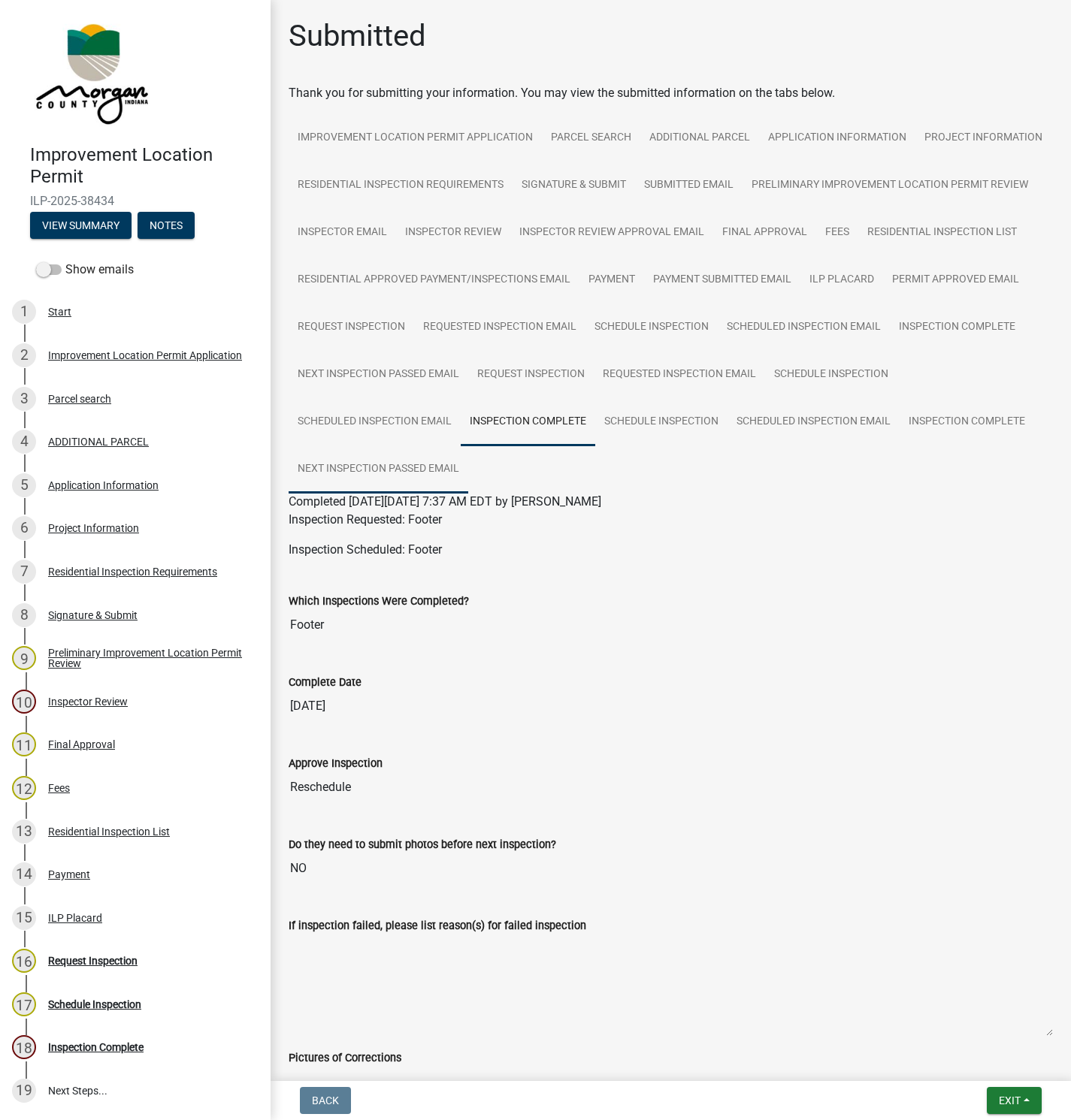
click at [469, 468] on link "Next Inspection Passed Email" at bounding box center [378, 469] width 180 height 48
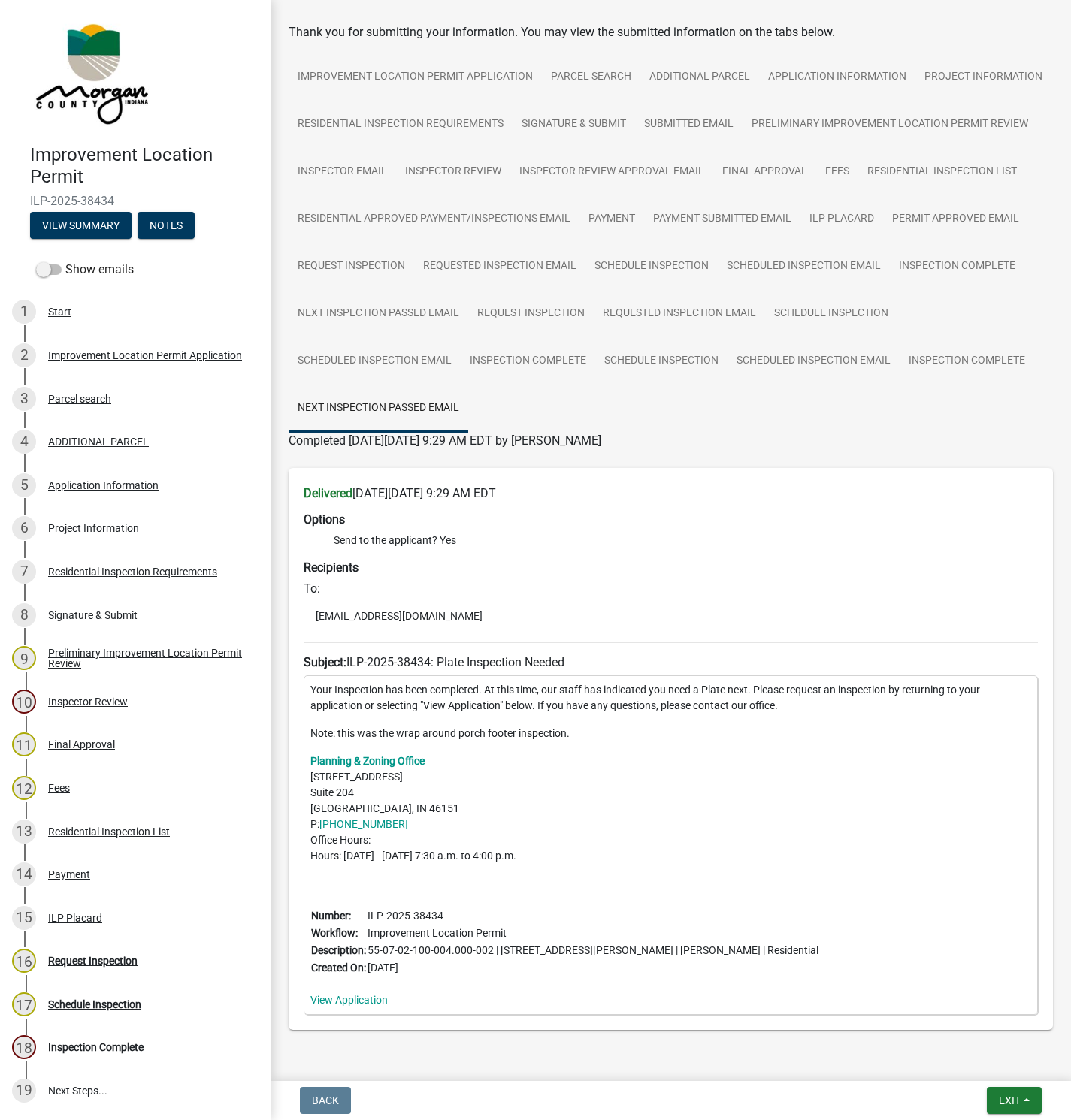
scroll to position [110, 0]
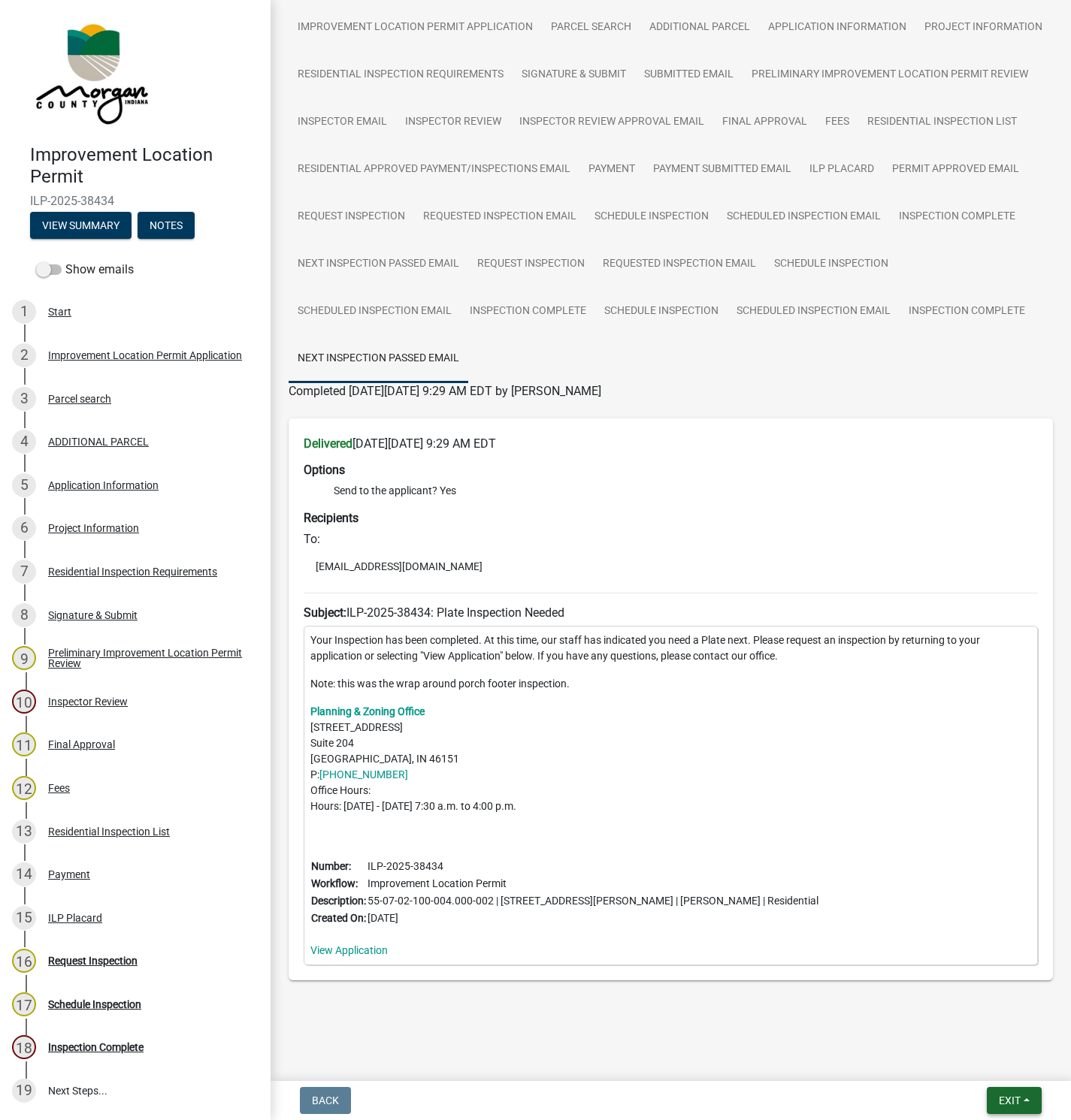
click at [1019, 1101] on span "Exit" at bounding box center [1010, 1101] width 22 height 12
click at [974, 1062] on button "Save & Exit" at bounding box center [981, 1061] width 120 height 36
